Goal: Task Accomplishment & Management: Use online tool/utility

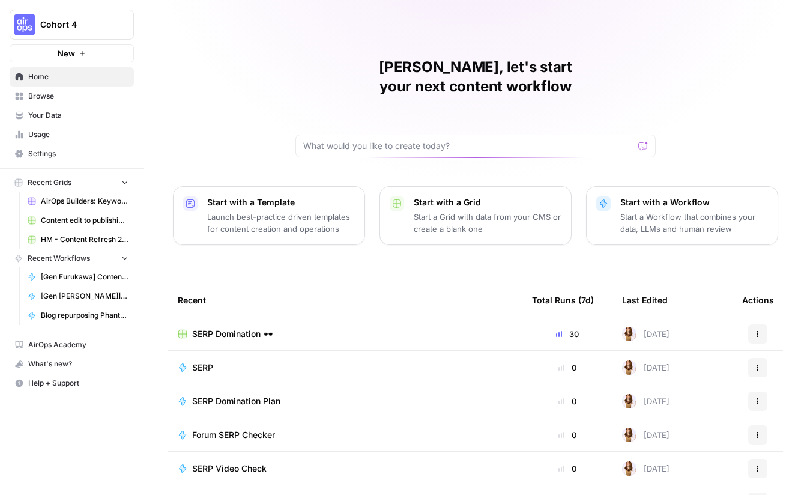
click at [222, 328] on span "SERP Domination 🕶️" at bounding box center [232, 334] width 81 height 12
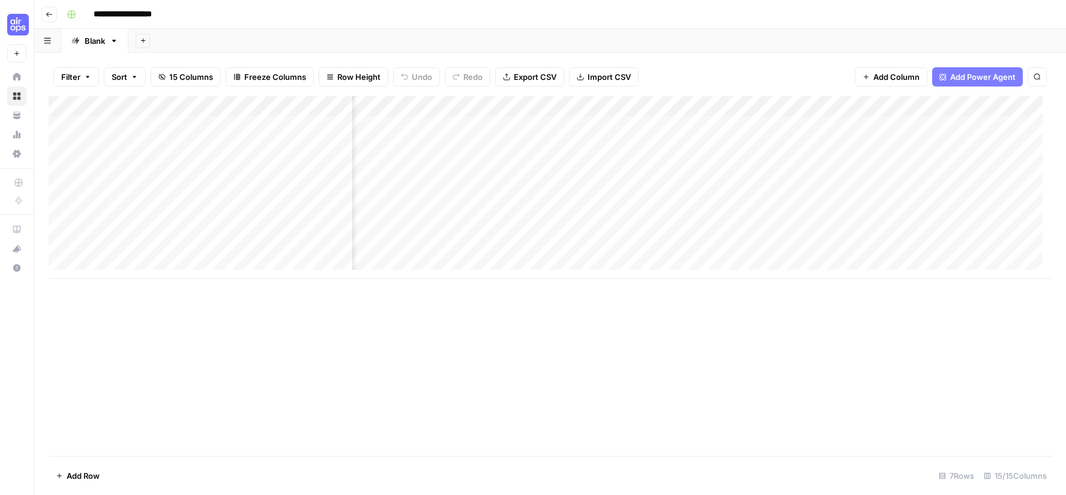
scroll to position [0, 647]
click at [806, 125] on div "Add Column" at bounding box center [550, 187] width 1003 height 183
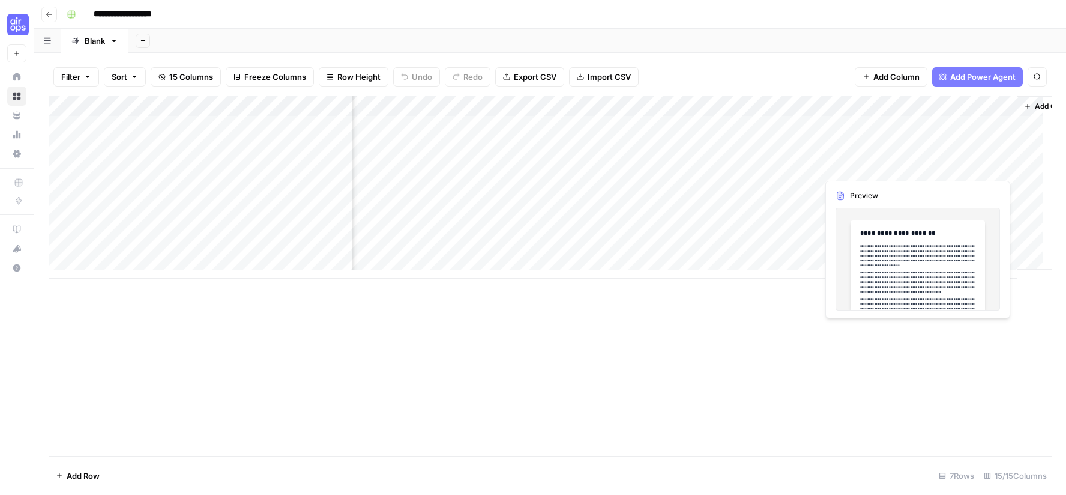
click at [806, 168] on div "Add Column" at bounding box center [550, 187] width 1003 height 183
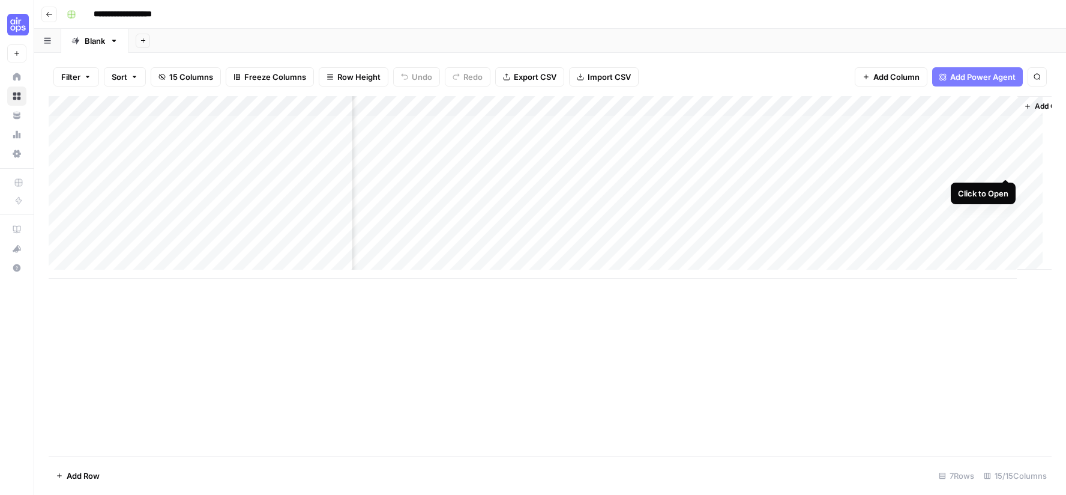
click at [806, 167] on div "Add Column" at bounding box center [550, 187] width 1003 height 183
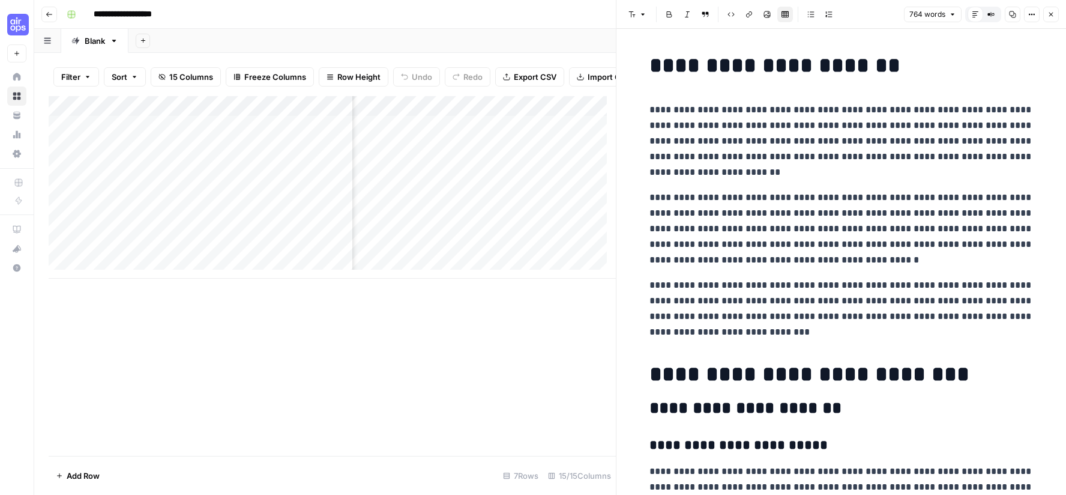
click at [806, 14] on icon "button" at bounding box center [1051, 14] width 7 height 7
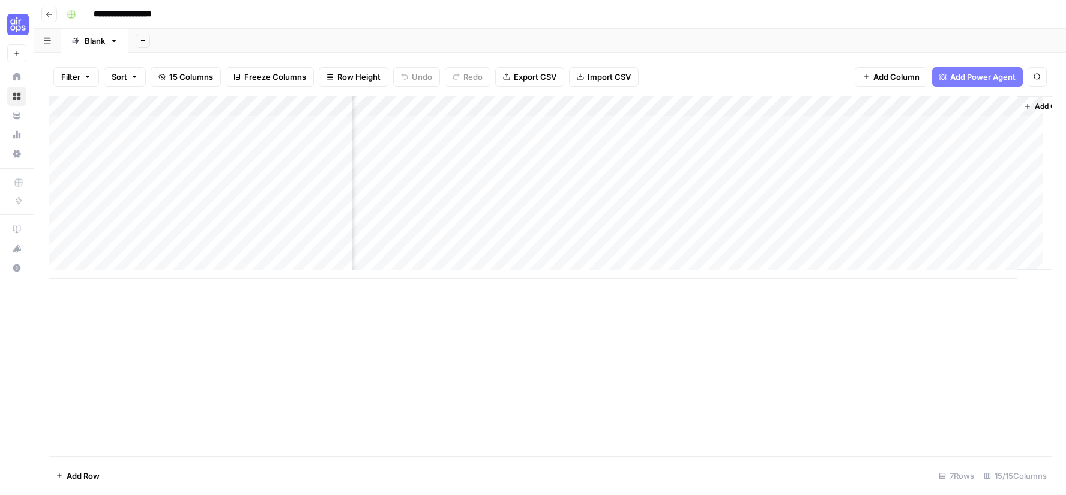
click at [806, 106] on div "Add Column" at bounding box center [550, 187] width 1003 height 183
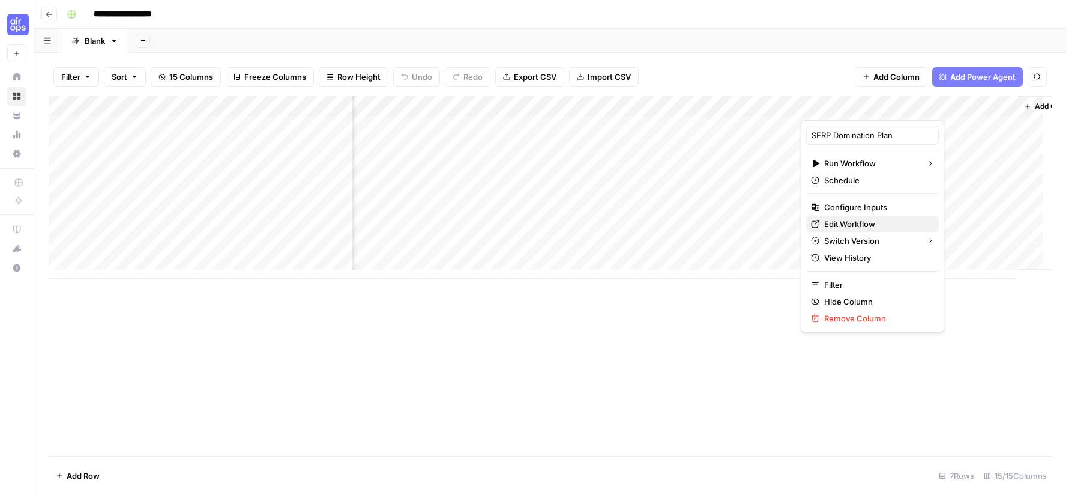
click at [806, 223] on span "Edit Workflow" at bounding box center [876, 224] width 105 height 12
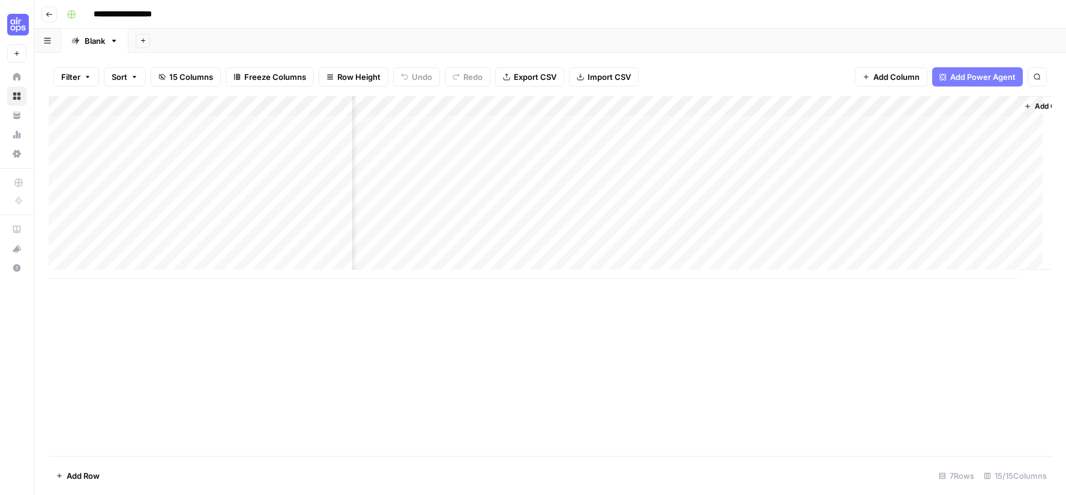
click at [806, 105] on div "Add Column" at bounding box center [550, 187] width 1003 height 183
click at [806, 106] on div "Add Column" at bounding box center [550, 187] width 1003 height 183
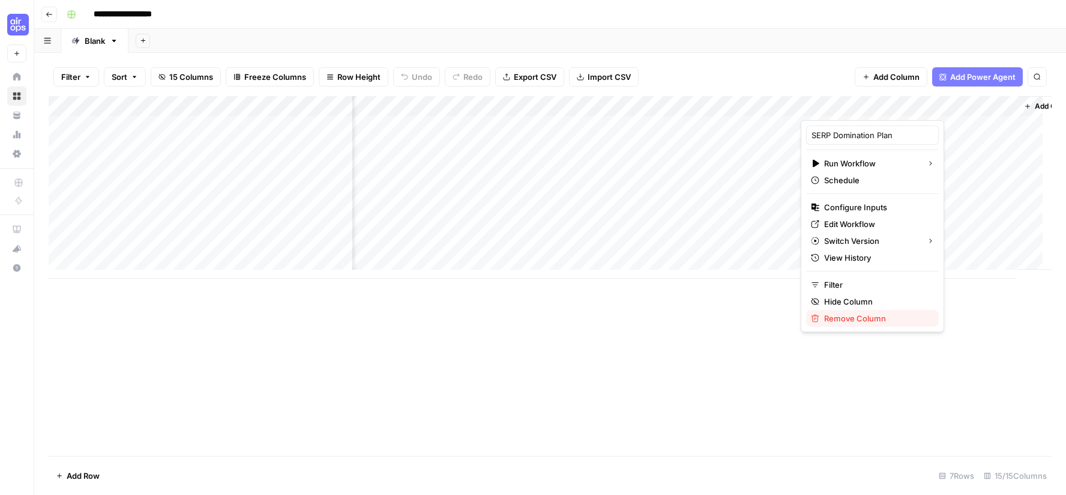
click at [806, 320] on span "Remove Column" at bounding box center [876, 318] width 105 height 12
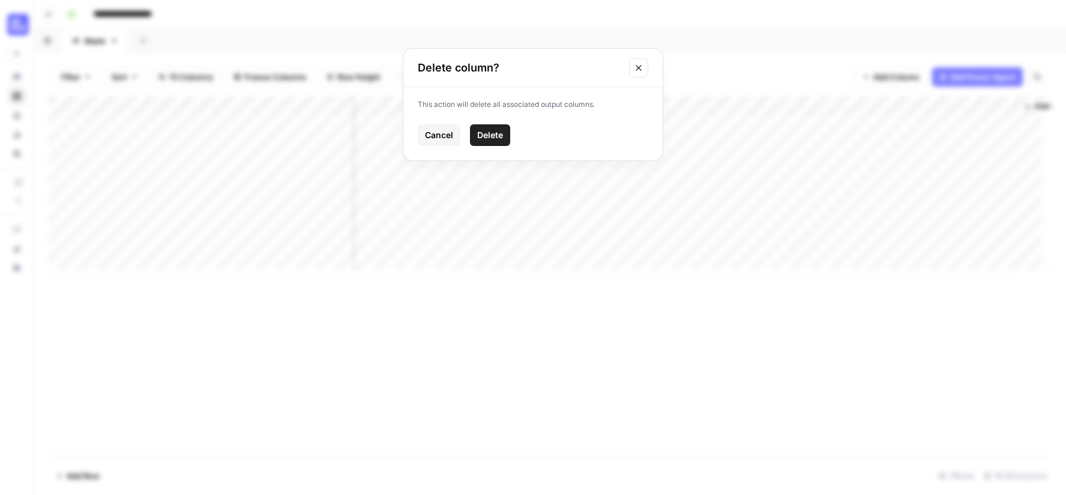
click at [485, 142] on button "Delete" at bounding box center [490, 135] width 40 height 22
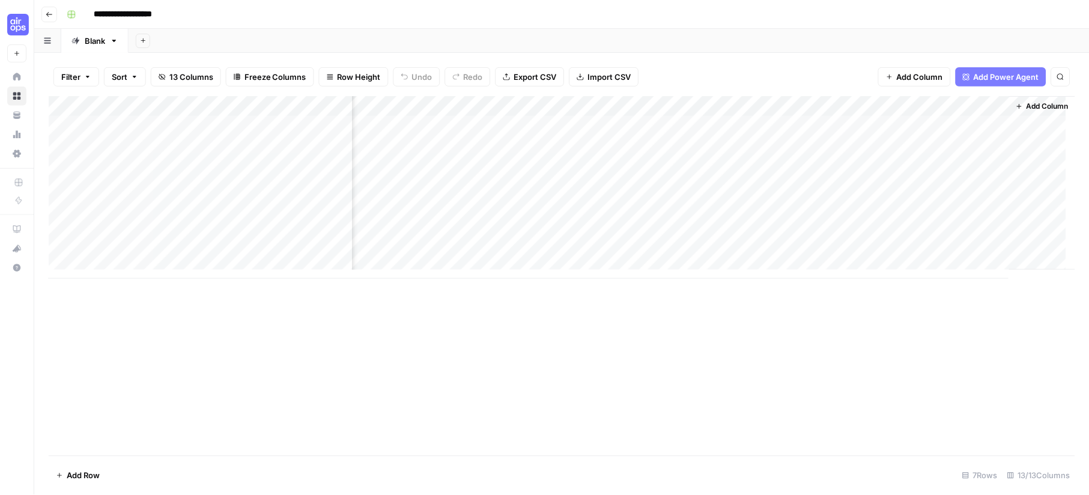
scroll to position [0, 448]
click at [806, 108] on span "Add Column" at bounding box center [1046, 106] width 42 height 11
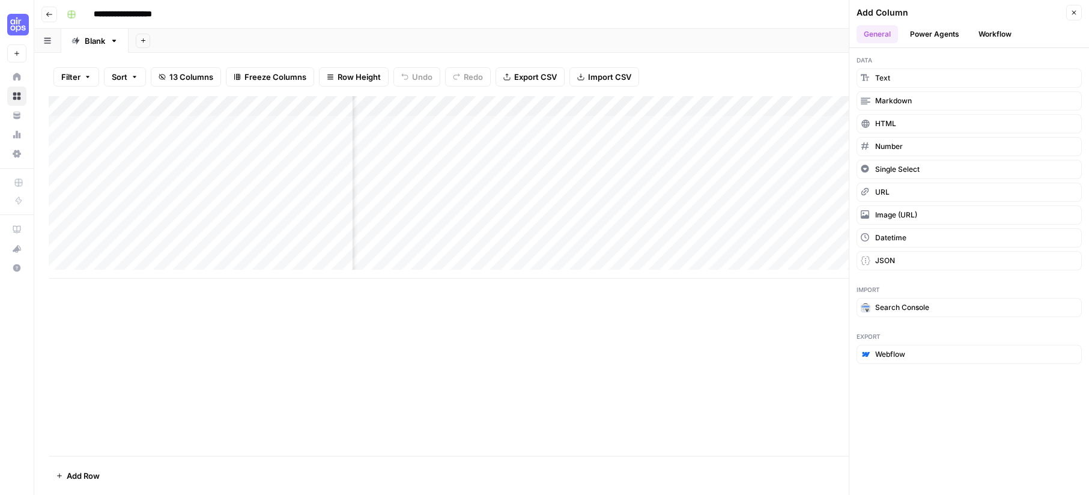
click at [806, 37] on button "Power Agents" at bounding box center [934, 34] width 64 height 18
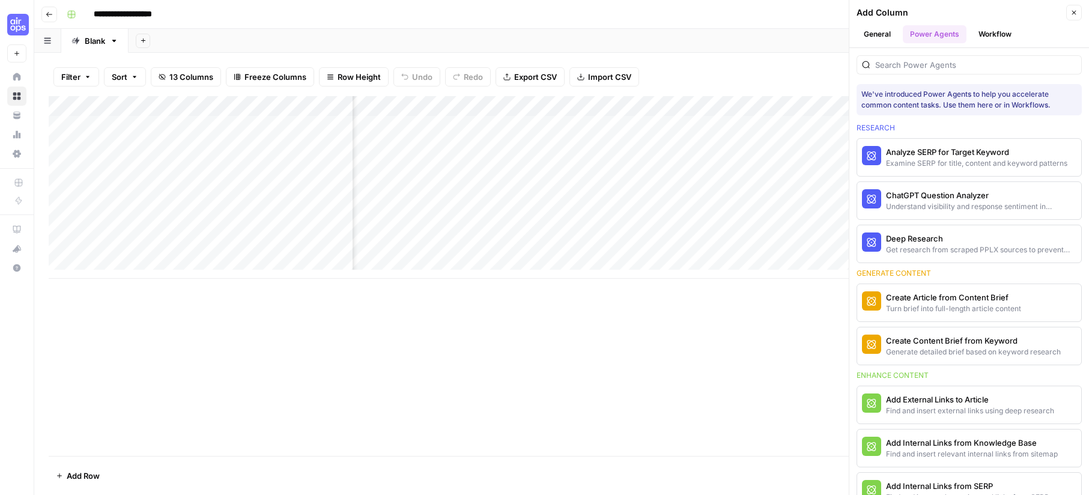
click at [806, 38] on button "Workflow" at bounding box center [994, 34] width 47 height 18
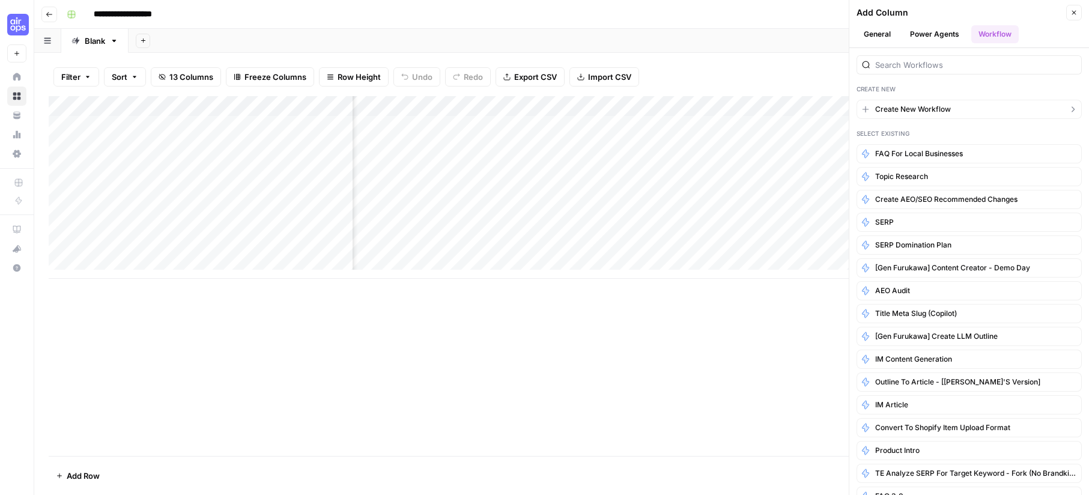
click at [806, 109] on span "Create New Workflow" at bounding box center [913, 109] width 76 height 11
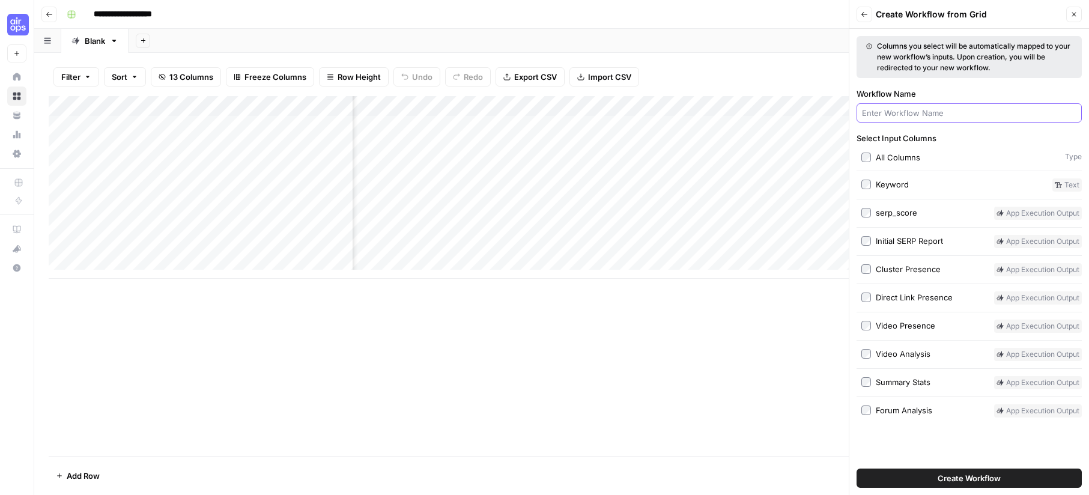
click at [806, 112] on input "Workflow Name" at bounding box center [969, 113] width 214 height 12
type input "Final SERP Report"
click at [806, 347] on div "Select Input Columns All Columns Type Keyword Text serp_score App execution out…" at bounding box center [968, 274] width 225 height 285
drag, startPoint x: 1066, startPoint y: 13, endPoint x: 1073, endPoint y: 11, distance: 7.4
click at [806, 11] on button "Close" at bounding box center [1074, 15] width 16 height 16
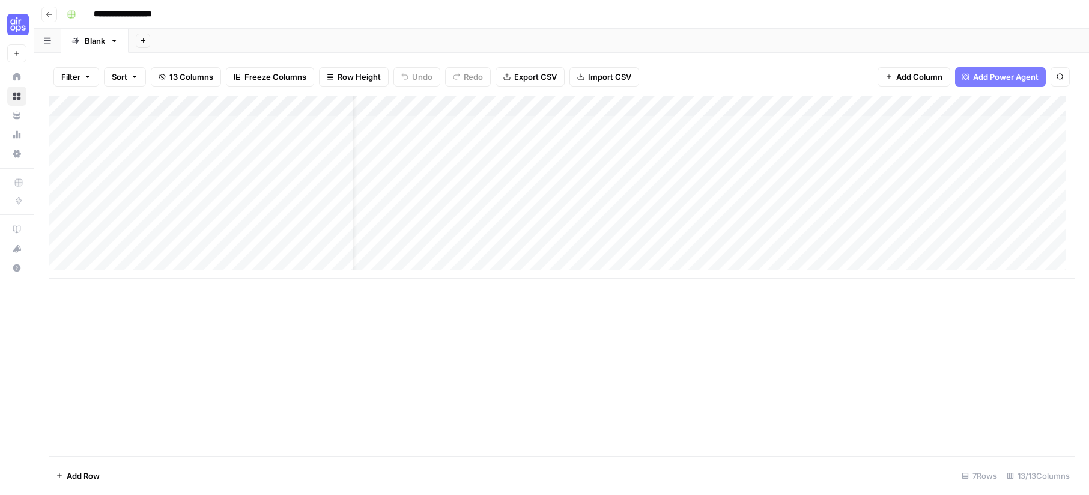
scroll to position [0, 0]
click at [316, 107] on div "Add Column" at bounding box center [561, 187] width 1025 height 183
click at [319, 136] on input "serp_score" at bounding box center [356, 135] width 122 height 12
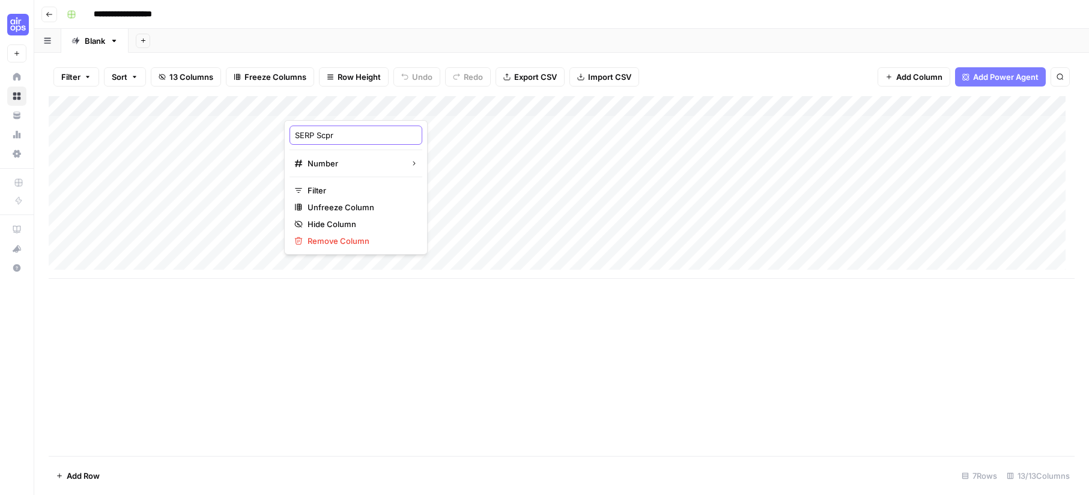
type input "SERP Scpre"
drag, startPoint x: 352, startPoint y: 102, endPoint x: 377, endPoint y: 103, distance: 24.6
click at [377, 103] on div "Add Column" at bounding box center [561, 187] width 1025 height 183
click at [345, 107] on div "Add Column" at bounding box center [561, 187] width 1025 height 183
click at [345, 107] on div at bounding box center [331, 108] width 94 height 24
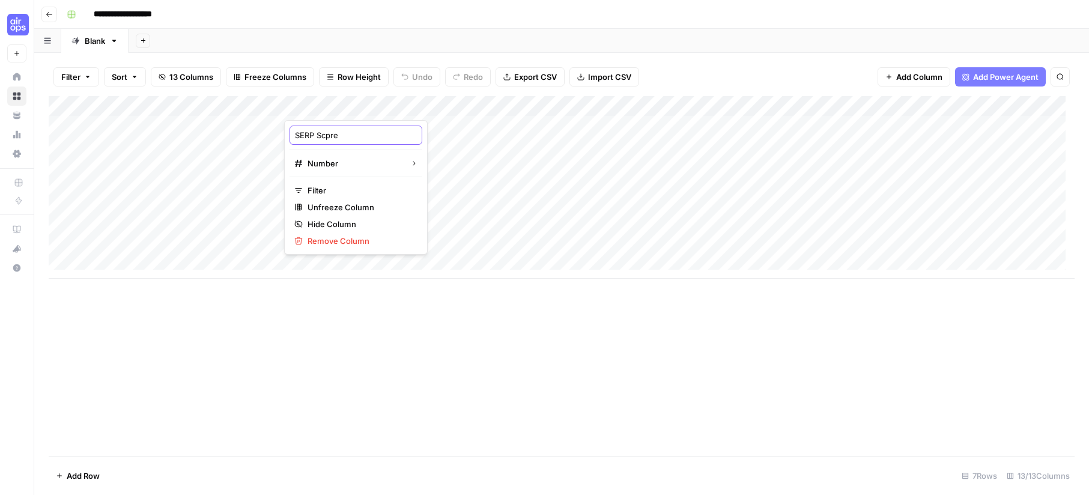
click at [340, 136] on input "SERP Scpre" at bounding box center [356, 135] width 122 height 12
type input "SERP Score"
click at [703, 104] on div "Add Column" at bounding box center [561, 187] width 1025 height 183
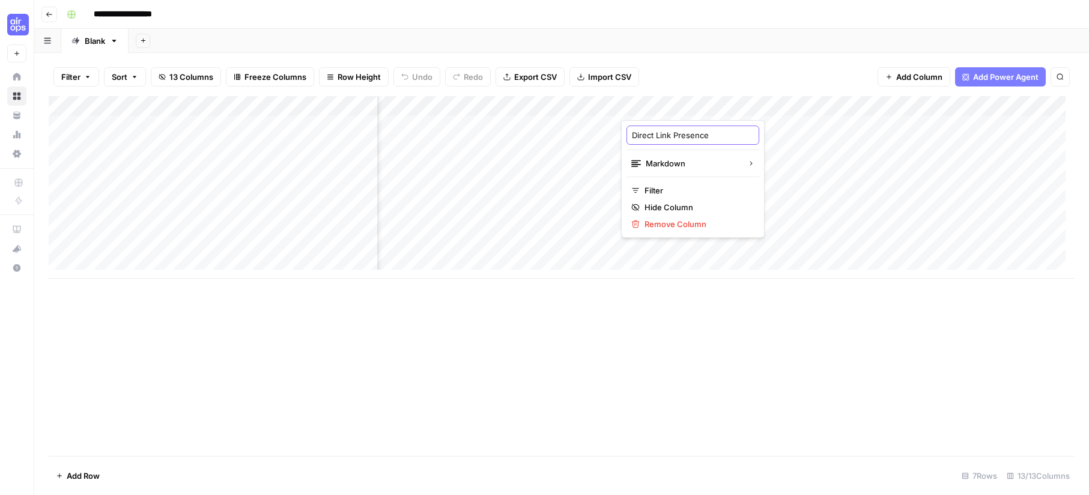
click at [693, 136] on input "Direct Link Presence" at bounding box center [693, 135] width 122 height 12
type input "Direct Link REport"
click at [806, 104] on div "Add Column" at bounding box center [561, 187] width 1025 height 183
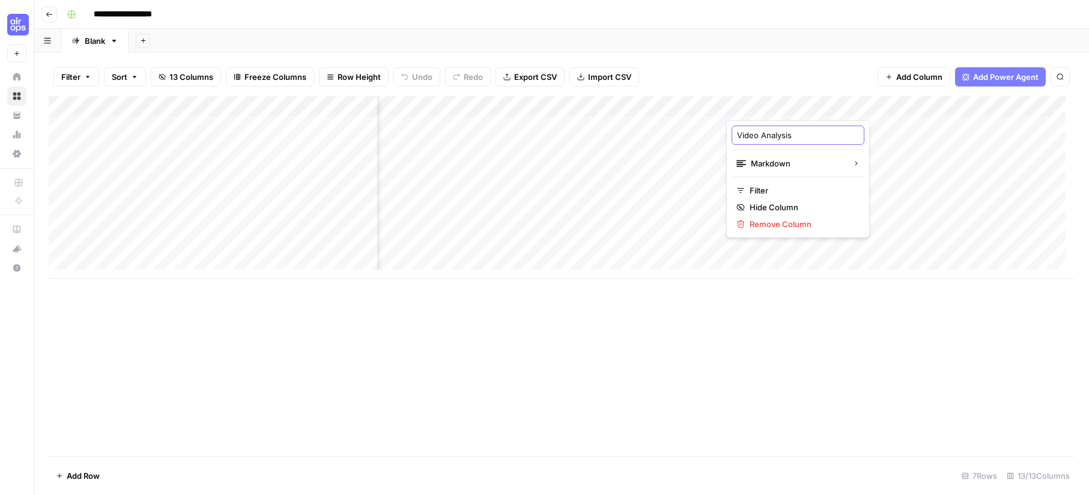
click at [785, 137] on input "Video Analysis" at bounding box center [798, 135] width 122 height 12
type input "Video Report"
click at [806, 107] on div "Add Column" at bounding box center [561, 187] width 1025 height 183
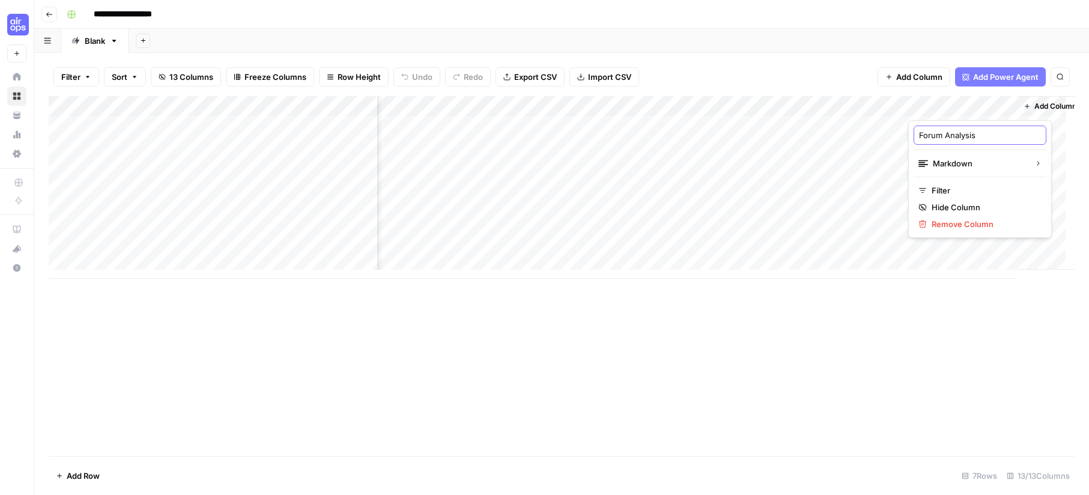
click at [806, 137] on input "Forum Analysis" at bounding box center [980, 135] width 122 height 12
type input "Forum Report"
click at [473, 125] on div "Add Column" at bounding box center [561, 187] width 1025 height 183
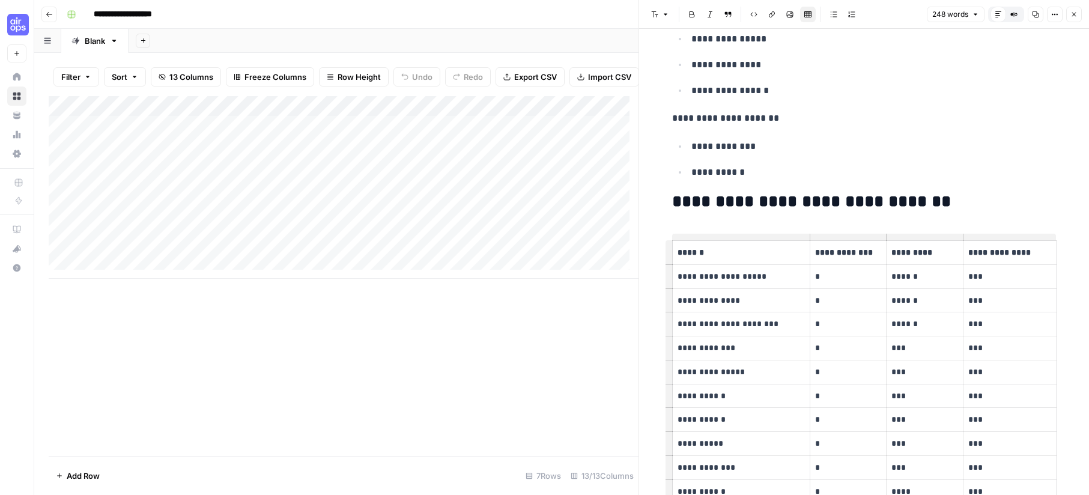
scroll to position [978, 0]
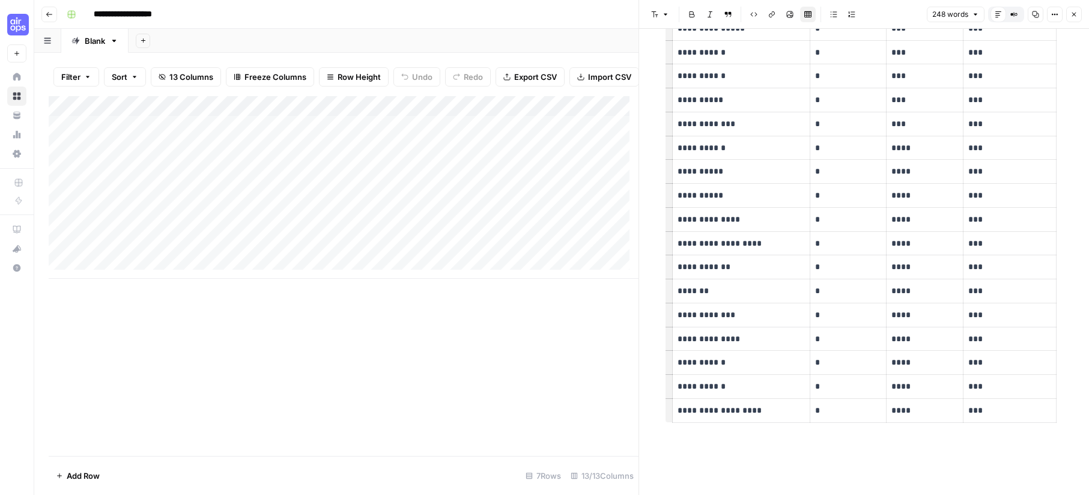
click at [806, 17] on icon "button" at bounding box center [1073, 14] width 7 height 7
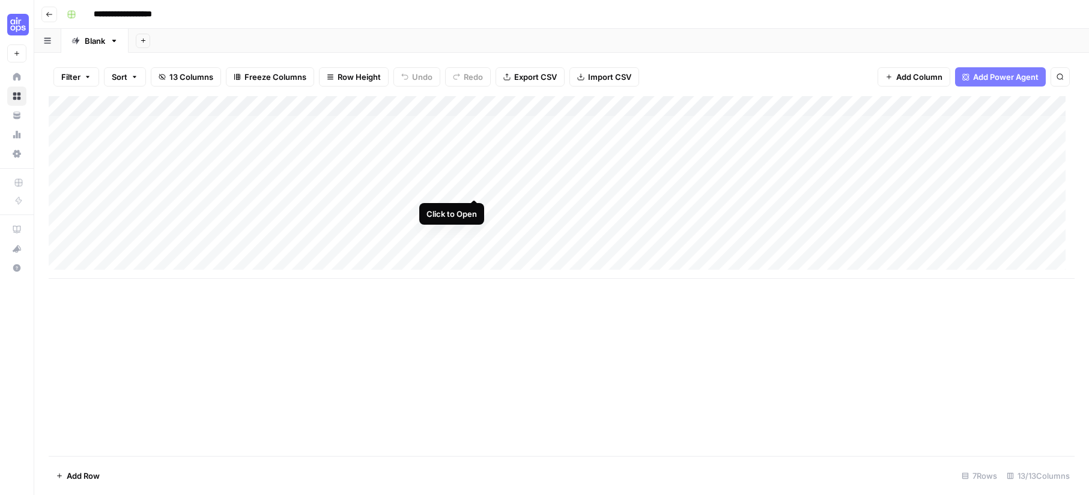
click at [474, 187] on div "Add Column" at bounding box center [561, 187] width 1025 height 183
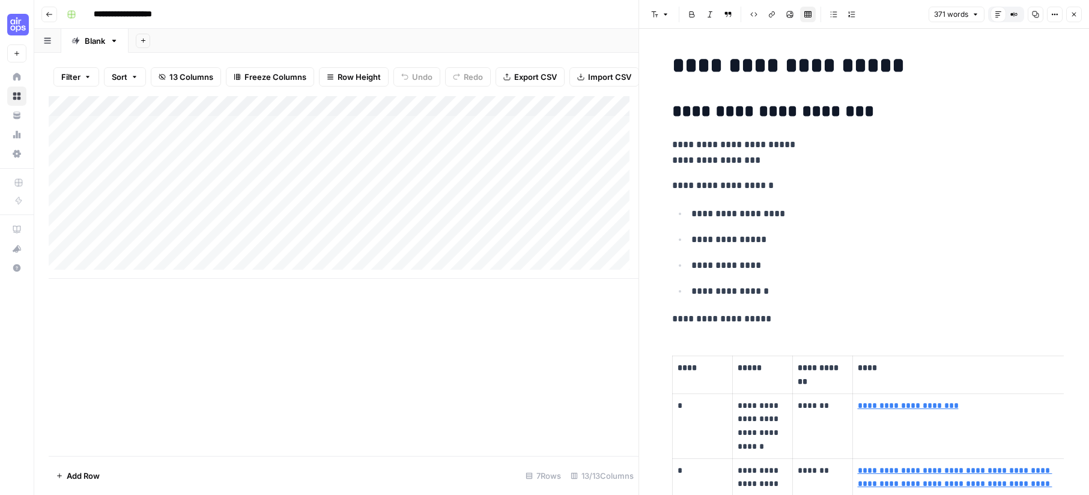
click at [806, 13] on icon "button" at bounding box center [1074, 15] width 4 height 4
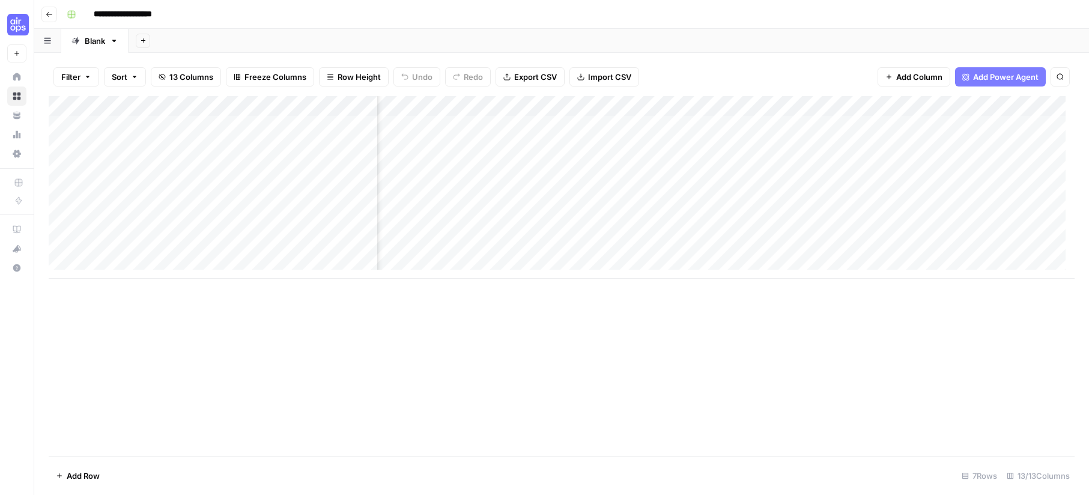
scroll to position [0, 474]
click at [806, 103] on span "Add Column" at bounding box center [1046, 106] width 42 height 11
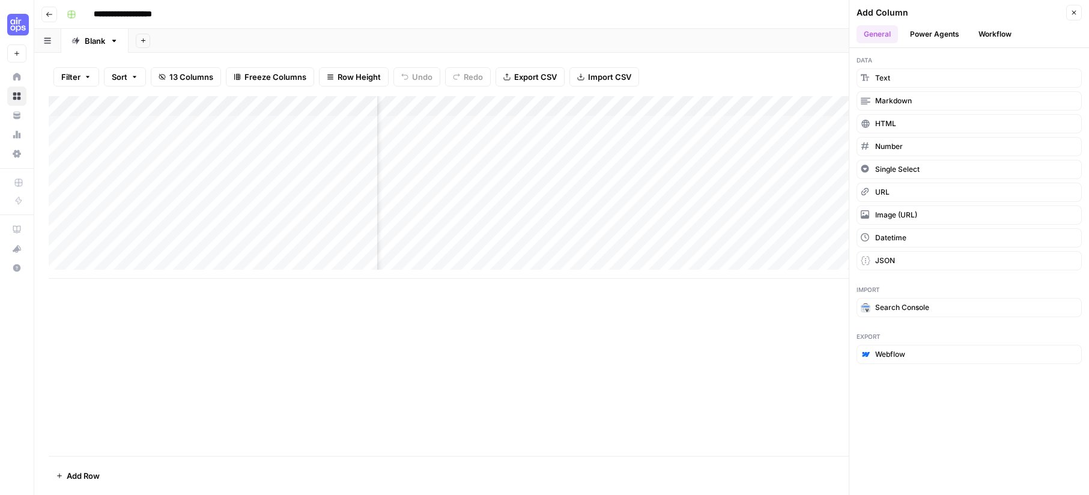
click at [806, 31] on button "Workflow" at bounding box center [994, 34] width 47 height 18
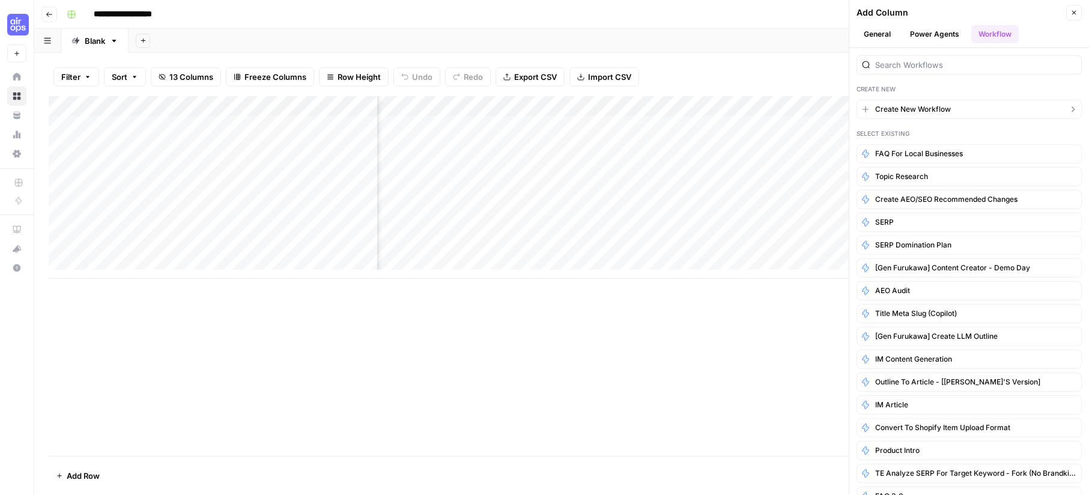
click at [806, 106] on button "Create New Workflow" at bounding box center [968, 109] width 225 height 19
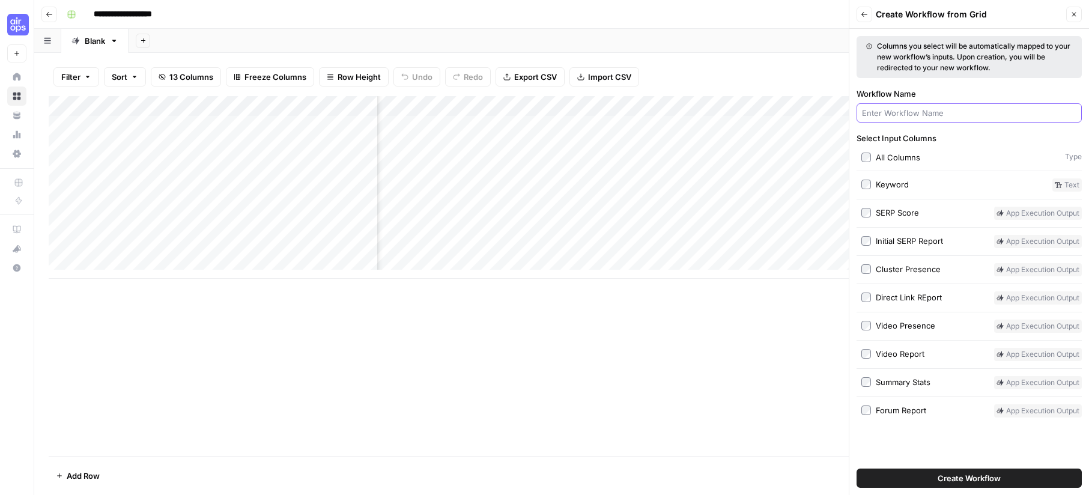
click at [806, 111] on input "Workflow Name" at bounding box center [969, 113] width 214 height 12
type input "SERP Final Next Steps"
click at [806, 11] on icon "button" at bounding box center [1073, 14] width 7 height 7
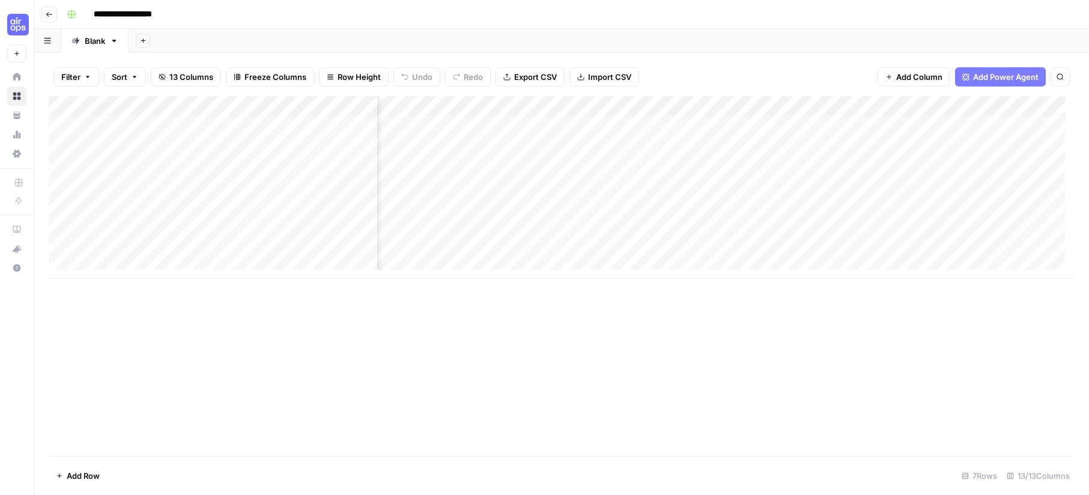
scroll to position [0, 267]
click at [518, 106] on div "Add Column" at bounding box center [561, 187] width 1025 height 183
drag, startPoint x: 509, startPoint y: 134, endPoint x: 563, endPoint y: 117, distance: 57.2
click at [510, 134] on input "Direct Link REport" at bounding box center [519, 135] width 122 height 12
type input "Direct Link Report"
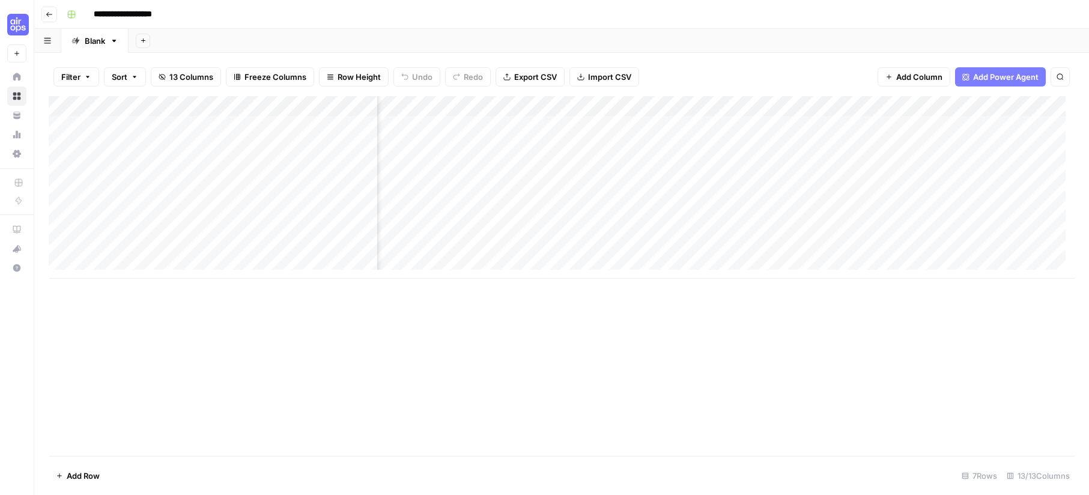
drag, startPoint x: 887, startPoint y: 377, endPoint x: 831, endPoint y: 389, distance: 57.1
click at [806, 373] on div "Add Column" at bounding box center [561, 276] width 1025 height 360
click at [806, 102] on span "Add Column" at bounding box center [1046, 106] width 42 height 11
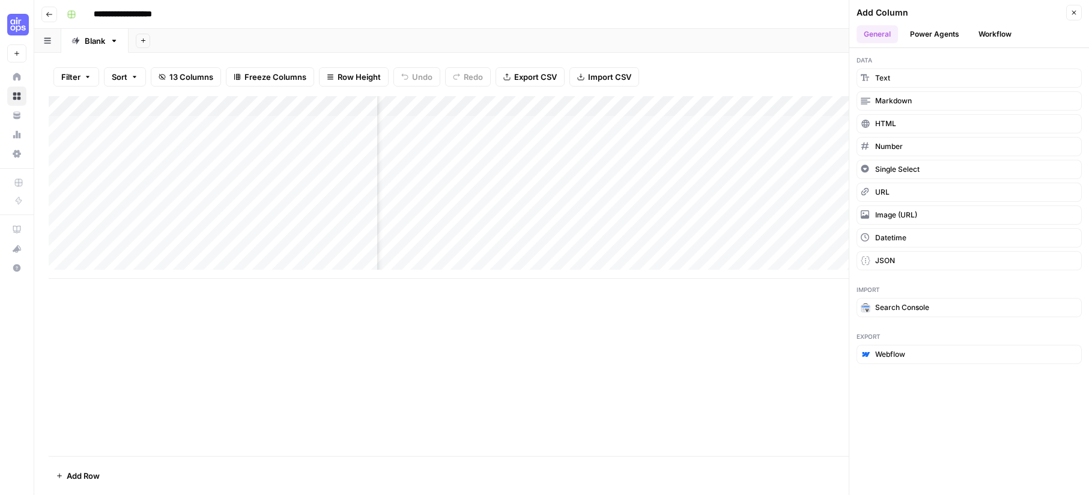
click at [806, 32] on button "Workflow" at bounding box center [994, 34] width 47 height 18
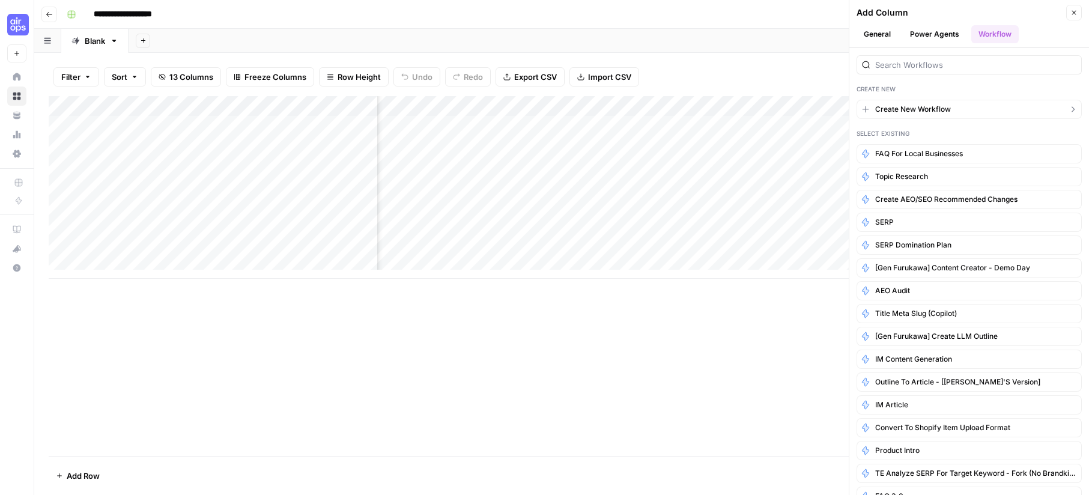
click at [806, 106] on button "Create New Workflow" at bounding box center [968, 109] width 225 height 19
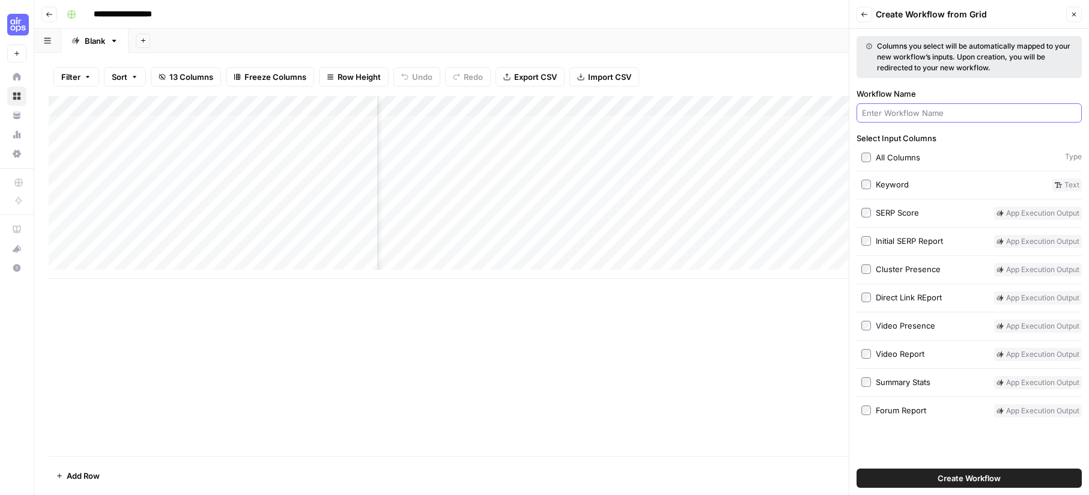
click at [806, 113] on input "Workflow Name" at bounding box center [969, 113] width 214 height 12
type input "Final SERP Report"
click at [545, 107] on div "Add Column" at bounding box center [561, 187] width 1025 height 183
drag, startPoint x: 531, startPoint y: 137, endPoint x: 540, endPoint y: 135, distance: 9.3
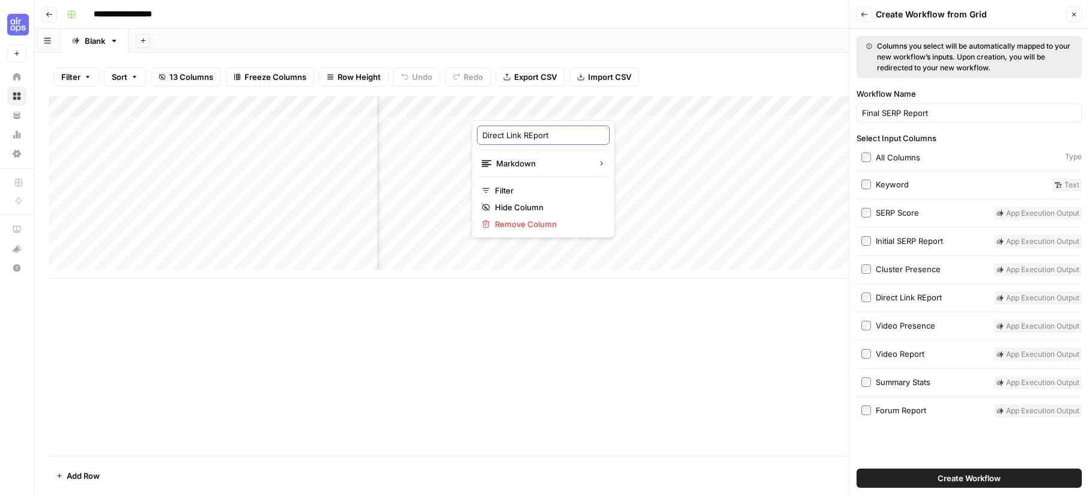
click at [533, 136] on input "Direct Link REport" at bounding box center [543, 135] width 122 height 12
type input "Direct Link Report"
click at [701, 346] on div "Add Column" at bounding box center [561, 276] width 1025 height 360
click at [806, 22] on div "Close" at bounding box center [1074, 15] width 16 height 16
click at [806, 7] on header "Back Create Workflow from Grid Close" at bounding box center [969, 14] width 240 height 29
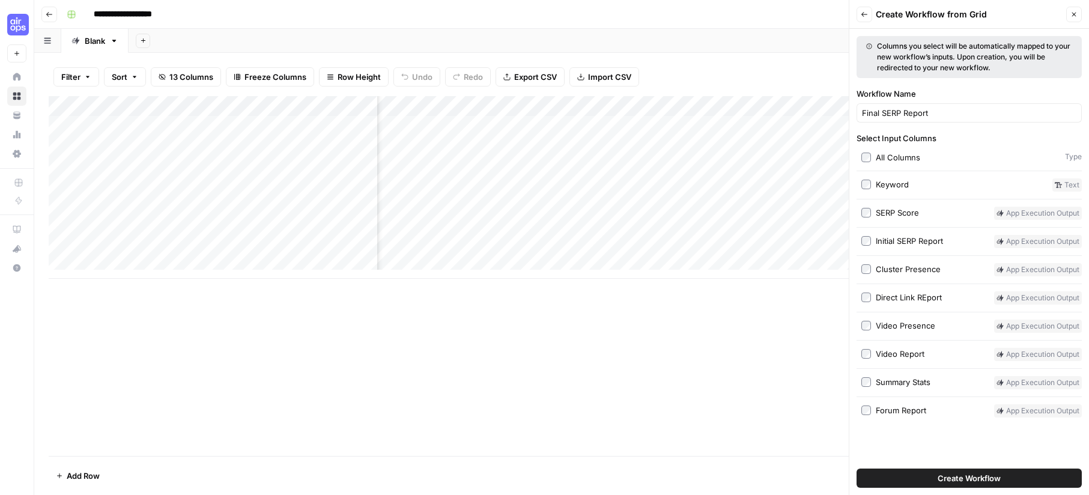
click at [806, 8] on button "Close" at bounding box center [1074, 15] width 16 height 16
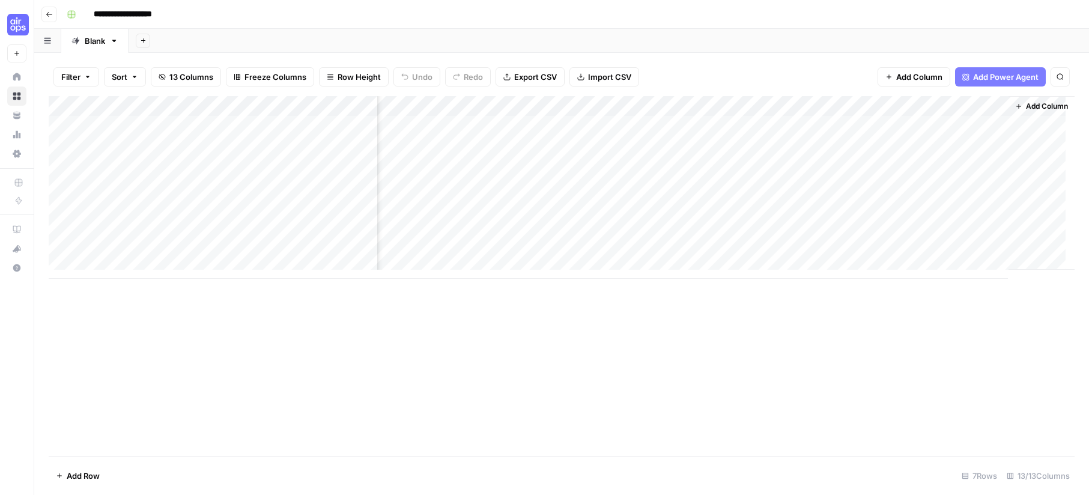
scroll to position [0, 474]
click at [806, 104] on span "Add Column" at bounding box center [1046, 106] width 42 height 11
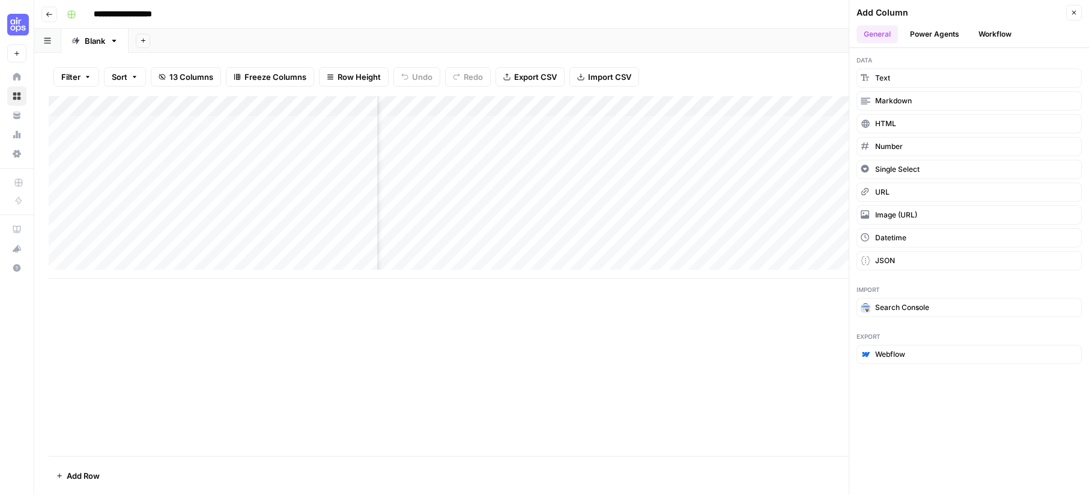
click at [806, 29] on button "Workflow" at bounding box center [994, 34] width 47 height 18
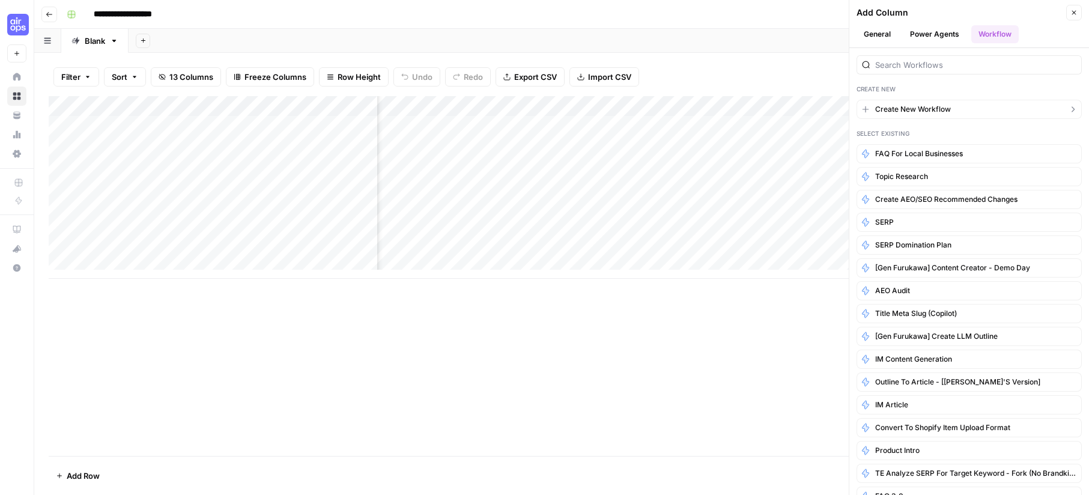
click at [806, 100] on button "Create New Workflow" at bounding box center [968, 109] width 225 height 19
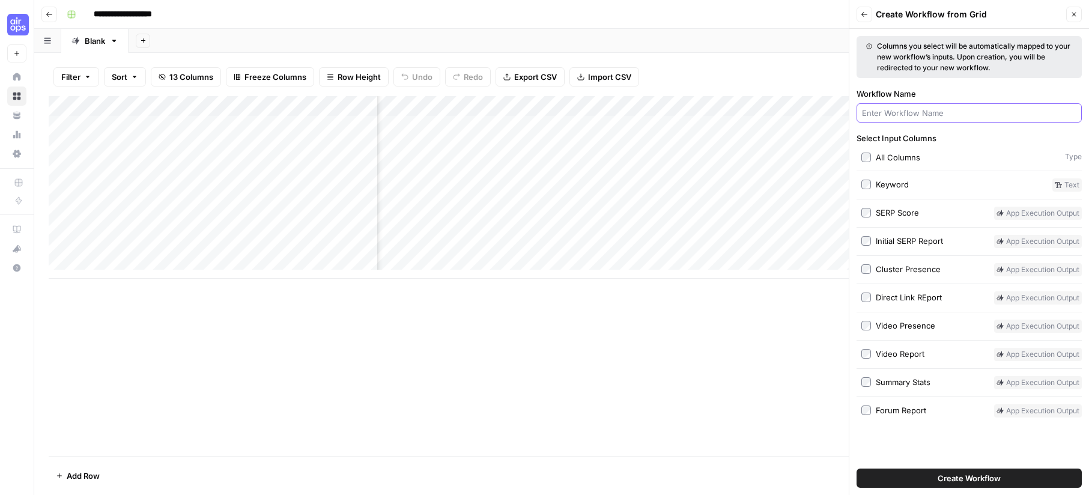
click at [806, 108] on input "Workflow Name" at bounding box center [969, 113] width 214 height 12
type input "Final Report"
click at [806, 9] on button "Close" at bounding box center [1074, 15] width 16 height 16
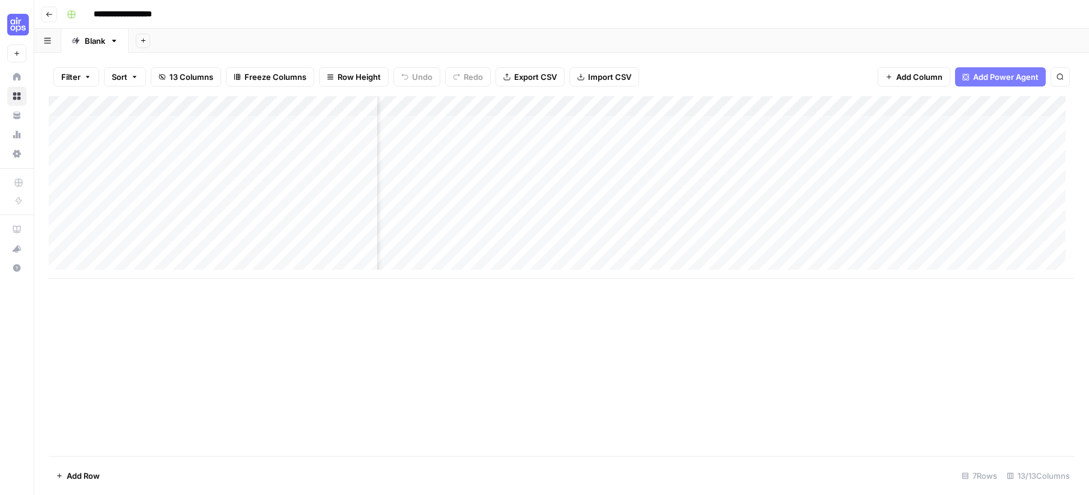
click at [611, 104] on div "Add Column" at bounding box center [561, 187] width 1025 height 183
click at [585, 137] on input "Direct Link REport" at bounding box center [585, 135] width 122 height 12
type input "Direct Link Report"
click at [647, 336] on div "Add Column" at bounding box center [561, 276] width 1025 height 360
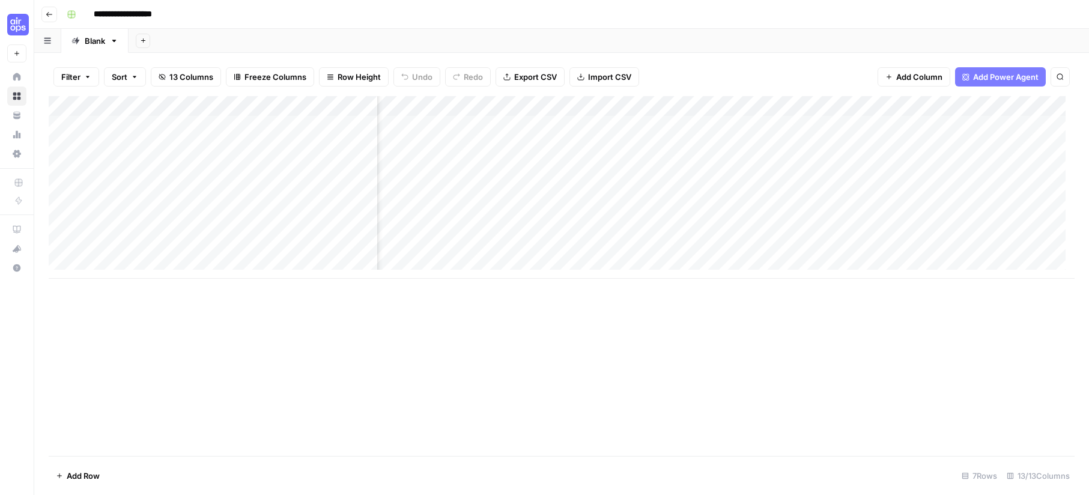
scroll to position [0, 187]
click at [591, 104] on div "Add Column" at bounding box center [561, 187] width 1025 height 183
click at [591, 133] on input "Direct Link REport" at bounding box center [598, 135] width 122 height 12
type input "Direct Link/Cluster Report"
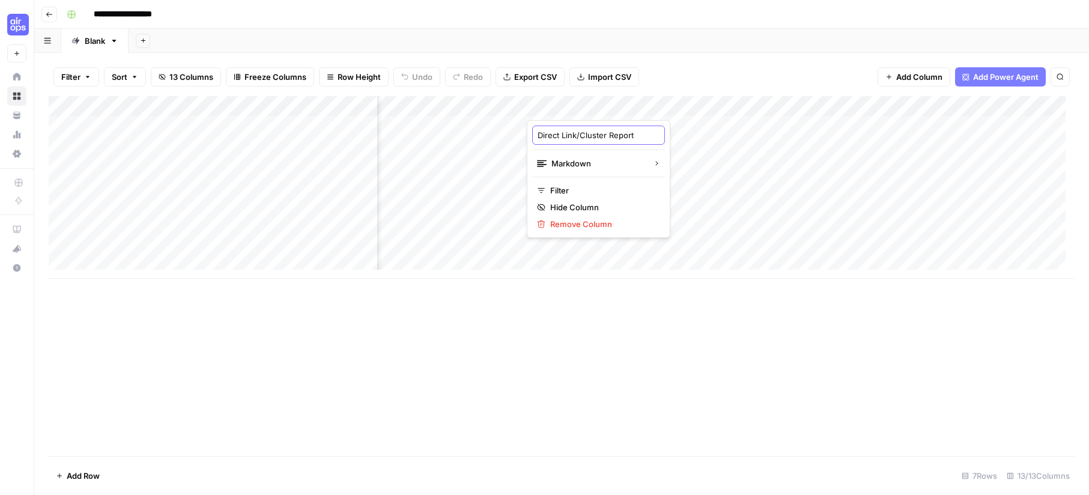
scroll to position [0, 6]
click at [634, 323] on div "Add Column" at bounding box center [561, 276] width 1025 height 360
drag, startPoint x: 636, startPoint y: 101, endPoint x: 656, endPoint y: 101, distance: 19.8
click at [656, 101] on div "Add Column" at bounding box center [561, 187] width 1025 height 183
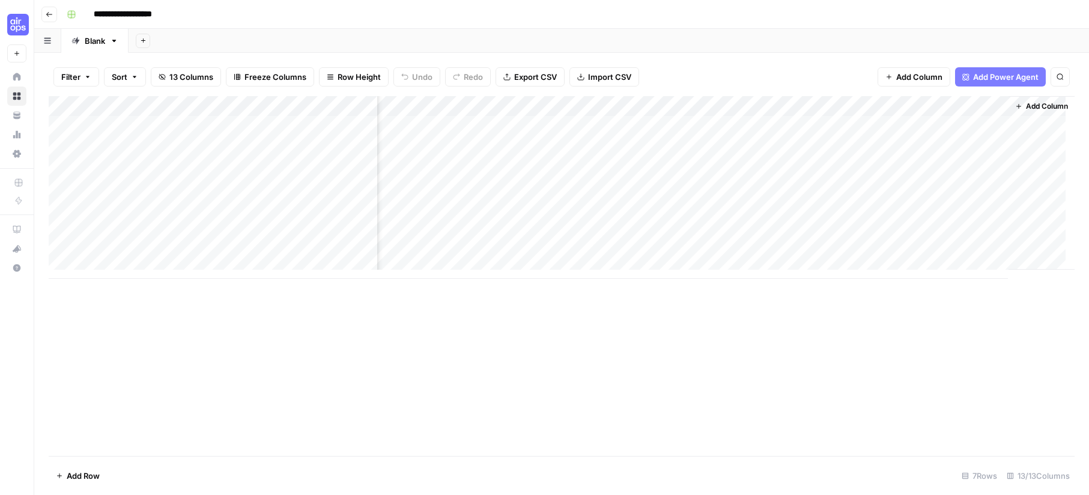
click at [806, 101] on span "Add Column" at bounding box center [1046, 106] width 42 height 11
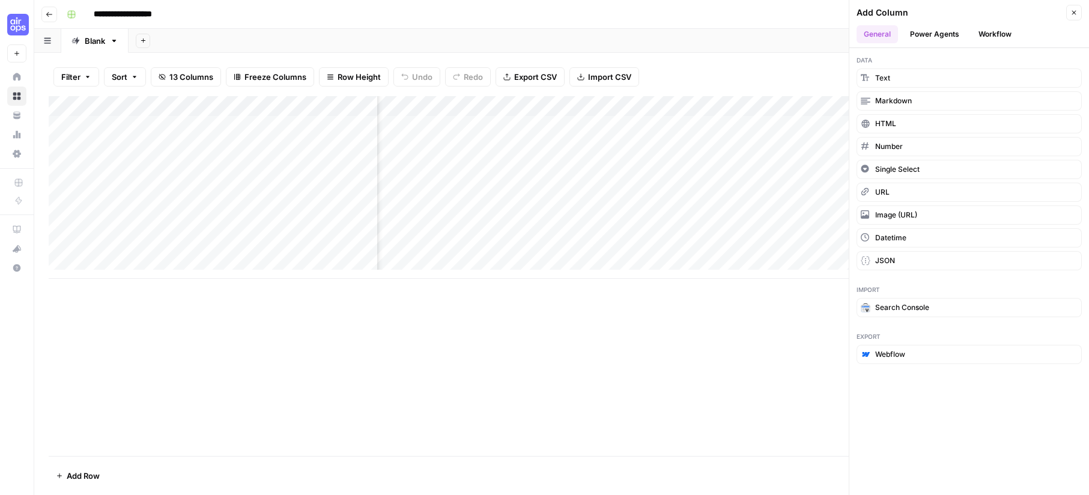
click at [806, 28] on button "Workflow" at bounding box center [994, 34] width 47 height 18
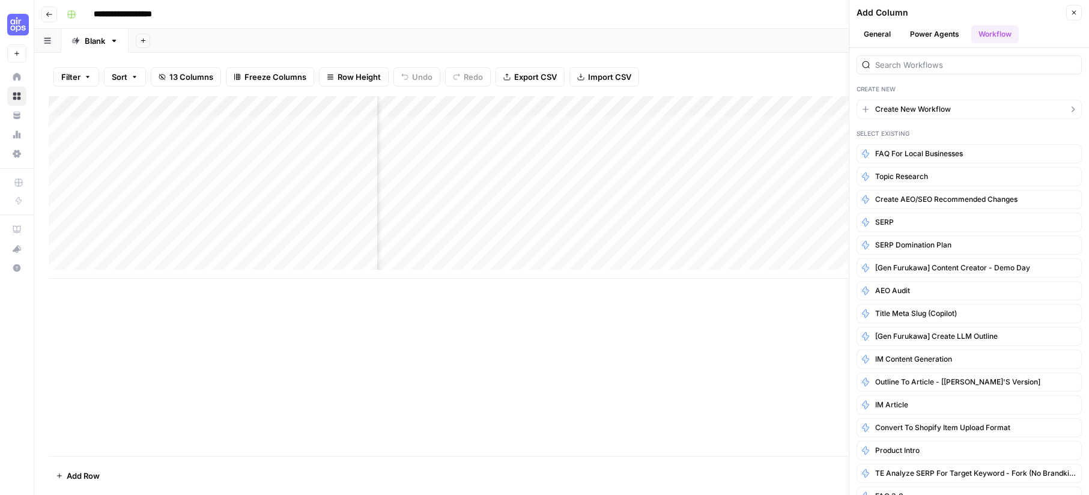
click at [806, 107] on button "Create New Workflow" at bounding box center [968, 109] width 225 height 19
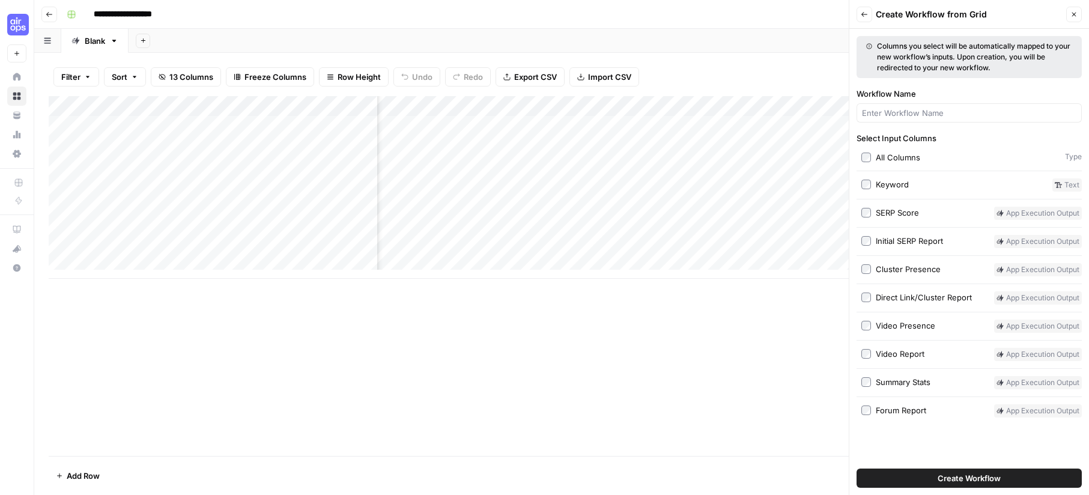
click at [806, 244] on div "Initial SERP Report" at bounding box center [908, 241] width 67 height 12
click at [806, 182] on div "Keyword" at bounding box center [891, 184] width 33 height 12
click at [806, 291] on div "Direct Link/Cluster Report" at bounding box center [923, 297] width 96 height 12
click at [806, 348] on div "Video Report" at bounding box center [899, 354] width 49 height 12
click at [806, 408] on div "Forum Report" at bounding box center [900, 410] width 50 height 12
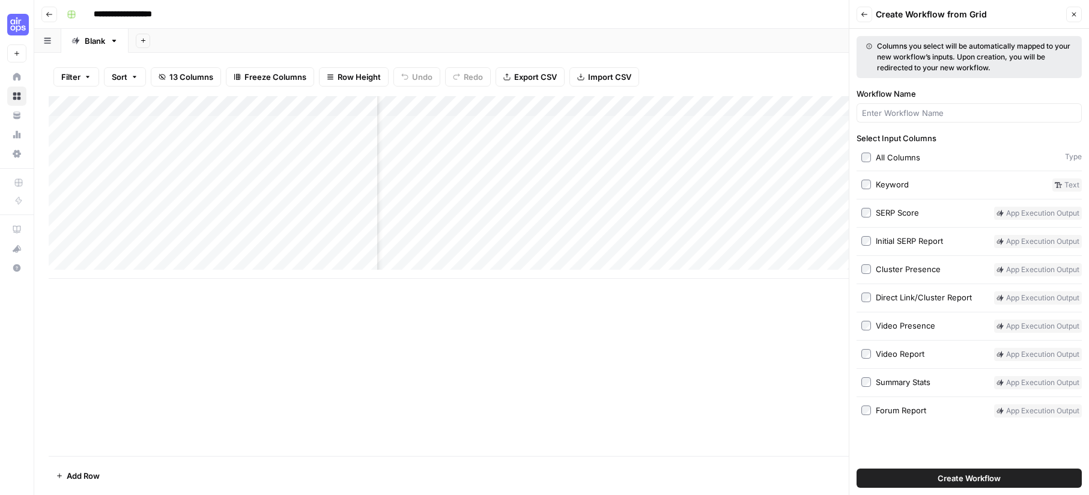
click at [806, 106] on div at bounding box center [968, 112] width 225 height 19
type input "Final Report"
click at [806, 476] on span "Create Workflow" at bounding box center [968, 478] width 63 height 12
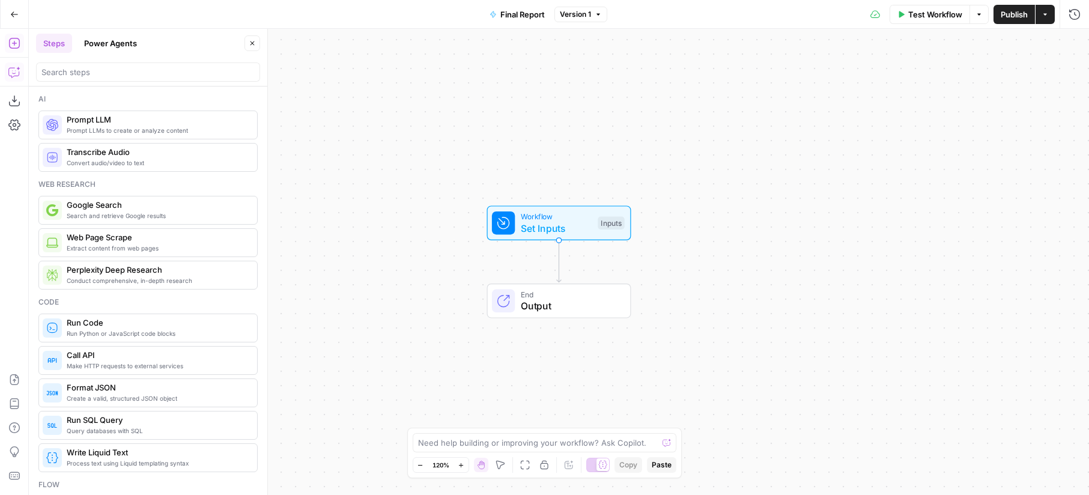
click at [14, 66] on icon "button" at bounding box center [14, 72] width 12 height 12
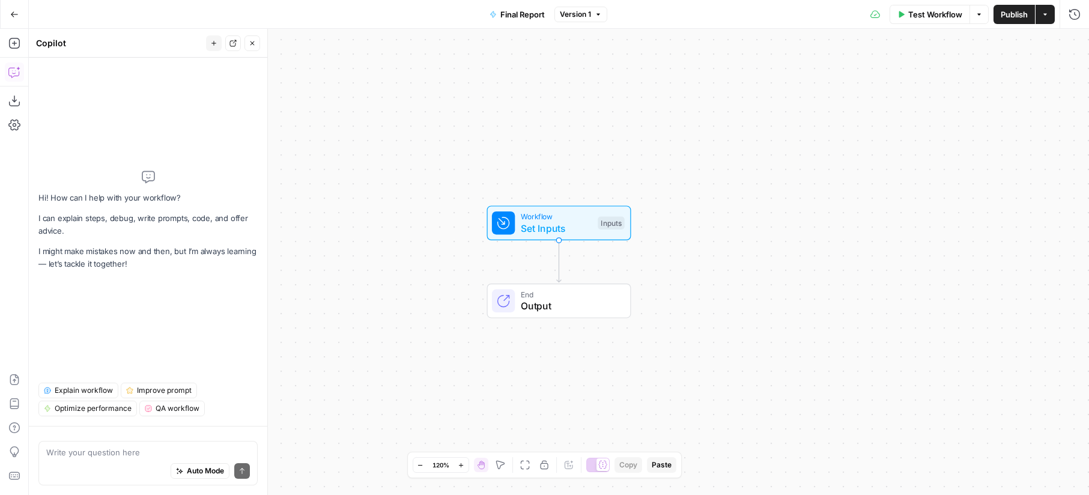
click at [98, 459] on div "Auto Mode Send" at bounding box center [148, 471] width 204 height 26
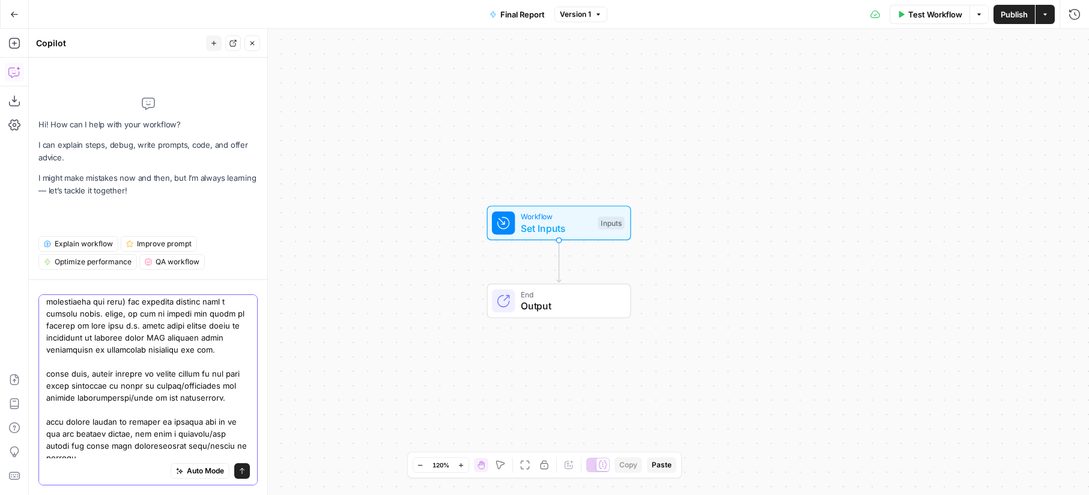
scroll to position [226, 0]
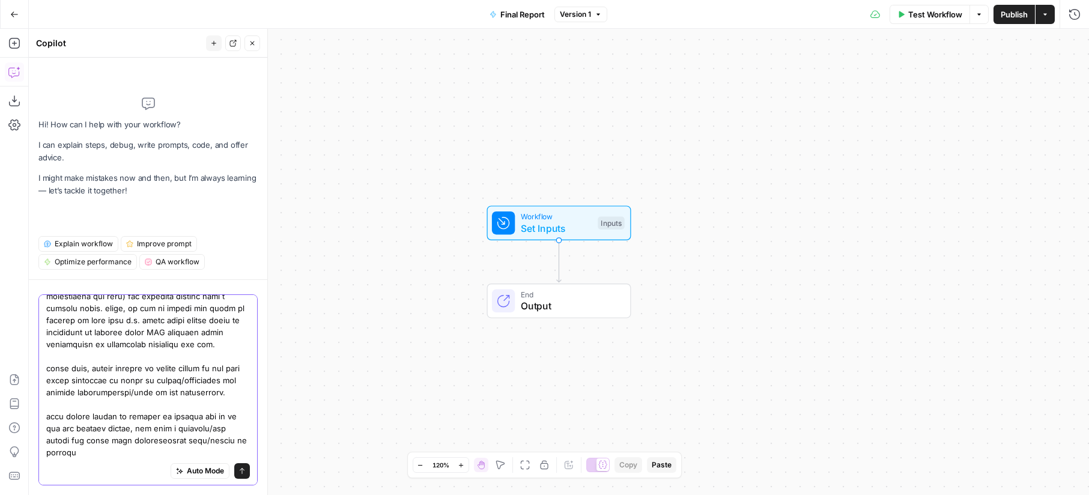
type textarea "okay! for this final report, i'd like an LLM to look at all the report inputs t…"
click at [238, 471] on icon "submit" at bounding box center [241, 470] width 7 height 7
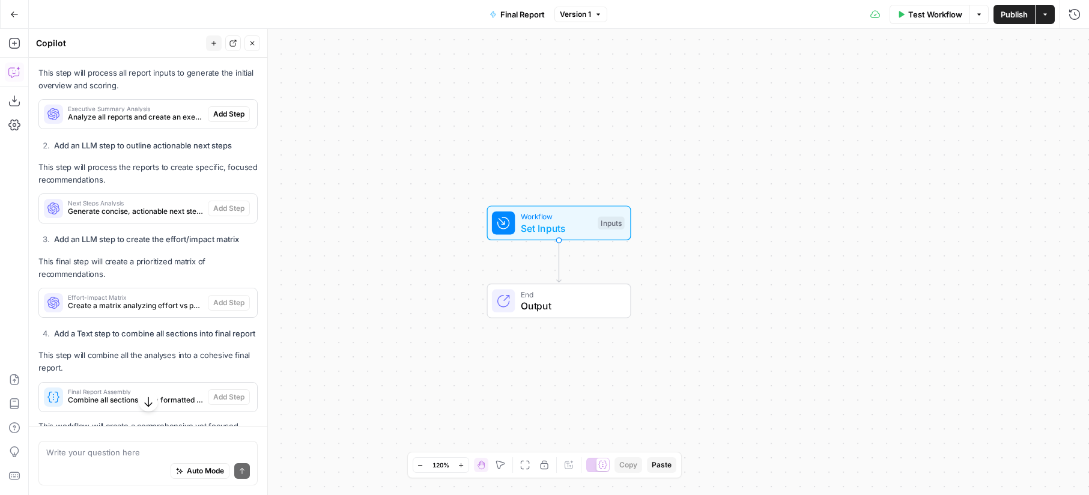
scroll to position [675, 0]
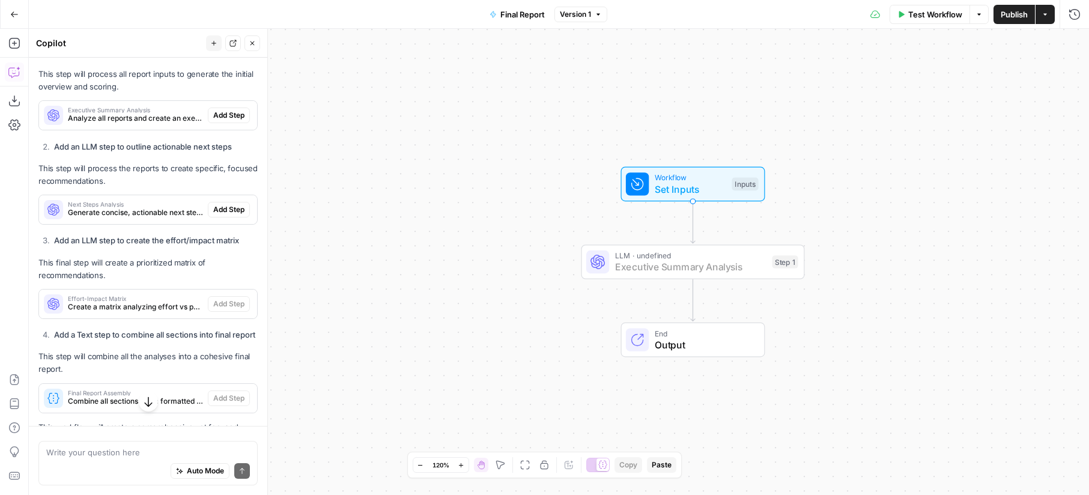
click at [221, 121] on span "Add Step" at bounding box center [228, 115] width 31 height 11
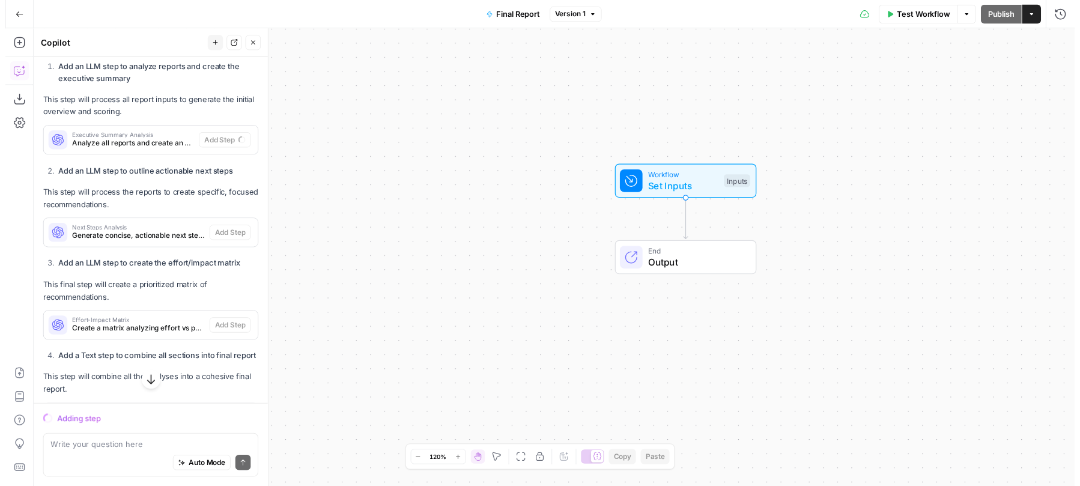
scroll to position [661, 0]
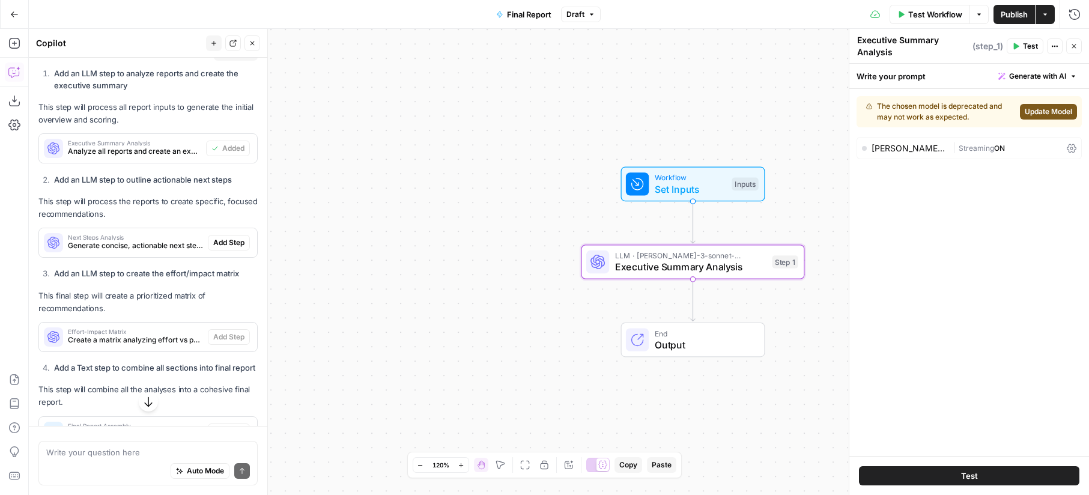
click at [230, 58] on span "Add All" at bounding box center [240, 52] width 23 height 11
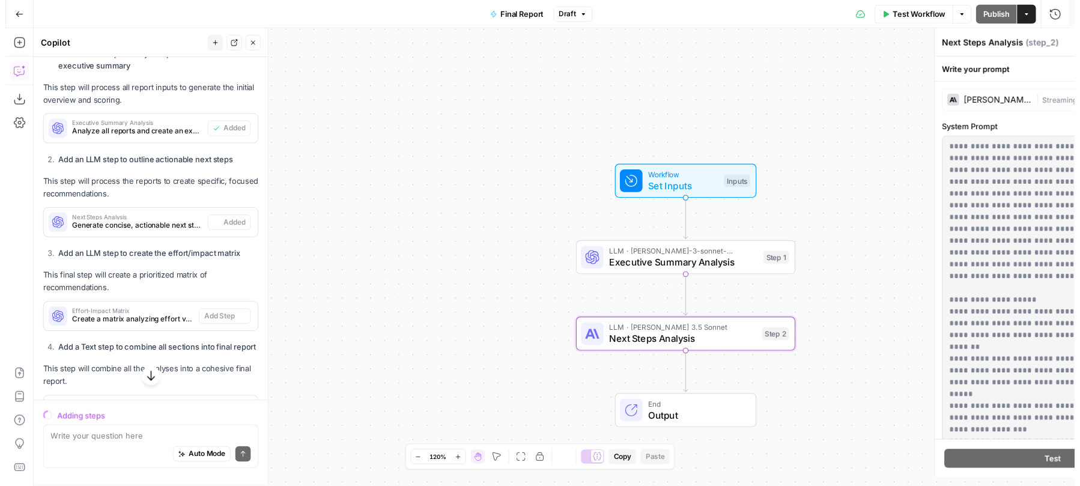
scroll to position [642, 0]
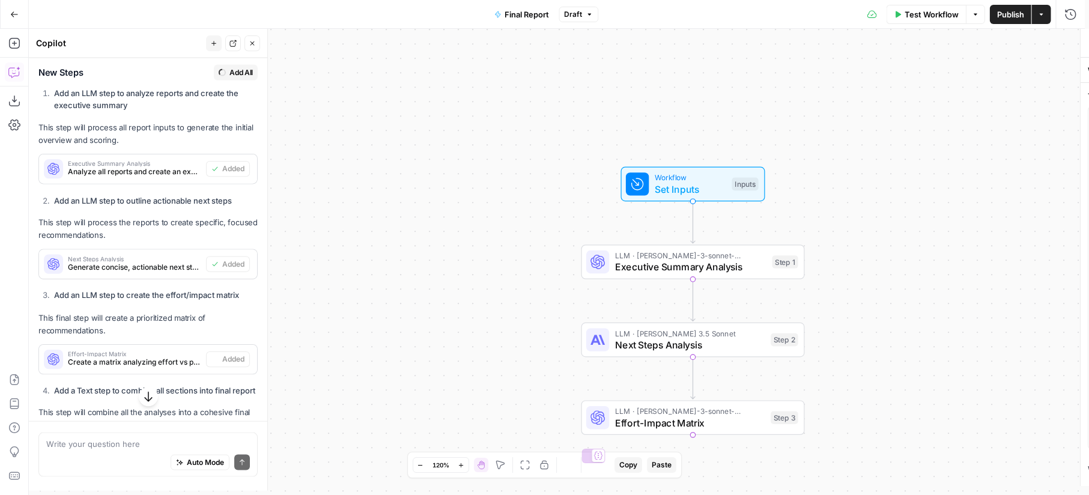
type textarea "Final Report Assembly"
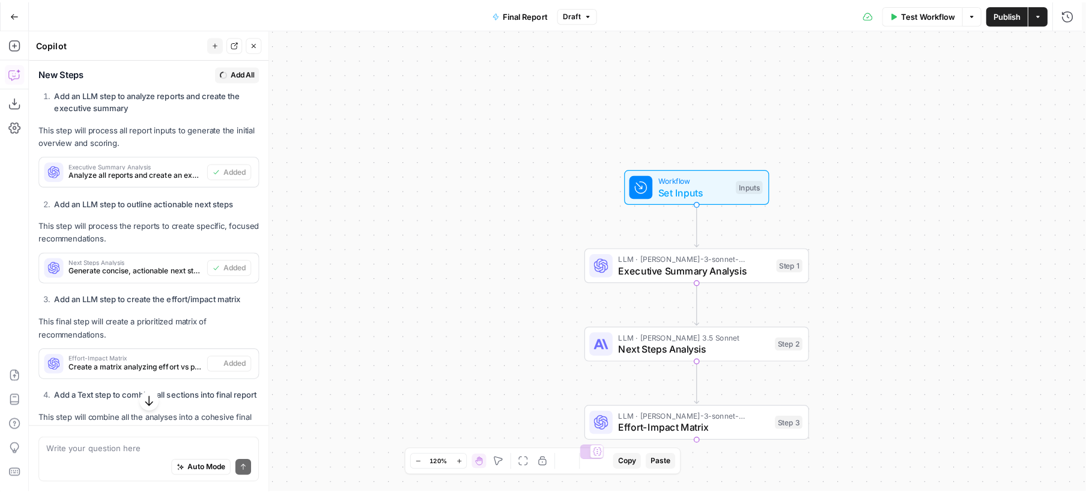
scroll to position [661, 0]
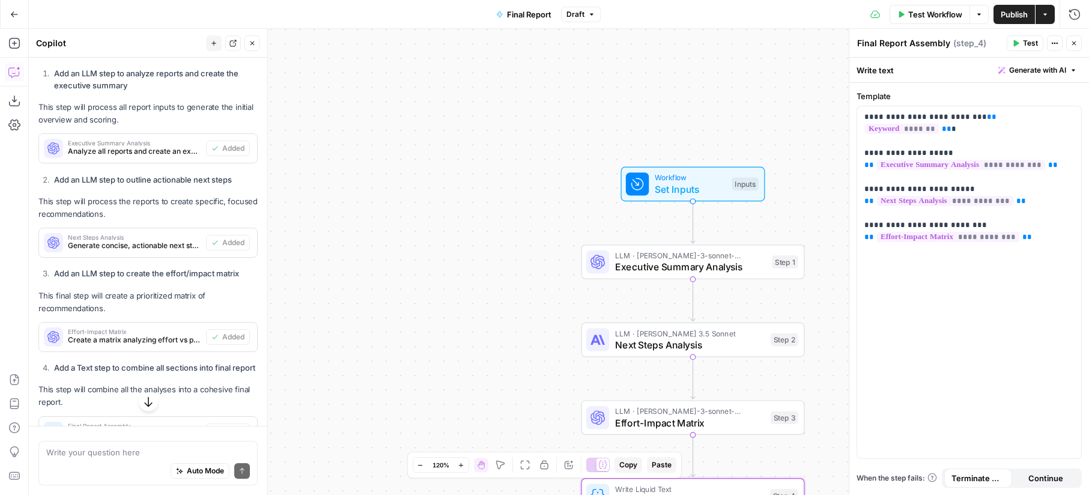
click at [806, 11] on span "Publish" at bounding box center [1013, 14] width 27 height 12
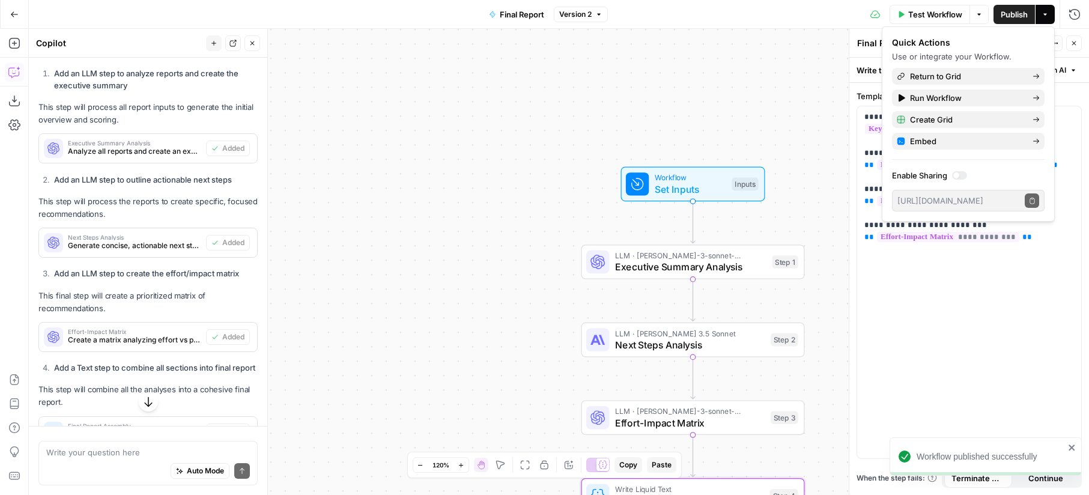
click at [806, 20] on button "Actions" at bounding box center [1044, 14] width 19 height 19
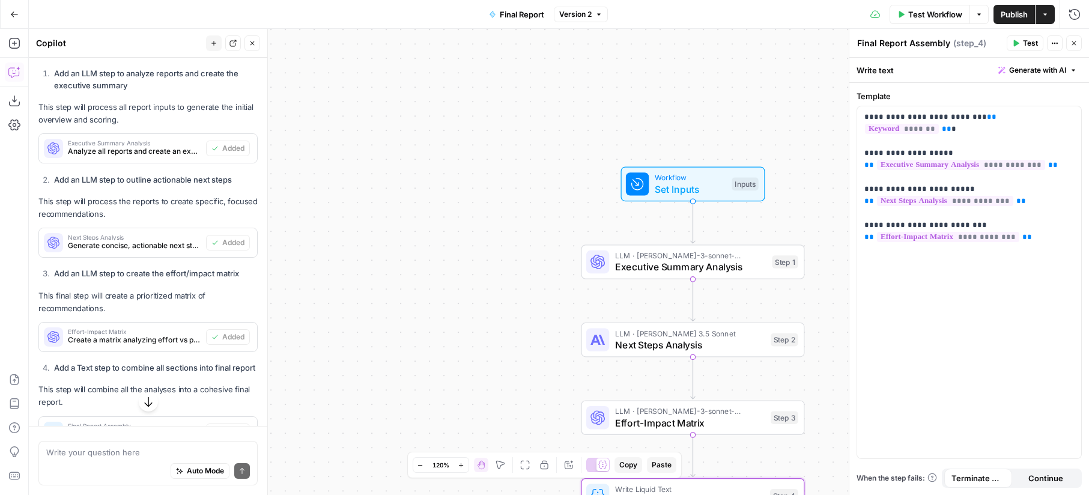
click at [806, 17] on icon "button" at bounding box center [1044, 14] width 7 height 7
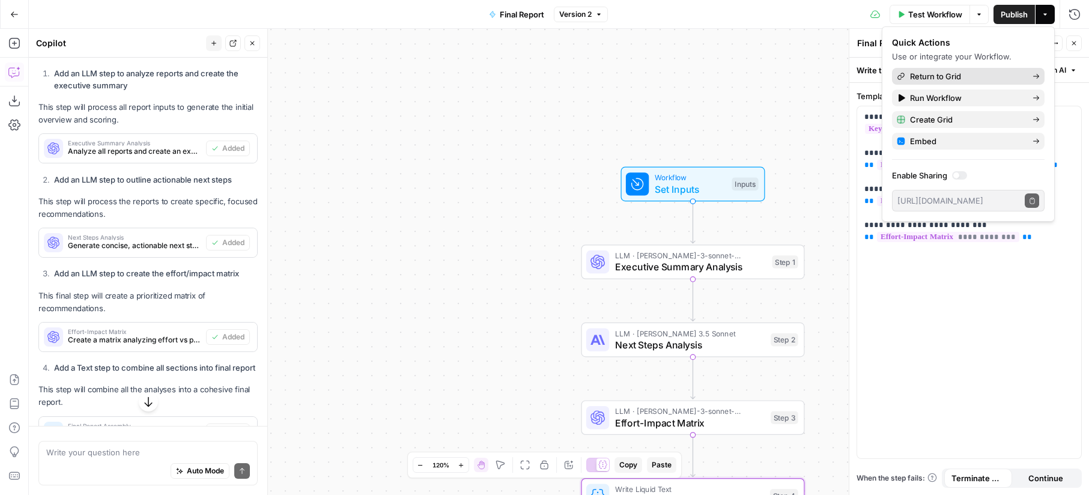
click at [806, 74] on span "Return to Grid" at bounding box center [966, 76] width 113 height 12
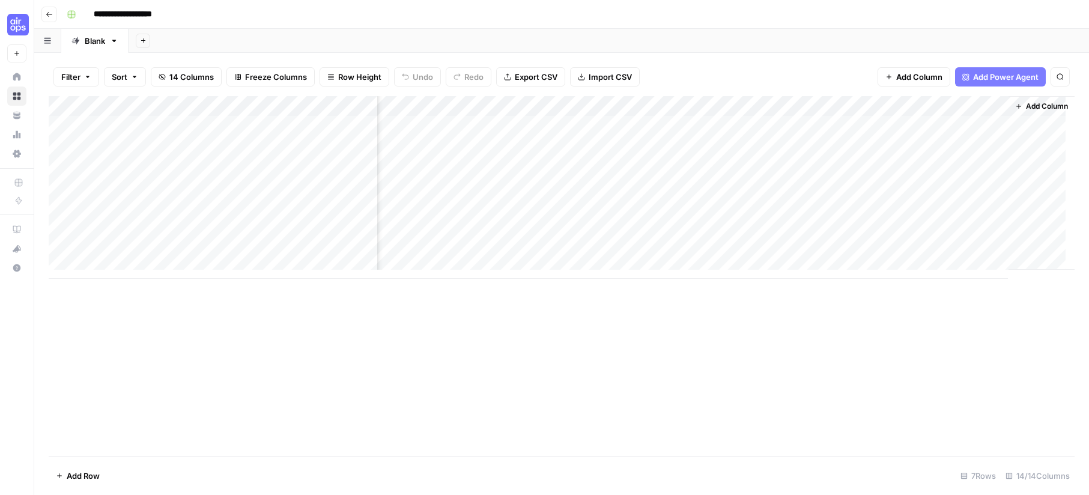
scroll to position [0, 604]
click at [806, 122] on div "Add Column" at bounding box center [561, 187] width 1025 height 183
click at [806, 249] on div "Add Column" at bounding box center [561, 187] width 1025 height 183
click at [806, 124] on div "Add Column" at bounding box center [561, 187] width 1025 height 183
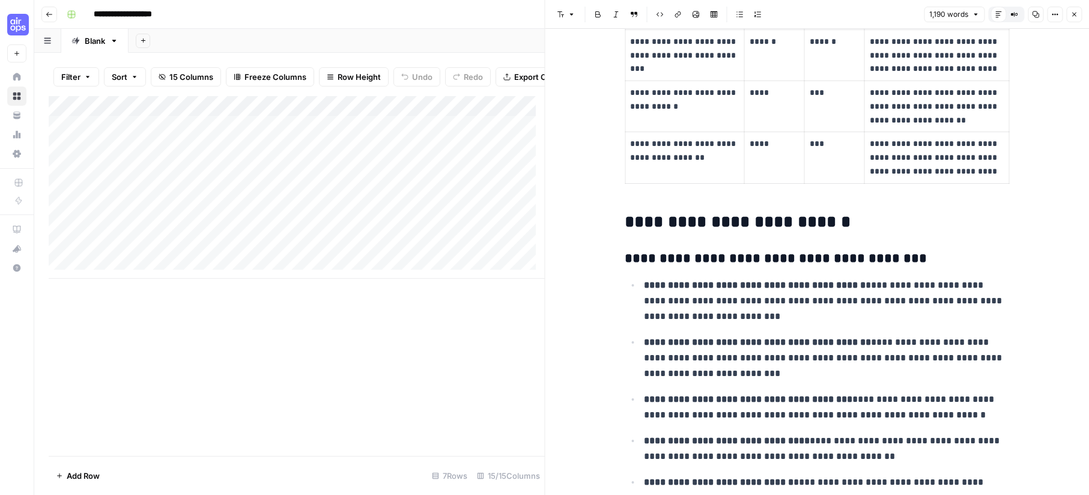
drag, startPoint x: 1074, startPoint y: 18, endPoint x: 697, endPoint y: 115, distance: 388.7
click at [806, 18] on button "Close" at bounding box center [1074, 15] width 16 height 16
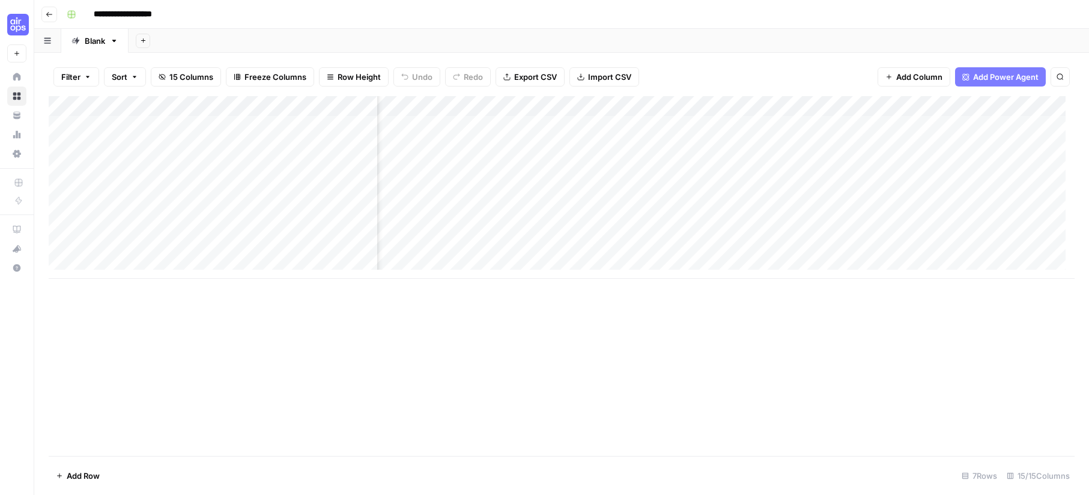
scroll to position [0, 537]
click at [724, 164] on div "Add Column" at bounding box center [561, 187] width 1025 height 183
click at [806, 125] on div "Add Column" at bounding box center [561, 187] width 1025 height 183
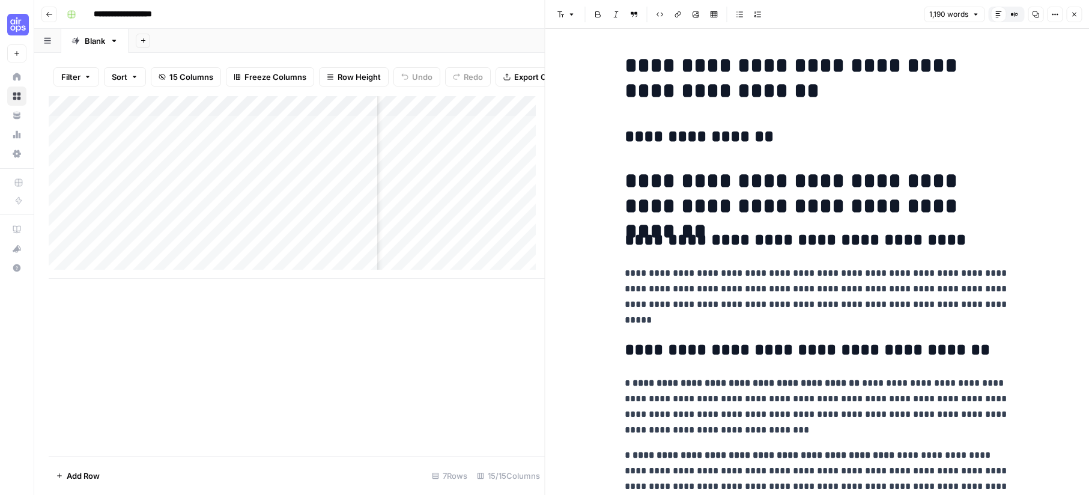
drag, startPoint x: 1072, startPoint y: 10, endPoint x: 1072, endPoint y: 20, distance: 10.2
click at [806, 11] on button "Close" at bounding box center [1074, 15] width 16 height 16
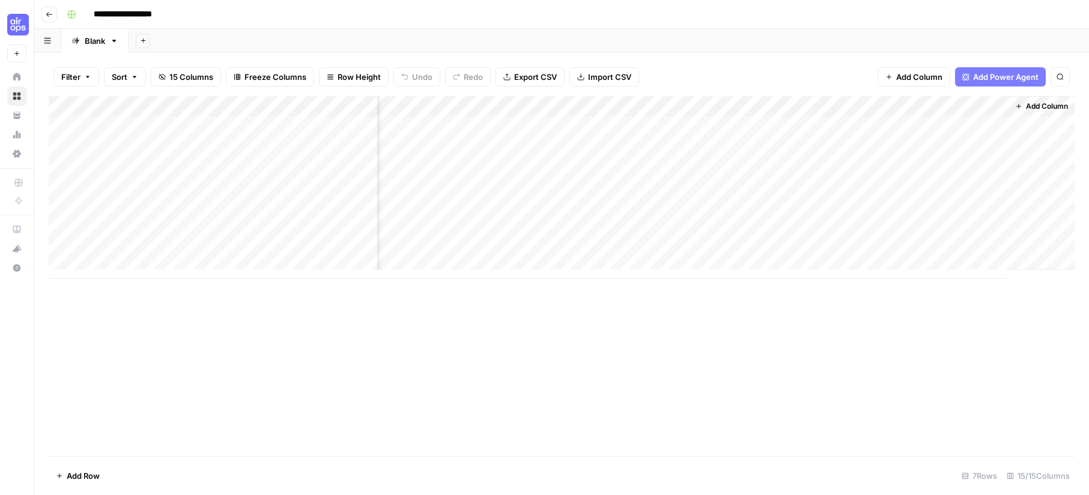
scroll to position [0, 698]
click at [806, 145] on div "Add Column" at bounding box center [561, 187] width 1025 height 183
click at [806, 165] on div "Add Column" at bounding box center [561, 187] width 1025 height 183
click at [806, 164] on div "Add Column" at bounding box center [561, 187] width 1025 height 183
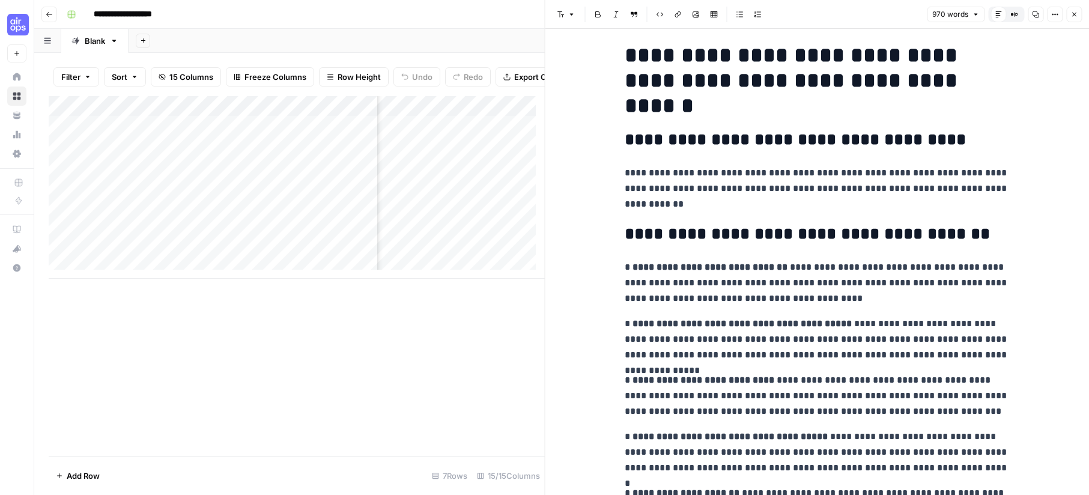
scroll to position [136, 0]
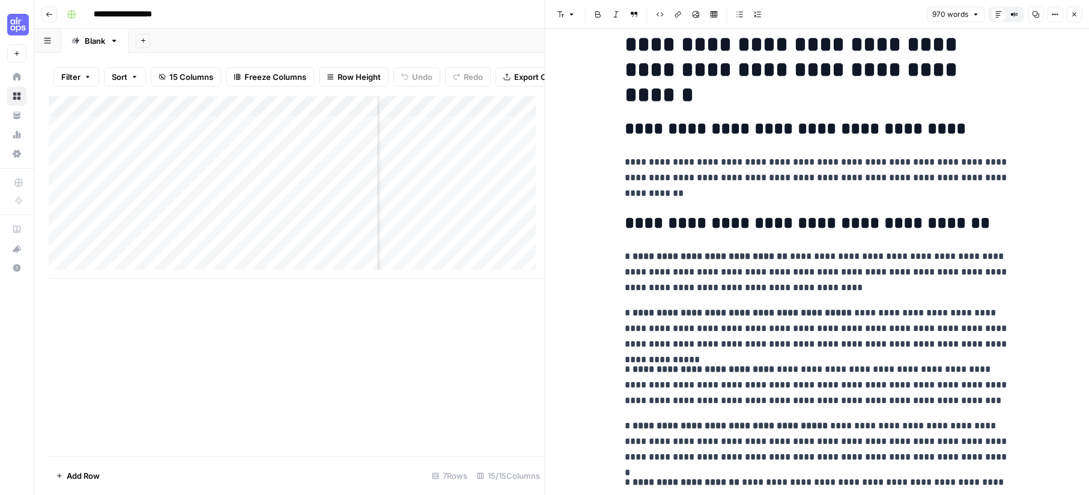
click at [509, 364] on div "Add Column" at bounding box center [297, 276] width 496 height 360
click at [806, 10] on button "Close" at bounding box center [1074, 15] width 16 height 16
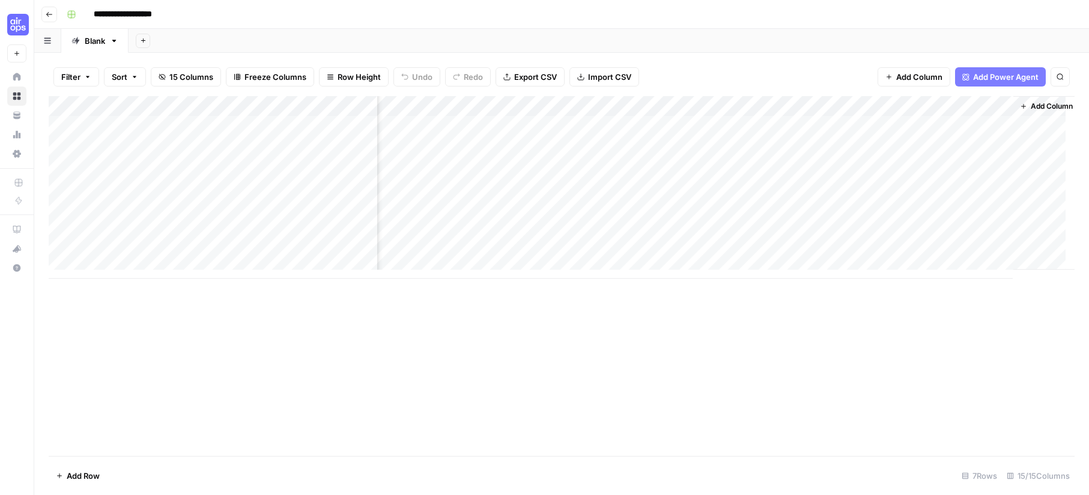
click at [806, 107] on div "Add Column" at bounding box center [561, 187] width 1025 height 183
click at [806, 101] on div at bounding box center [958, 108] width 109 height 24
click at [806, 104] on div "Add Column" at bounding box center [561, 187] width 1025 height 183
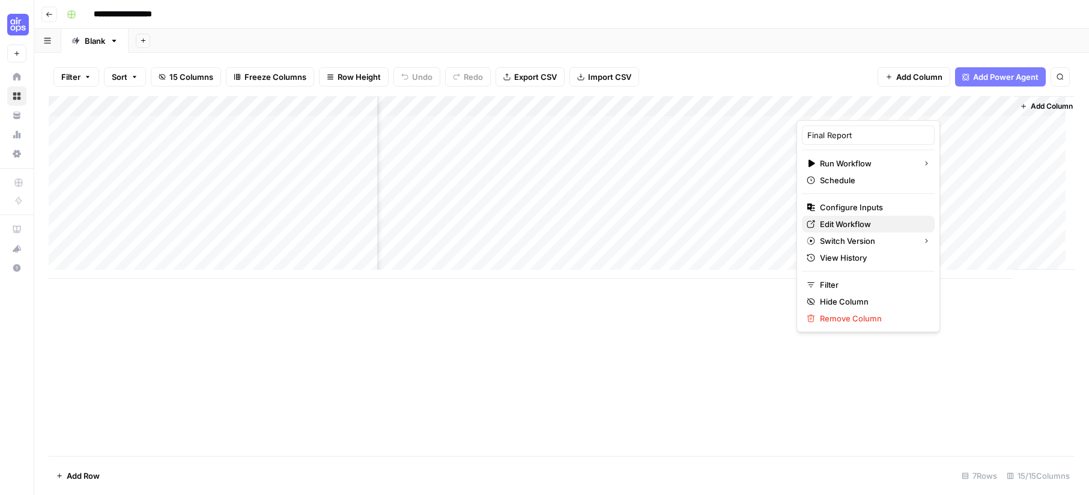
click at [806, 220] on span "Edit Workflow" at bounding box center [872, 224] width 105 height 12
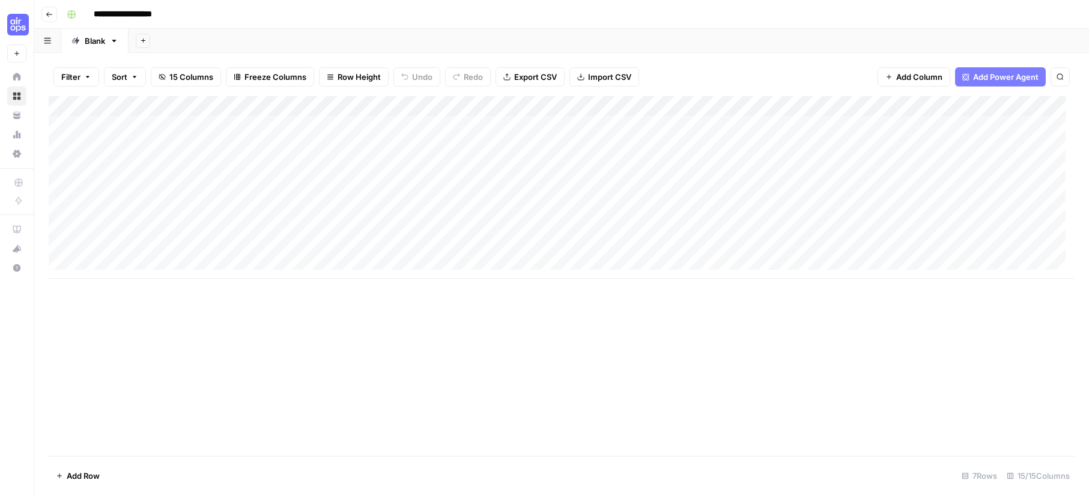
scroll to position [0, 712]
click at [806, 125] on div "Add Column" at bounding box center [561, 187] width 1025 height 183
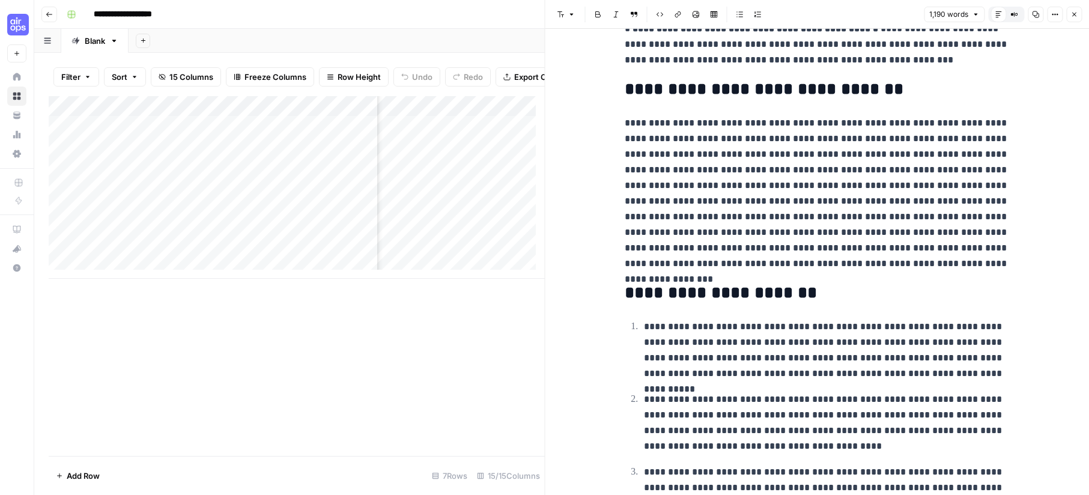
scroll to position [618, 0]
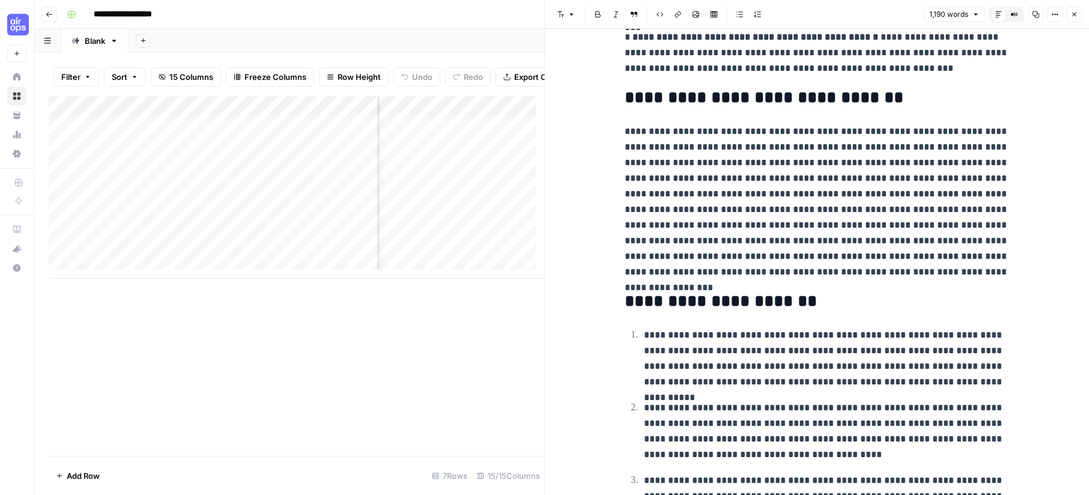
click at [778, 98] on h2 "**********" at bounding box center [816, 97] width 384 height 19
copy h2 "**********"
click at [806, 16] on icon "button" at bounding box center [1073, 14] width 7 height 7
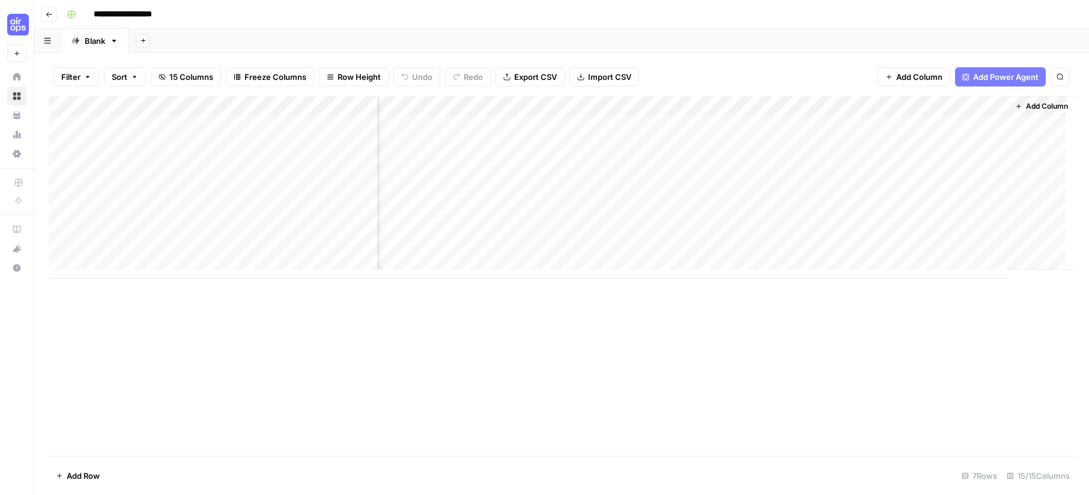
scroll to position [0, 698]
click at [806, 126] on div "Add Column" at bounding box center [561, 187] width 1025 height 183
click at [806, 122] on div "Add Column" at bounding box center [561, 187] width 1025 height 183
click at [806, 123] on div "Add Column" at bounding box center [561, 187] width 1025 height 183
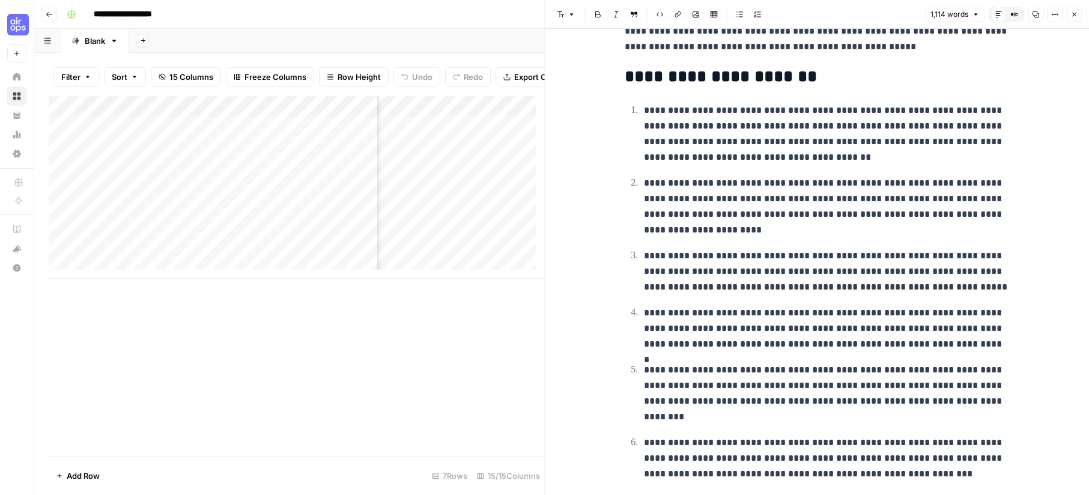
scroll to position [453, 0]
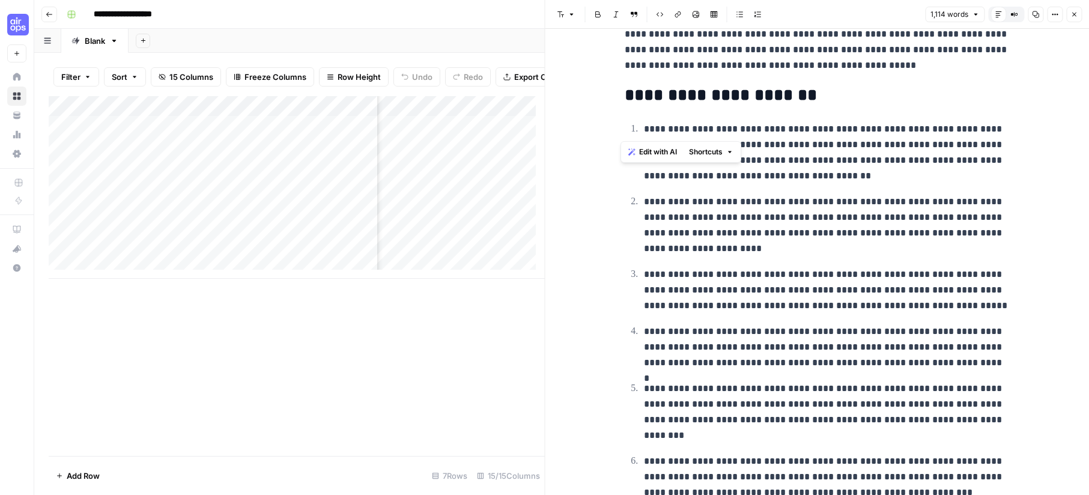
drag, startPoint x: 640, startPoint y: 89, endPoint x: 957, endPoint y: 136, distance: 320.4
click at [806, 201] on p "**********" at bounding box center [826, 225] width 365 height 62
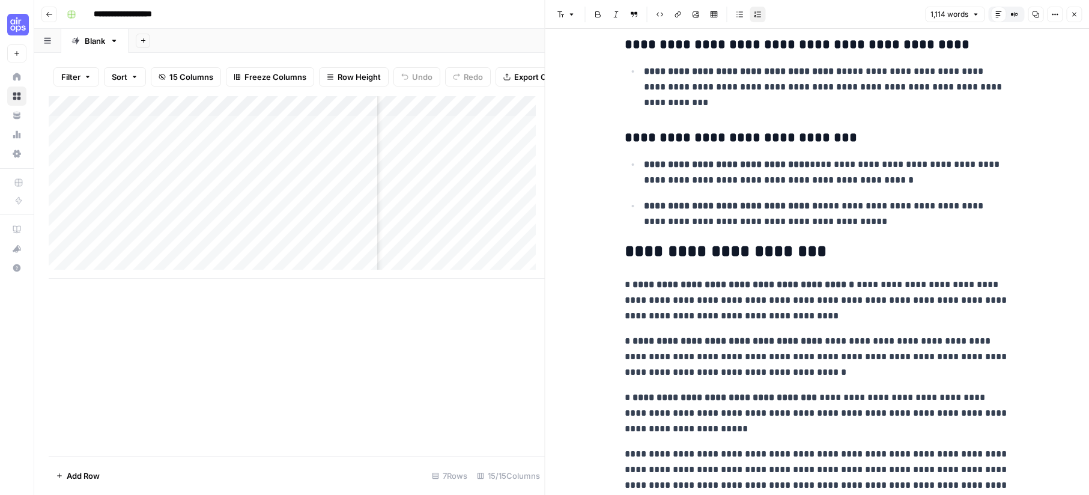
scroll to position [2463, 0]
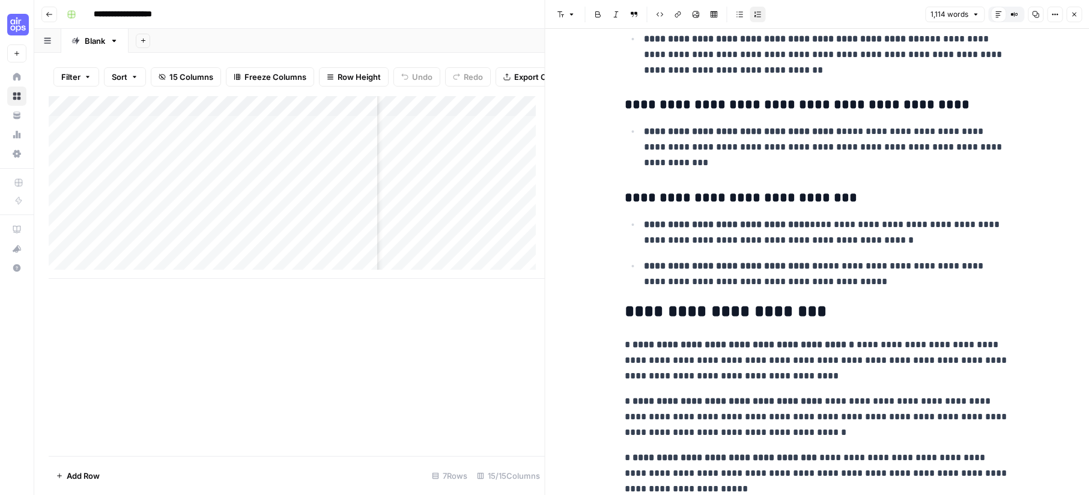
click at [806, 14] on button "Close" at bounding box center [1074, 15] width 16 height 16
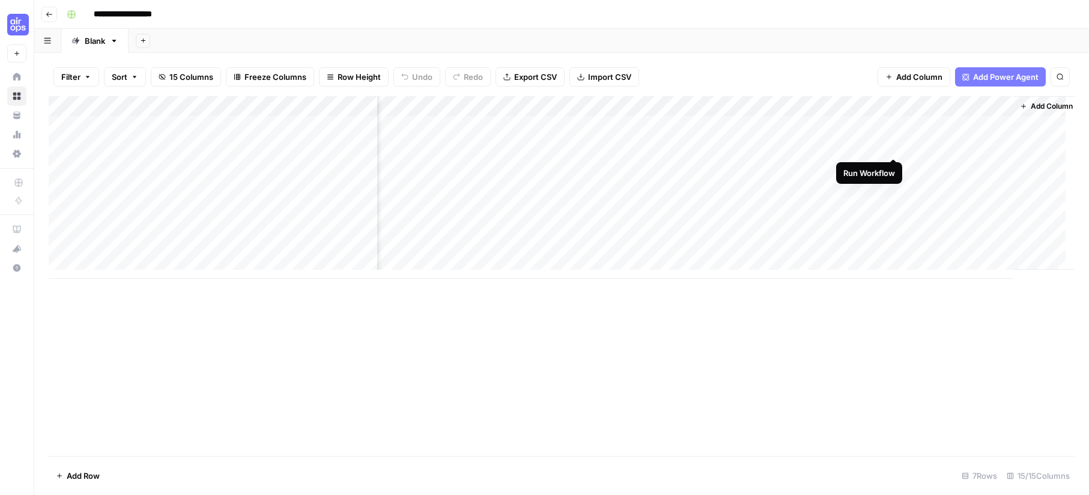
click at [806, 144] on div "Add Column" at bounding box center [561, 187] width 1025 height 183
click at [806, 166] on div "Add Column" at bounding box center [561, 187] width 1025 height 183
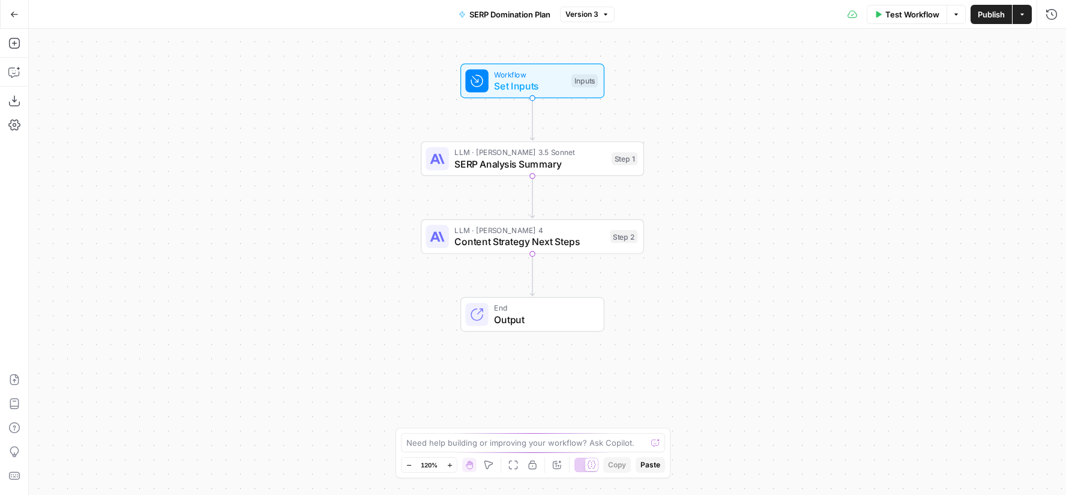
drag, startPoint x: 703, startPoint y: 279, endPoint x: 687, endPoint y: 213, distance: 67.9
click at [687, 213] on div "Workflow Set Inputs Inputs LLM · Claude 3.5 Sonnet SERP Analysis Summary Step 1…" at bounding box center [547, 262] width 1037 height 466
click at [548, 81] on span "Set Inputs" at bounding box center [529, 84] width 71 height 14
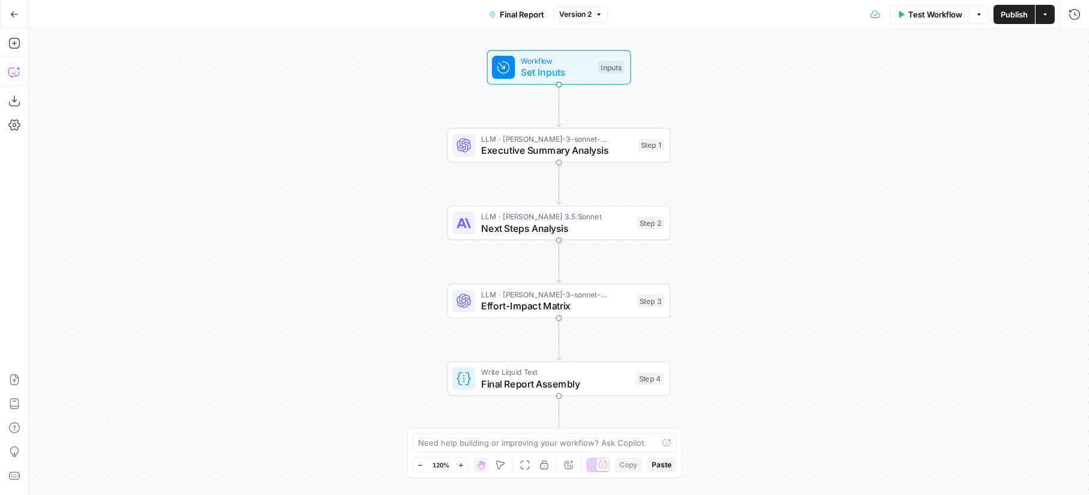
click at [7, 73] on button "Copilot" at bounding box center [14, 71] width 19 height 19
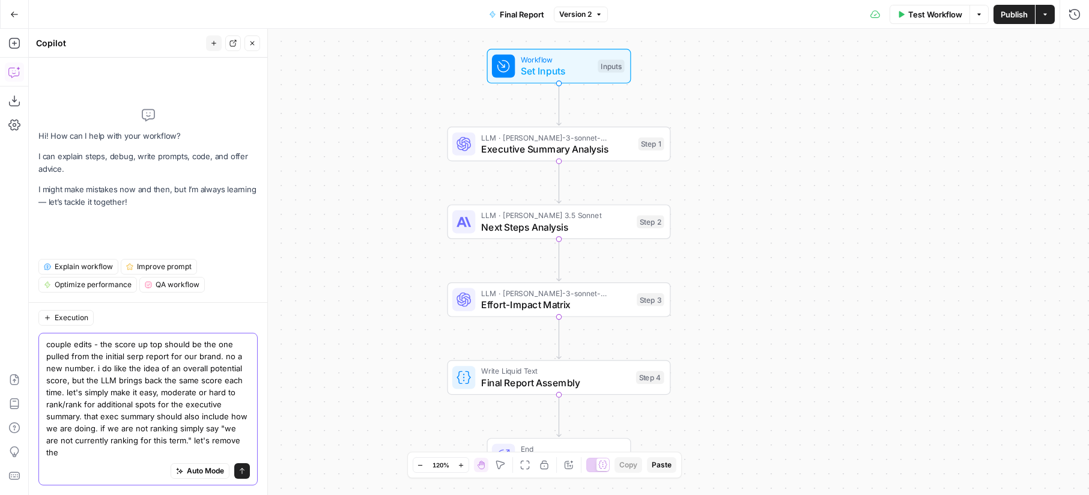
paste textarea "Competitive Landscape Assessment"
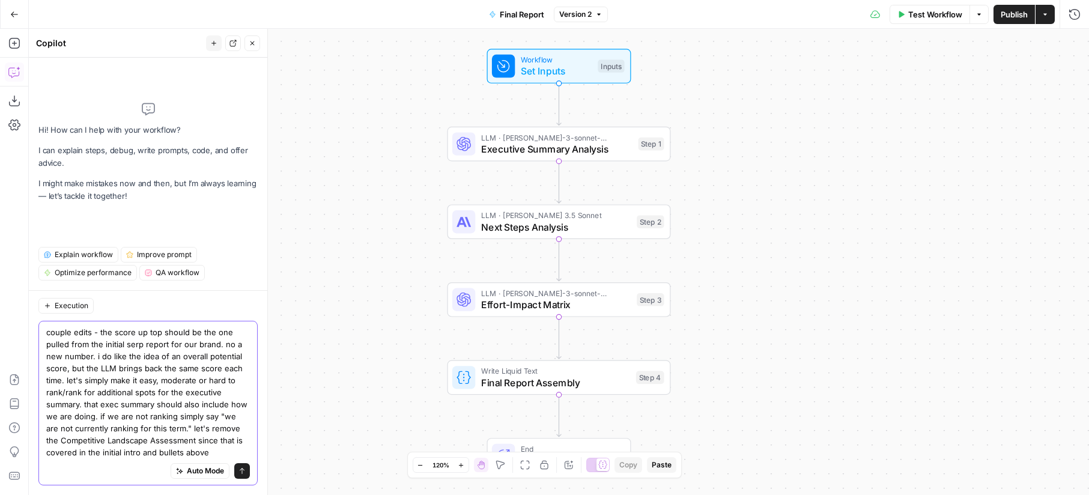
type textarea "couple edits - the score up top should be the one pulled from the initial serp …"
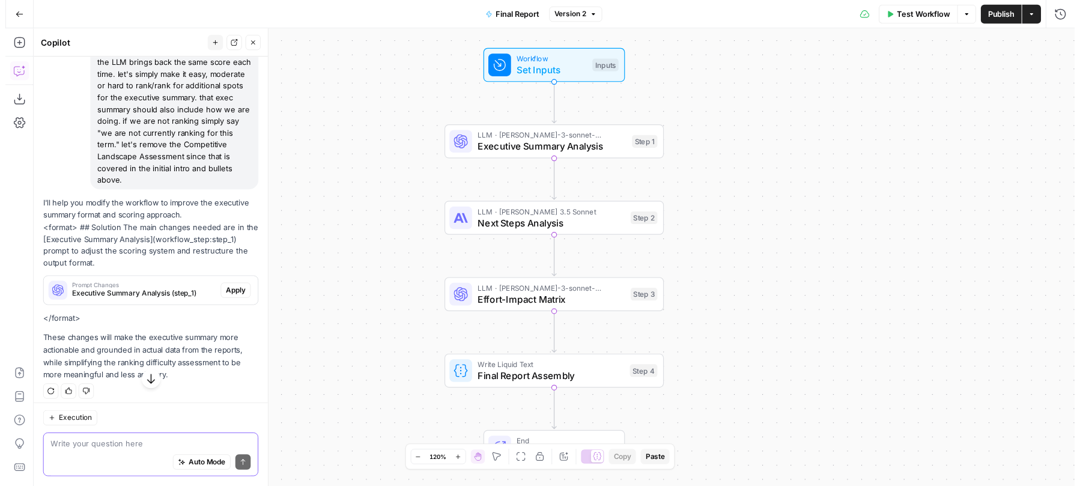
scroll to position [155, 0]
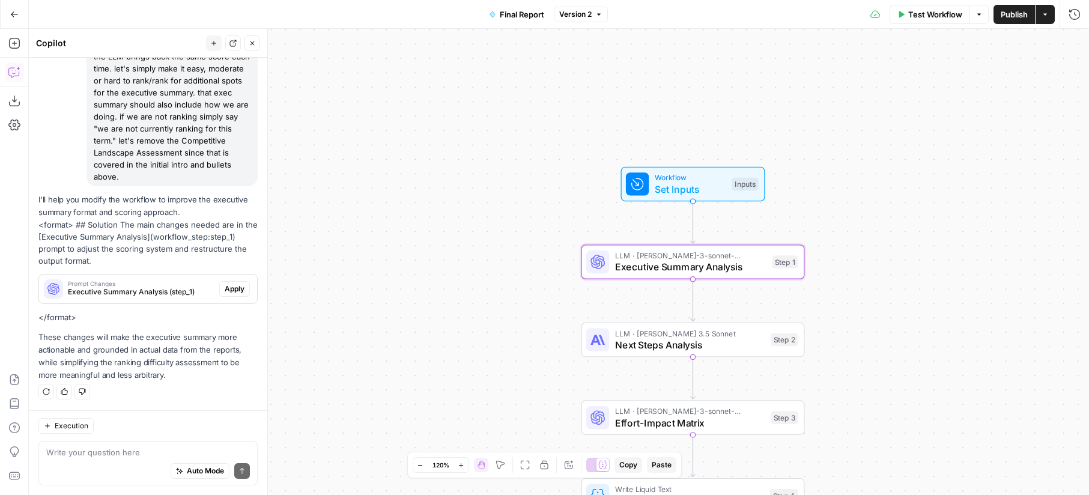
click at [235, 287] on span "Apply" at bounding box center [235, 288] width 20 height 11
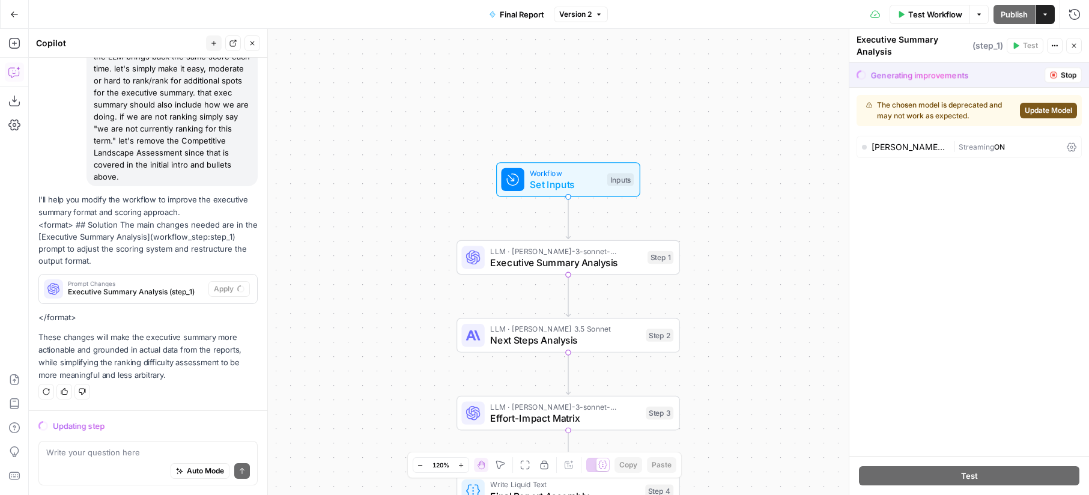
click at [1051, 108] on span "Update Model" at bounding box center [1047, 110] width 47 height 11
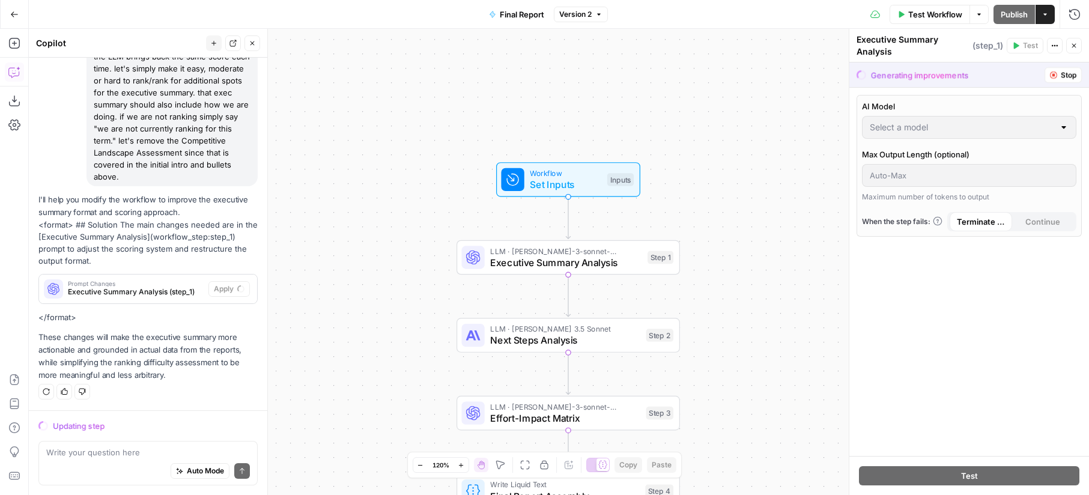
type input "[PERSON_NAME] 4"
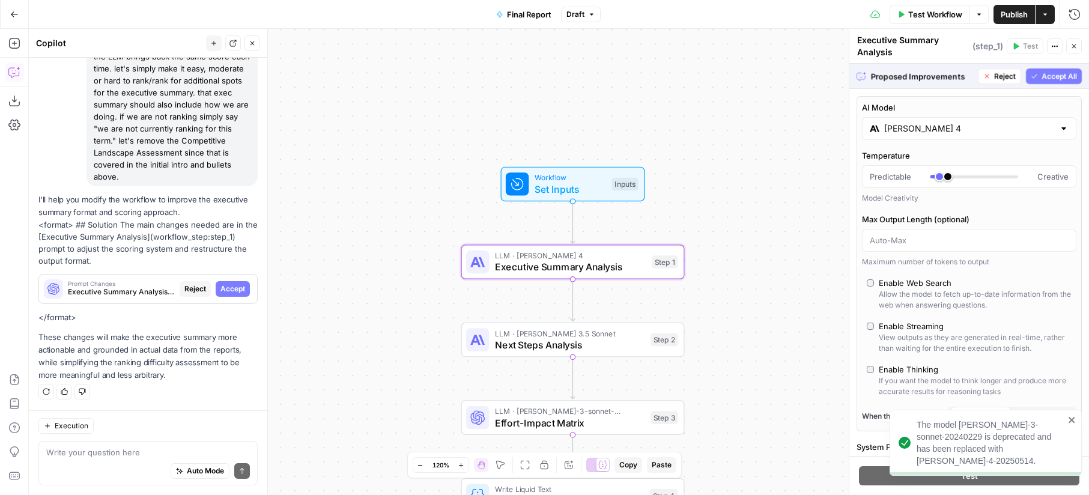
click at [224, 285] on span "Accept" at bounding box center [232, 288] width 25 height 11
type input "***"
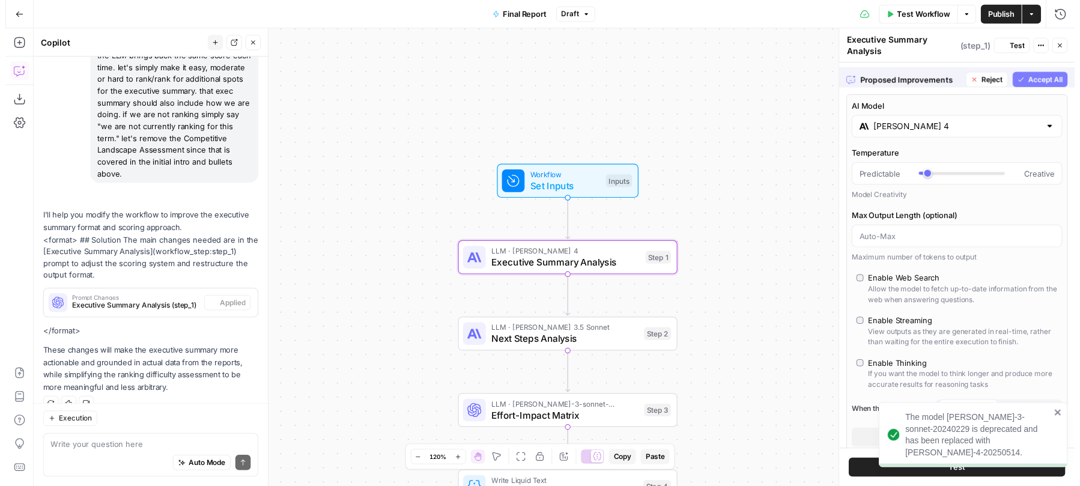
scroll to position [174, 0]
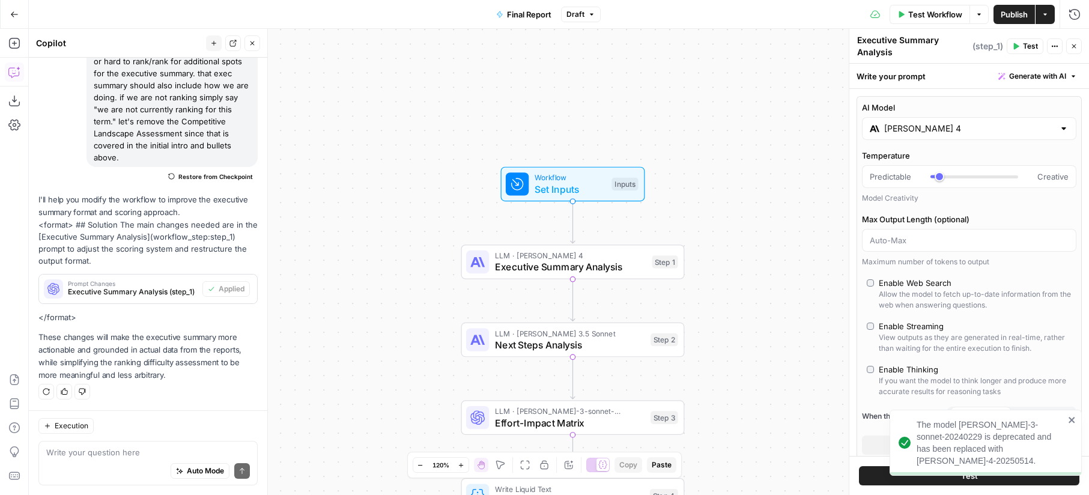
click at [1013, 17] on span "Publish" at bounding box center [1013, 14] width 27 height 12
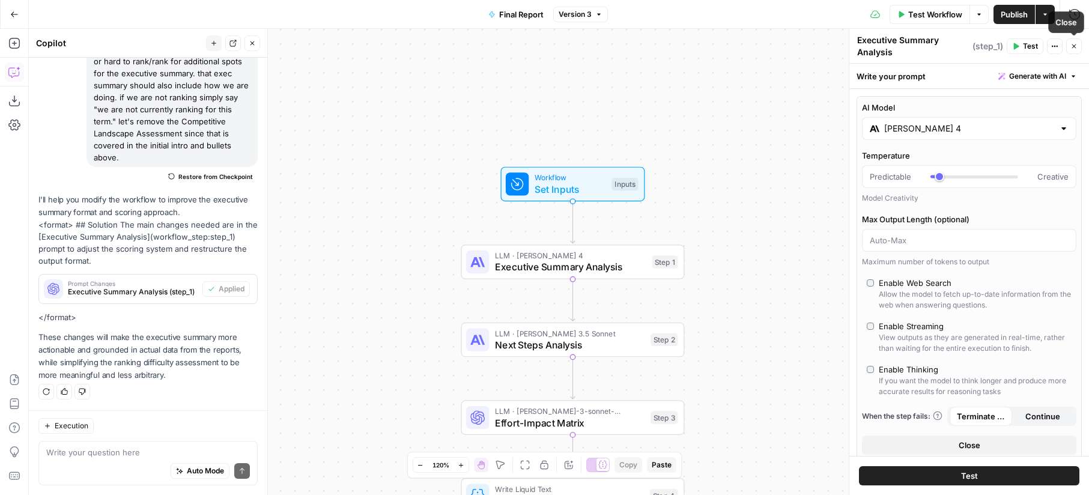
click at [1076, 41] on button "Close" at bounding box center [1074, 46] width 16 height 16
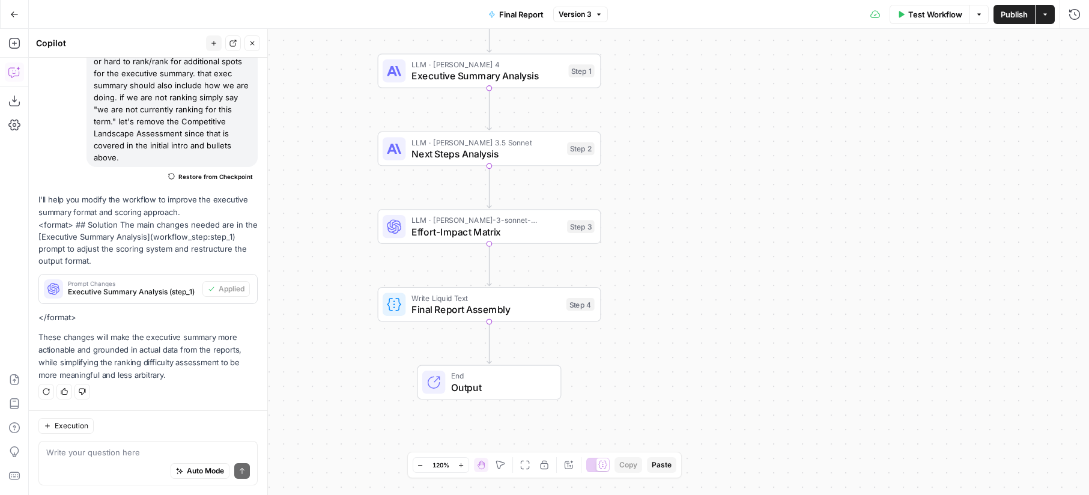
drag, startPoint x: 794, startPoint y: 277, endPoint x: 720, endPoint y: 108, distance: 183.9
click at [720, 108] on div "Workflow Set Inputs Inputs LLM · [PERSON_NAME] 4 Executive Summary Analysis Ste…" at bounding box center [559, 262] width 1060 height 466
click at [485, 306] on span "Final Report Assembly" at bounding box center [485, 309] width 149 height 14
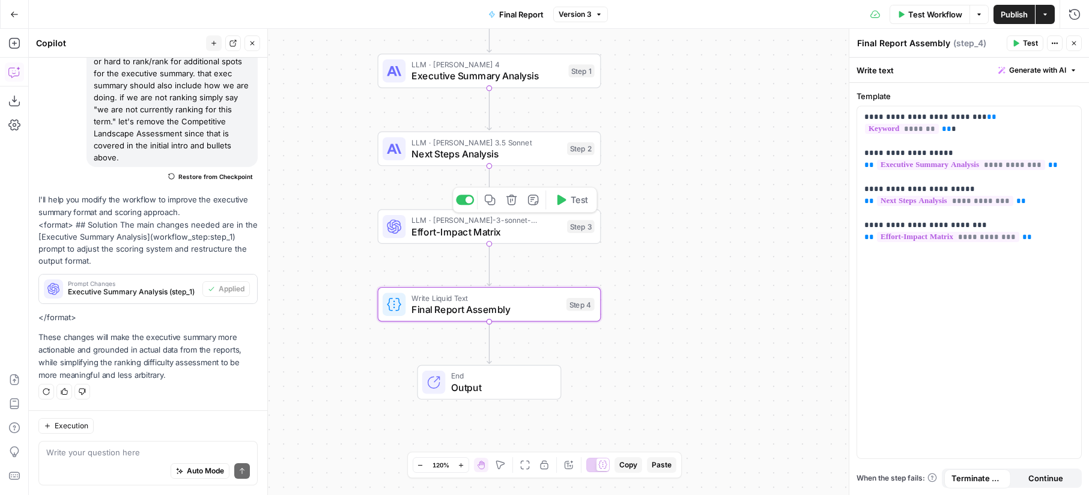
click at [495, 223] on span "LLM · [PERSON_NAME]-3-sonnet-20240229" at bounding box center [486, 219] width 150 height 11
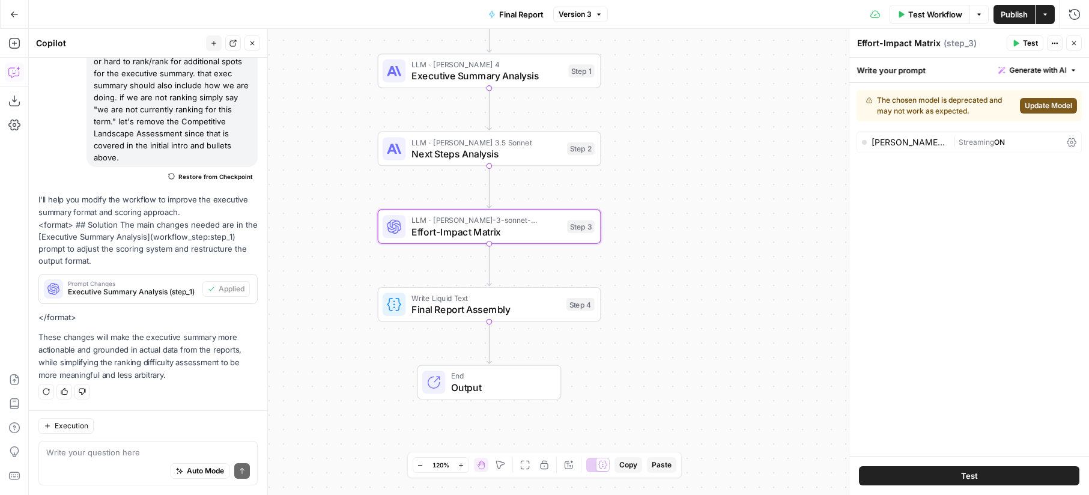
click at [465, 303] on span "Final Report Assembly" at bounding box center [485, 309] width 149 height 14
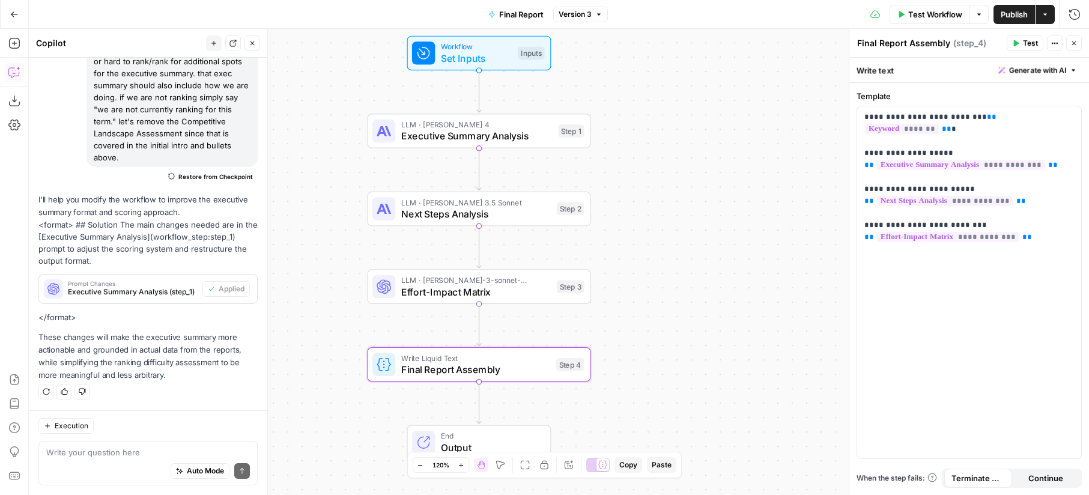
drag, startPoint x: 734, startPoint y: 143, endPoint x: 724, endPoint y: 203, distance: 60.9
click at [724, 203] on div "Workflow Set Inputs Inputs LLM · [PERSON_NAME] 4 Executive Summary Analysis Ste…" at bounding box center [559, 262] width 1060 height 466
click at [512, 122] on span "LLM · [PERSON_NAME] 4" at bounding box center [476, 124] width 151 height 11
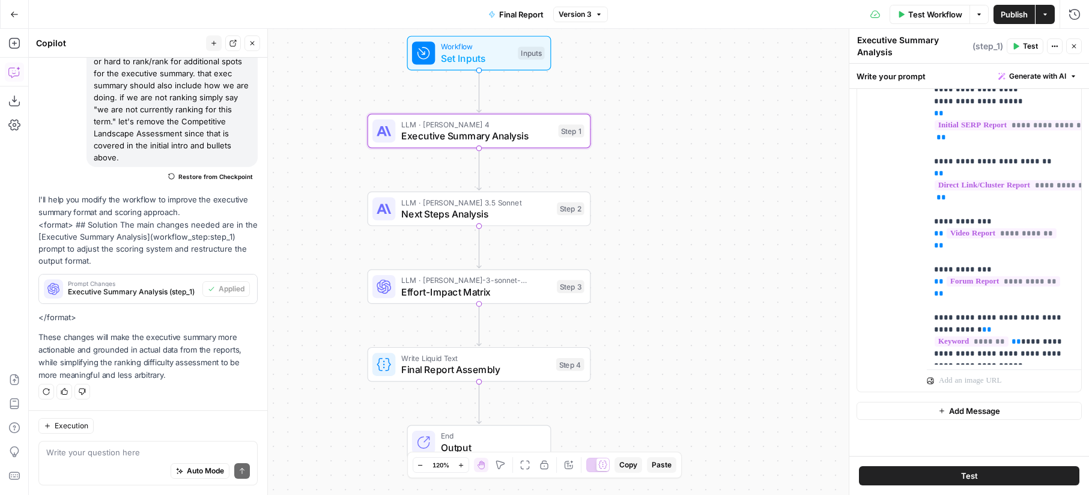
scroll to position [747, 0]
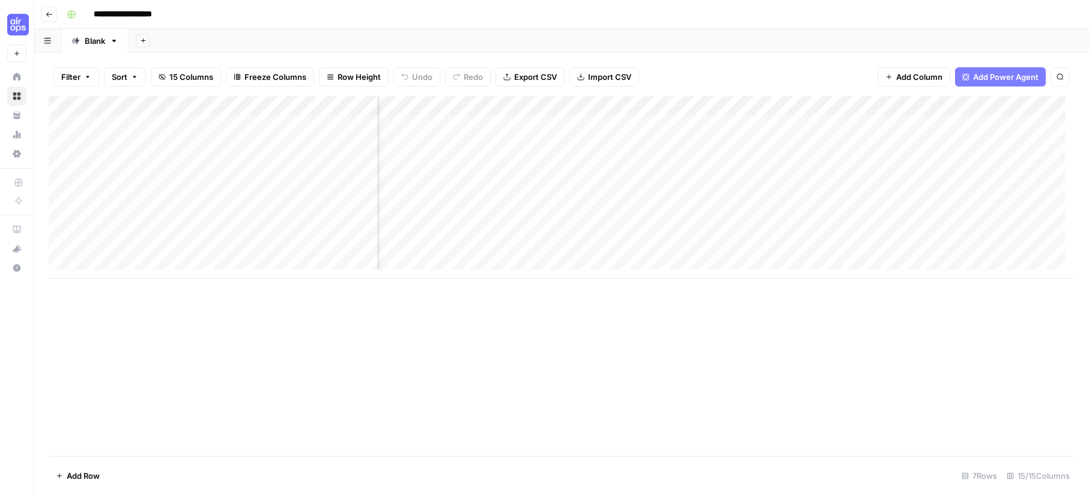
scroll to position [0, 698]
click at [998, 147] on div "Add Column" at bounding box center [561, 187] width 1025 height 183
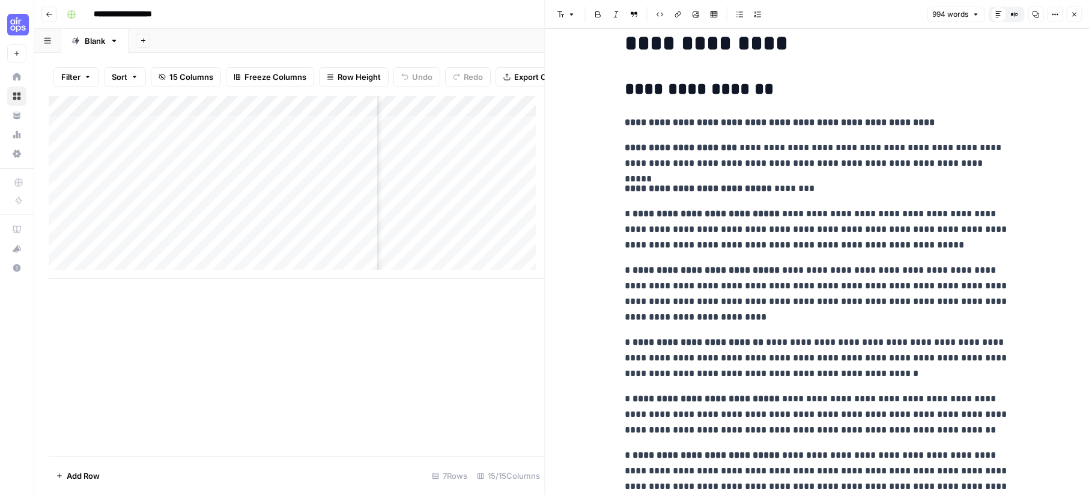
scroll to position [56, 0]
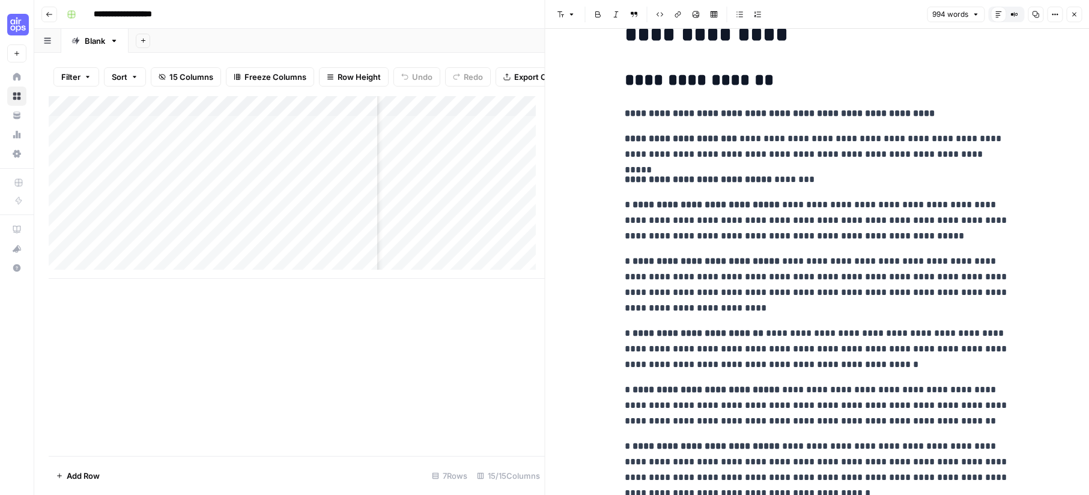
click at [1074, 10] on button "Close" at bounding box center [1074, 15] width 16 height 16
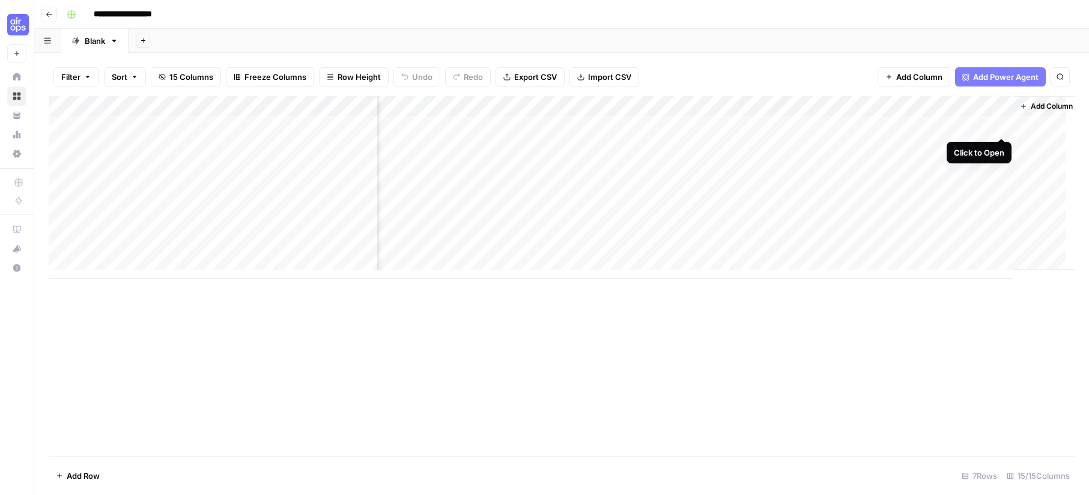
click at [1003, 123] on div "Add Column" at bounding box center [561, 187] width 1025 height 183
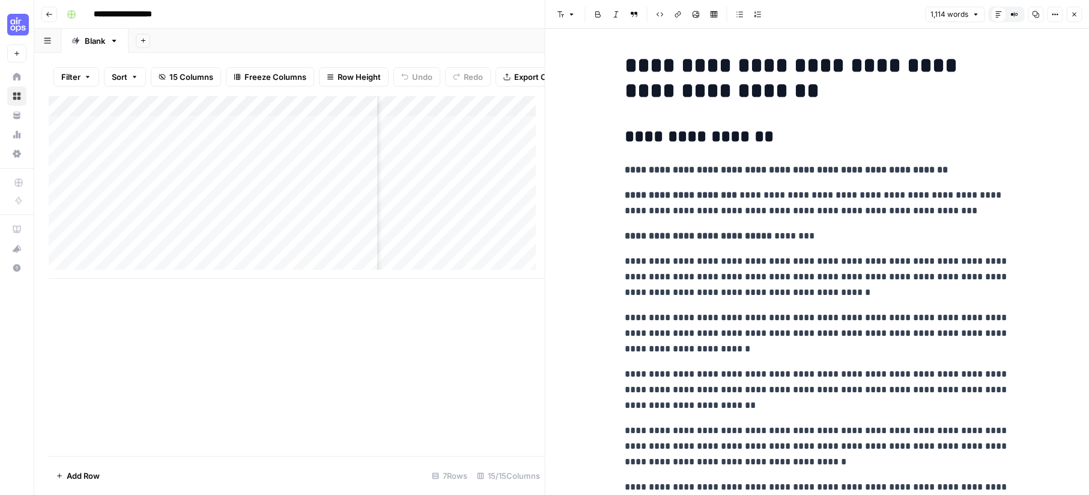
click at [1068, 14] on button "Close" at bounding box center [1074, 15] width 16 height 16
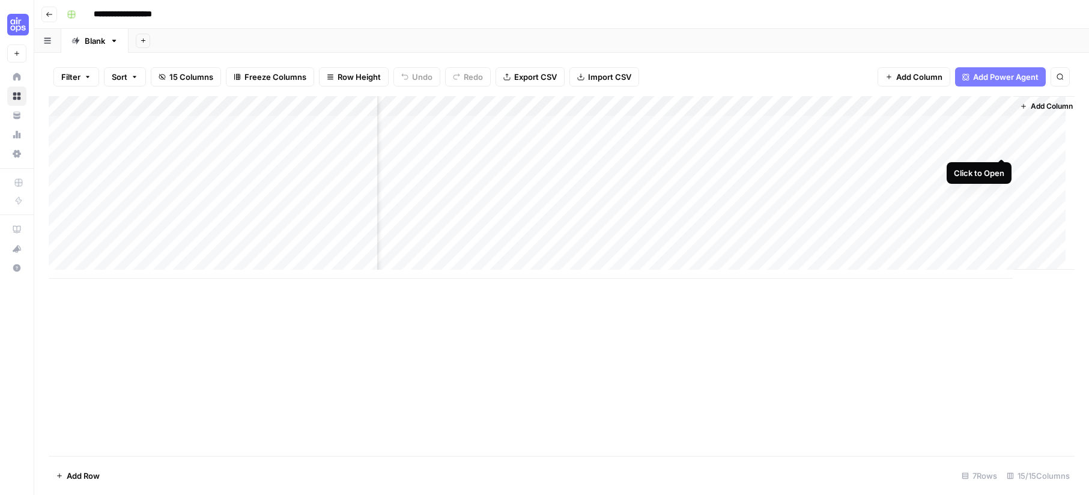
click at [998, 146] on div "Add Column" at bounding box center [561, 187] width 1025 height 183
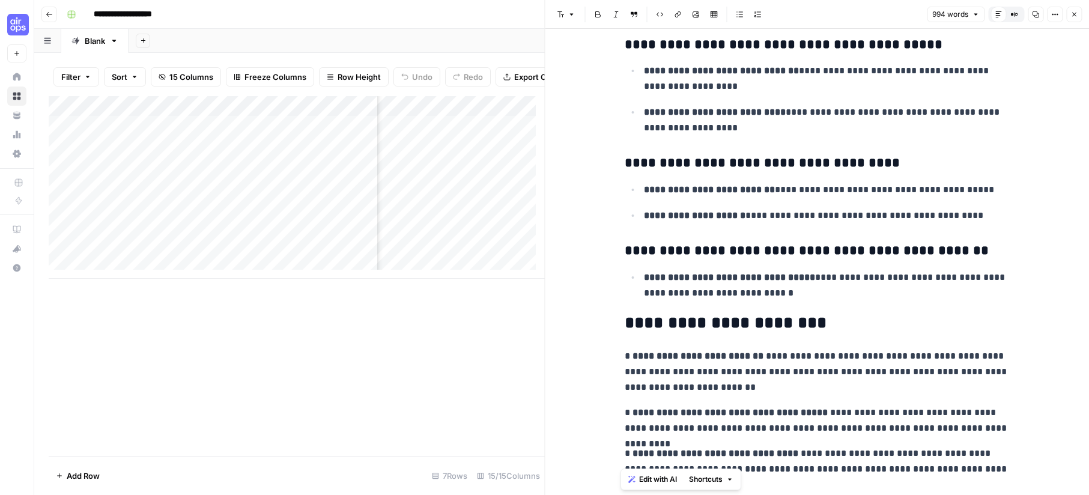
scroll to position [2410, 0]
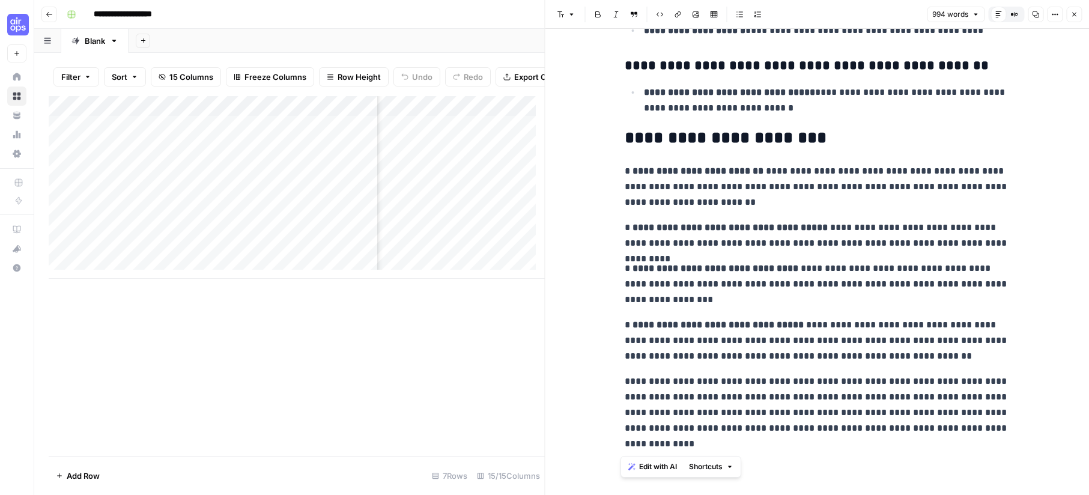
drag, startPoint x: 617, startPoint y: 54, endPoint x: 791, endPoint y: 420, distance: 405.0
click at [804, 494] on html "**********" at bounding box center [544, 247] width 1089 height 495
copy div "**********"
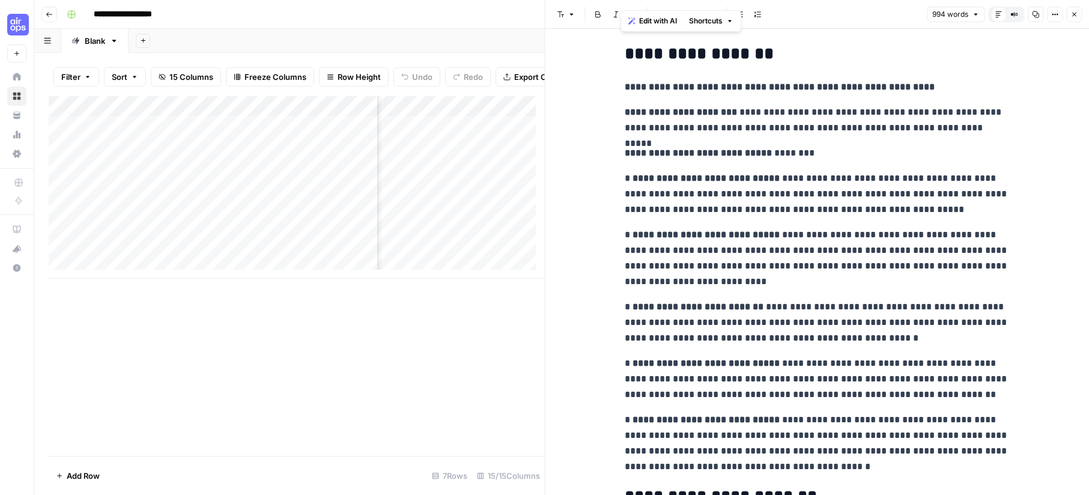
scroll to position [0, 0]
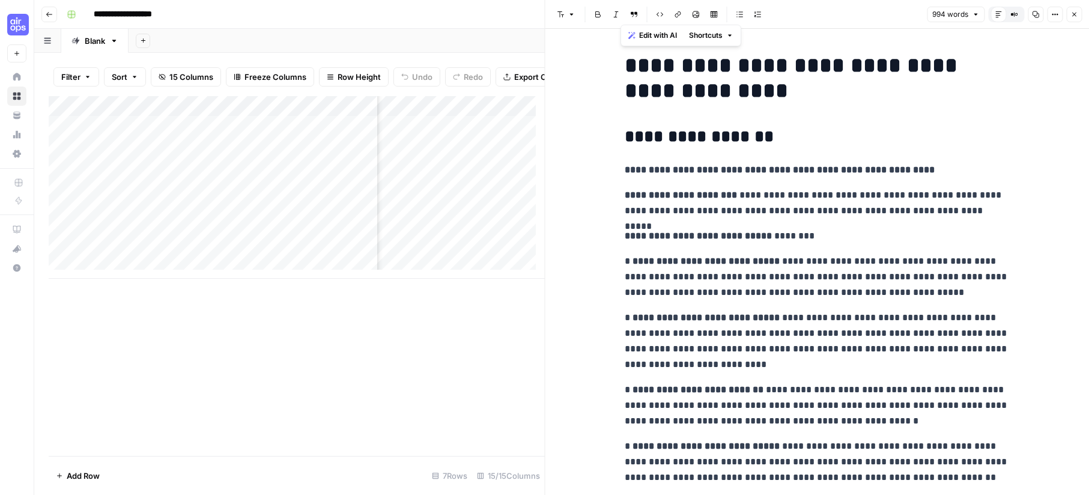
click at [956, 129] on h2 "**********" at bounding box center [816, 136] width 384 height 19
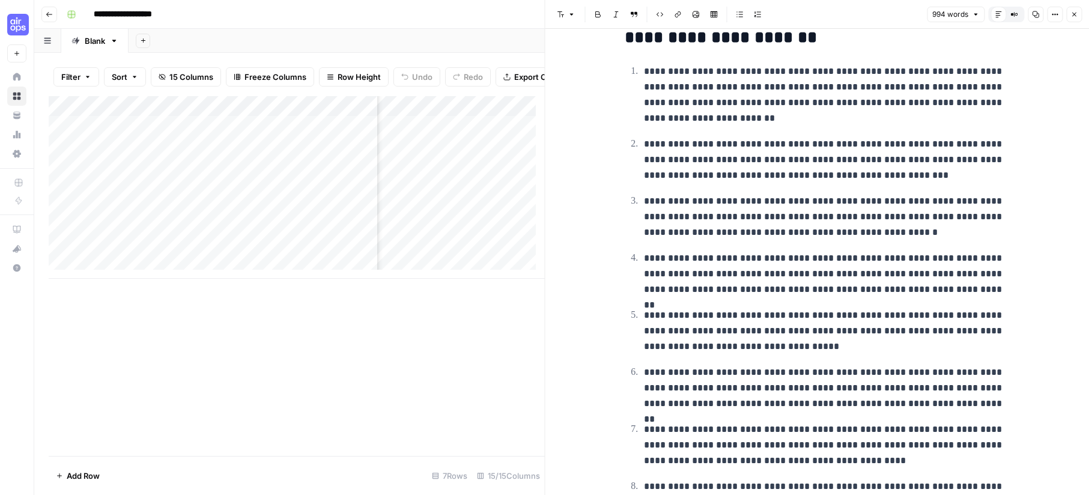
scroll to position [577, 0]
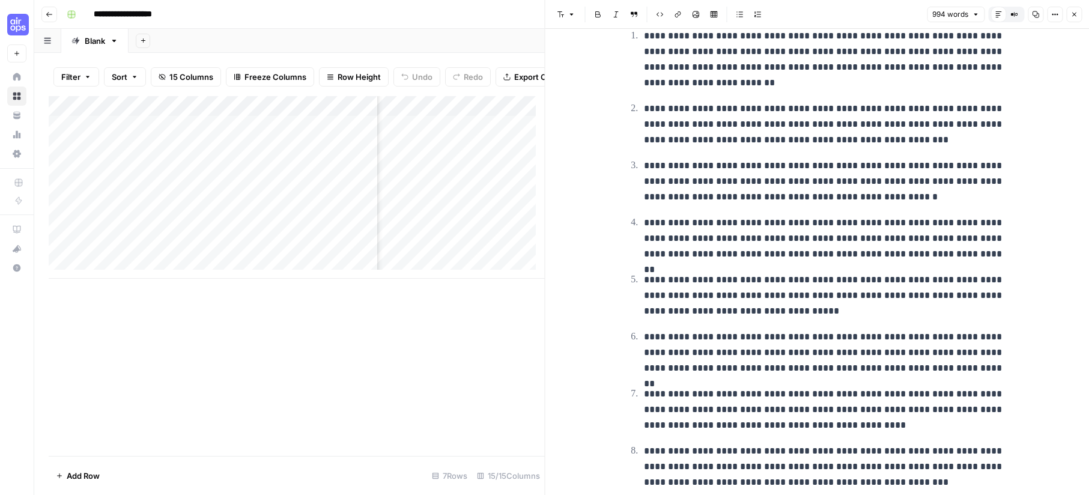
click at [1080, 9] on button "Close" at bounding box center [1074, 15] width 16 height 16
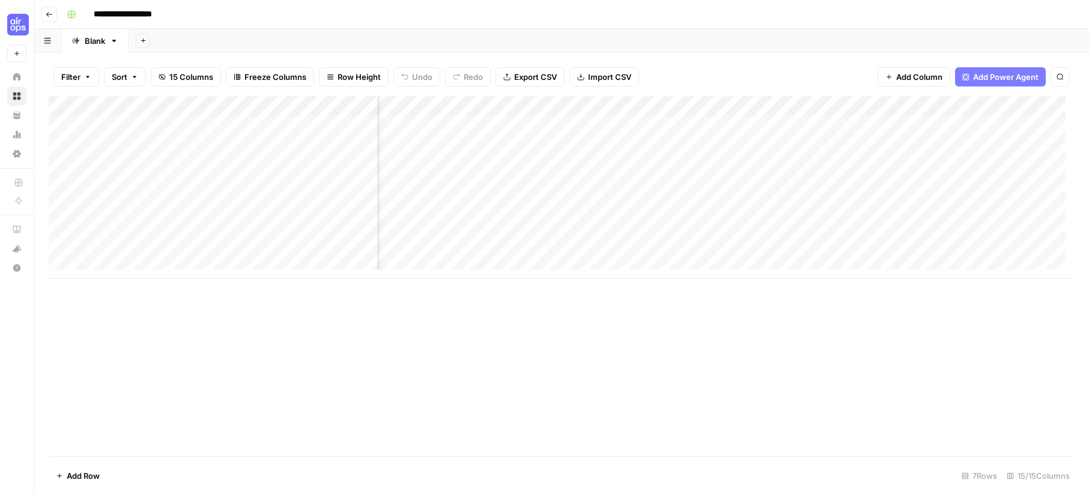
scroll to position [0, 508]
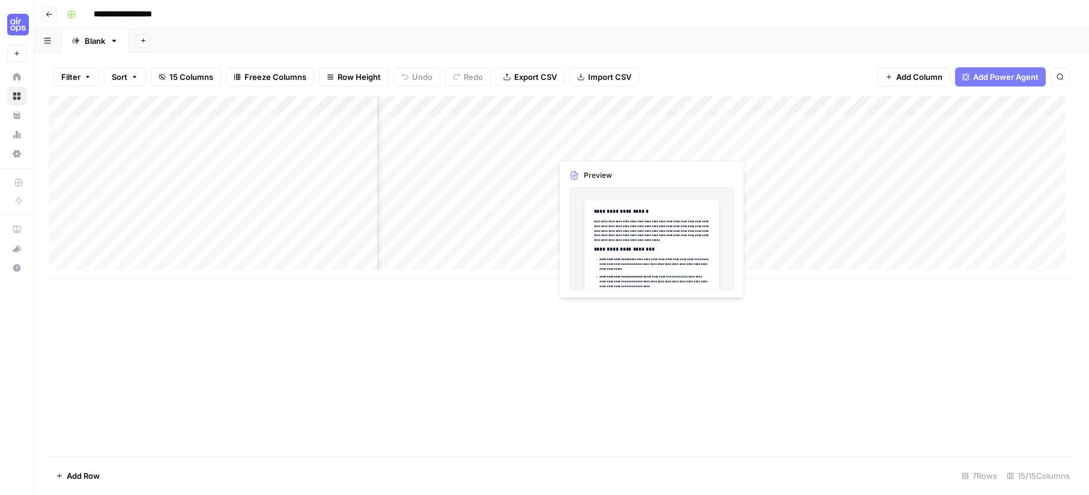
click at [576, 143] on div "Add Column" at bounding box center [561, 187] width 1025 height 183
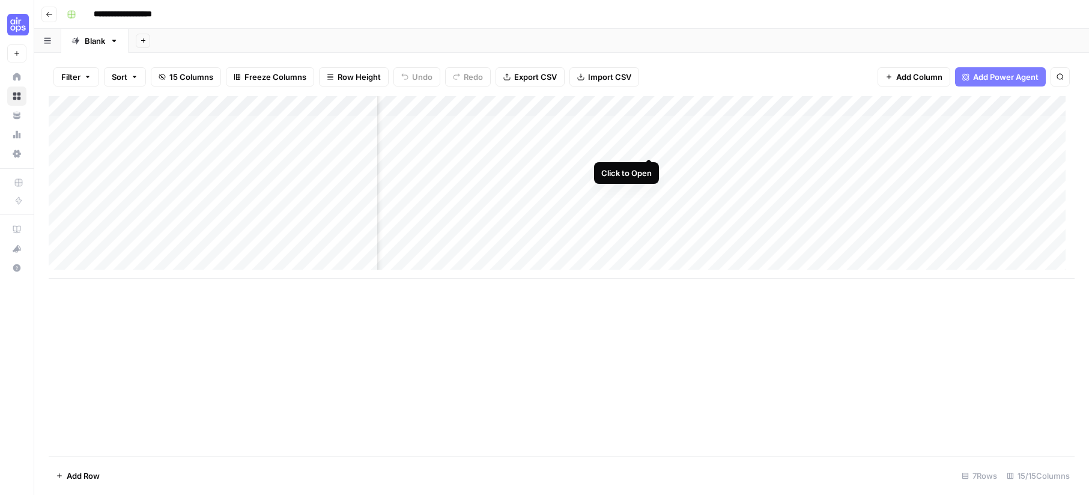
click at [652, 146] on div "Add Column" at bounding box center [561, 187] width 1025 height 183
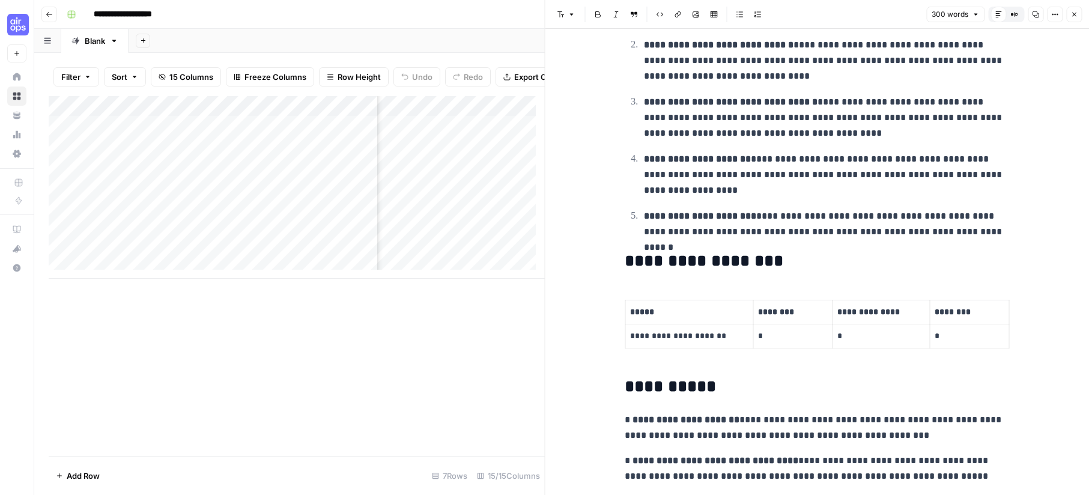
scroll to position [388, 0]
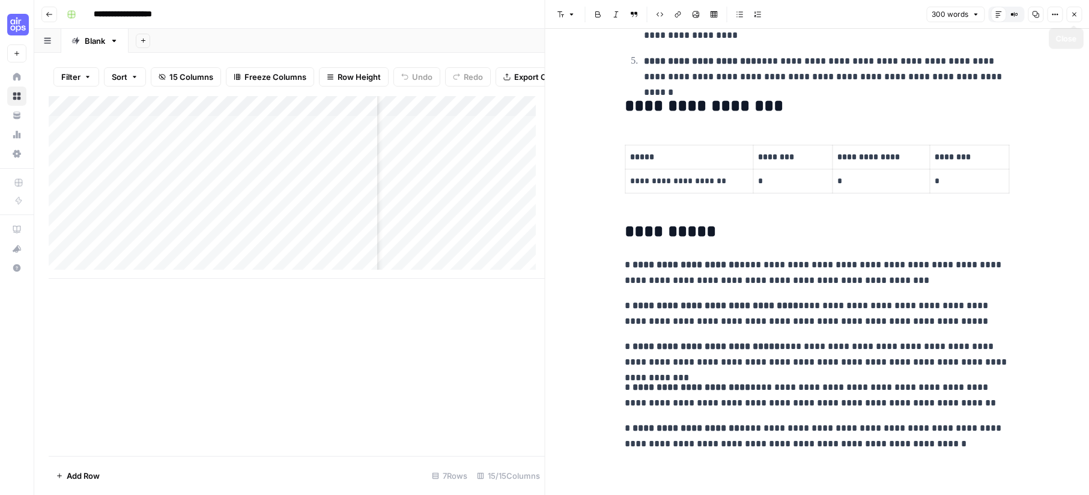
click at [1077, 14] on span "Close" at bounding box center [1077, 14] width 1 height 1
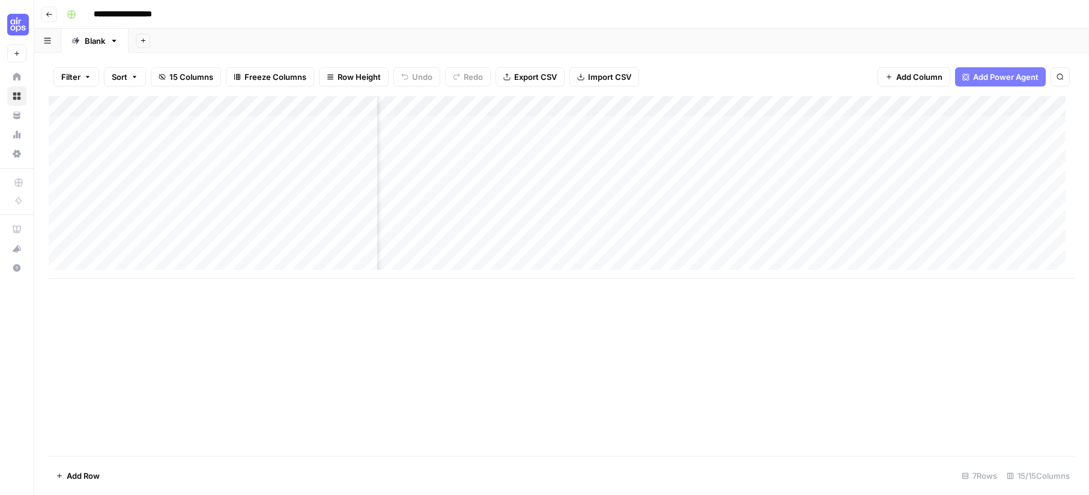
scroll to position [0, 408]
click at [532, 145] on div "Add Column" at bounding box center [561, 187] width 1025 height 183
click at [749, 169] on div "Add Column" at bounding box center [561, 187] width 1025 height 183
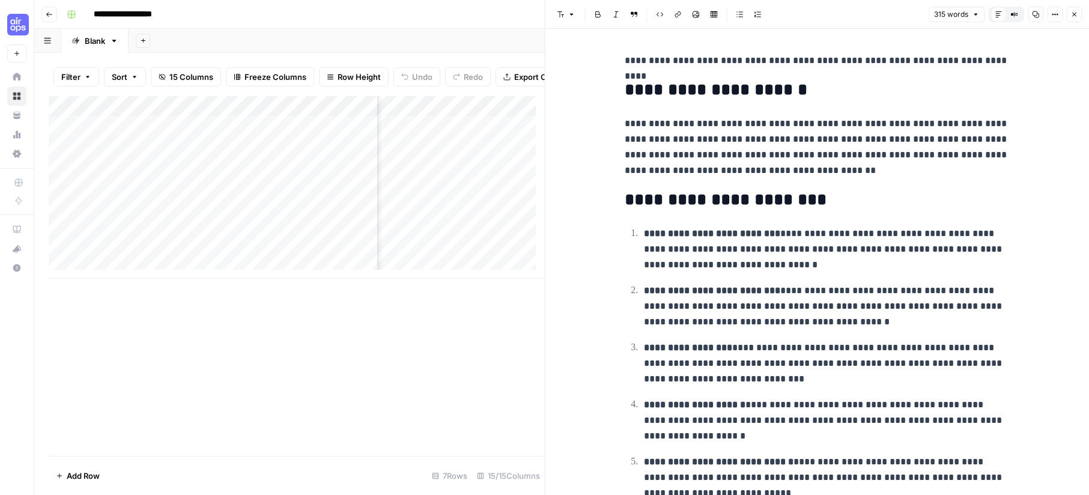
click at [1076, 10] on button "Close" at bounding box center [1074, 15] width 16 height 16
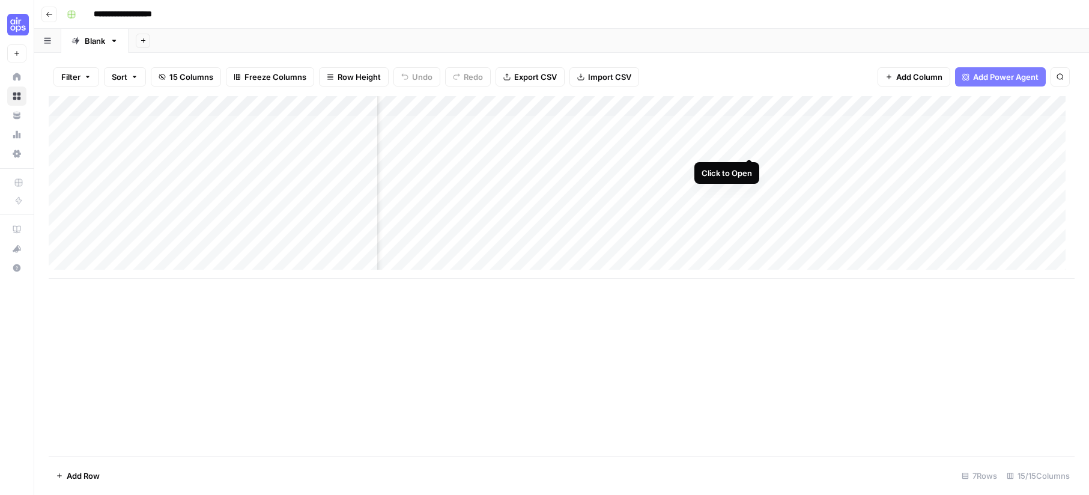
click at [747, 147] on div "Add Column" at bounding box center [561, 187] width 1025 height 183
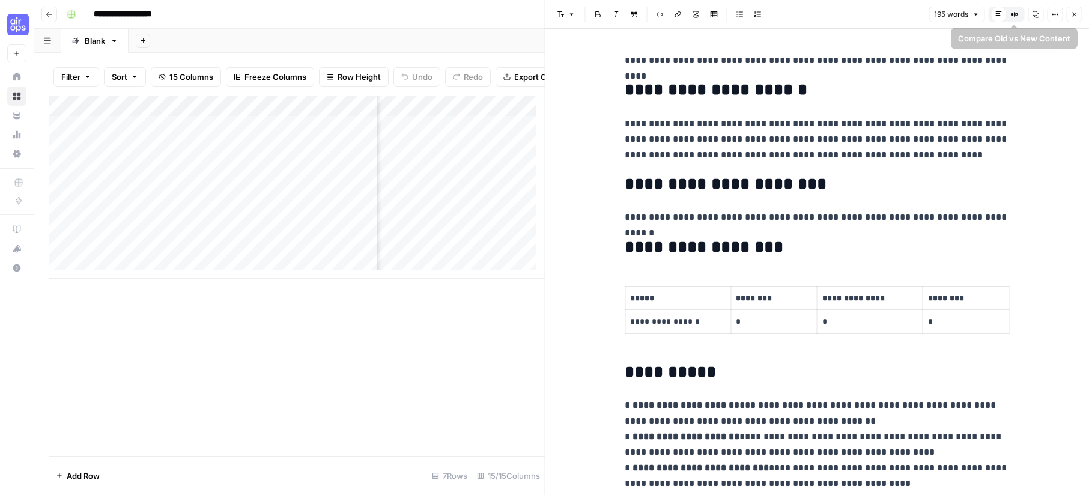
click at [1072, 14] on icon "button" at bounding box center [1073, 14] width 7 height 7
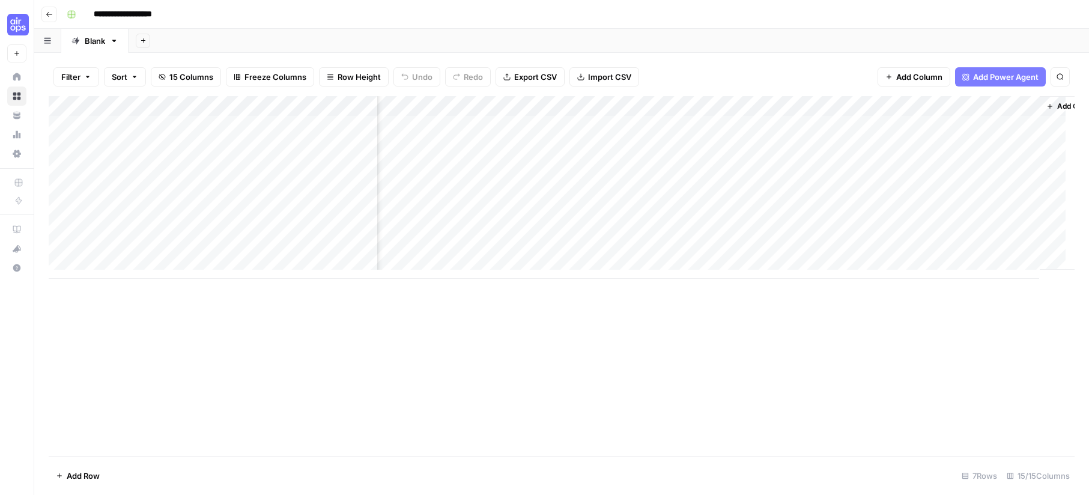
scroll to position [0, 712]
click at [987, 125] on div "Add Column" at bounding box center [561, 187] width 1025 height 183
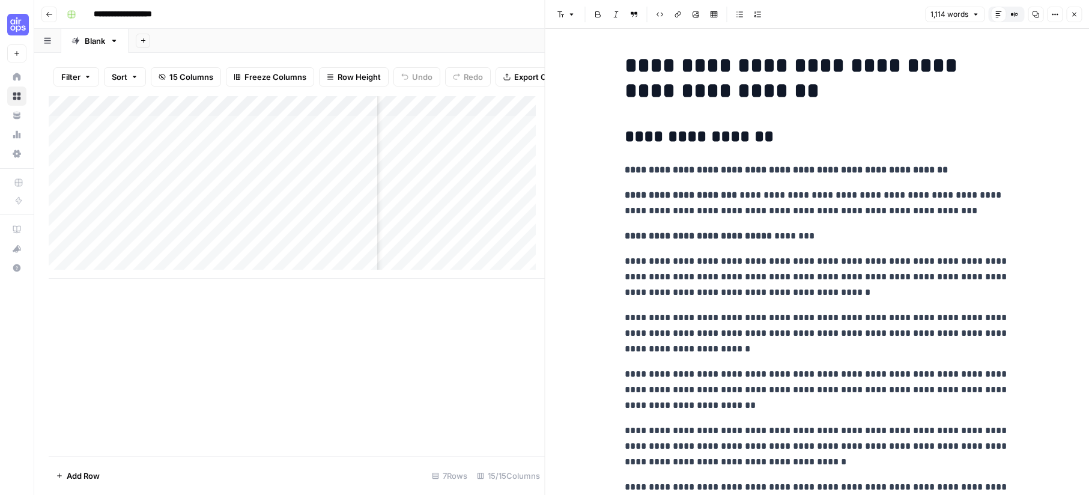
click at [1082, 8] on header "Font style Bold Italic Block quote Code block Link Image Insert Table Bulleted …" at bounding box center [817, 14] width 544 height 29
click at [1074, 11] on icon "button" at bounding box center [1073, 14] width 7 height 7
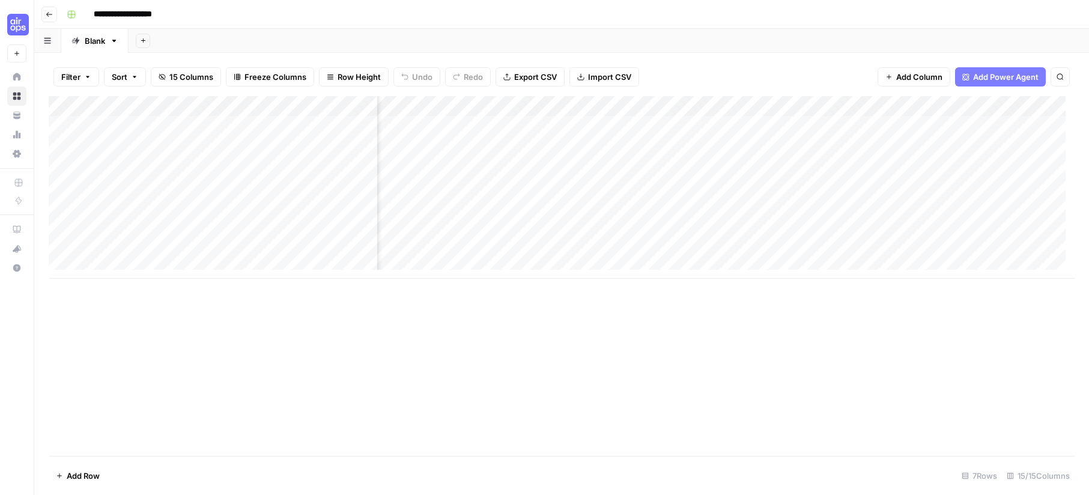
scroll to position [0, 233]
drag, startPoint x: 745, startPoint y: 144, endPoint x: 872, endPoint y: 253, distance: 167.8
click at [872, 253] on div "Add Column" at bounding box center [561, 187] width 1025 height 183
drag, startPoint x: 946, startPoint y: 143, endPoint x: 962, endPoint y: 245, distance: 103.3
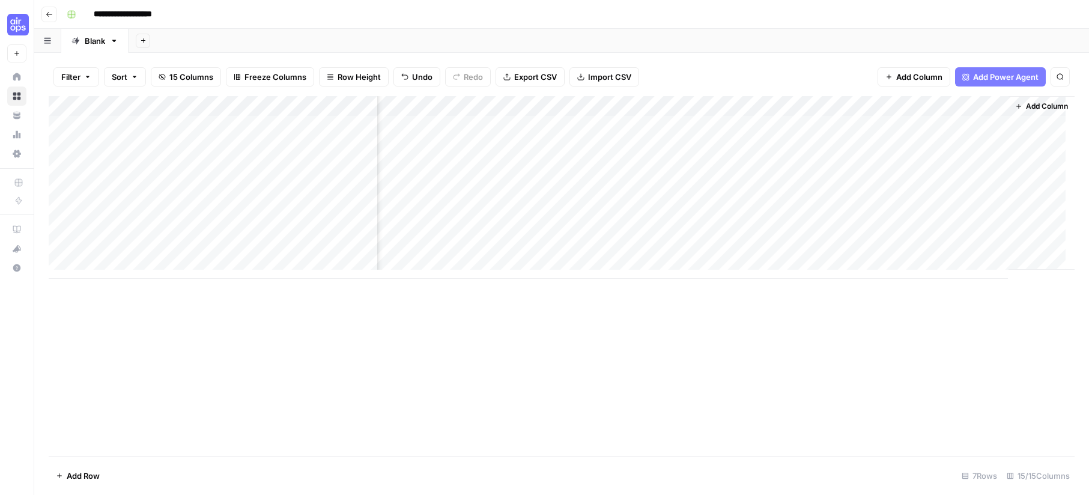
click at [962, 245] on div "Add Column" at bounding box center [561, 187] width 1025 height 183
